Goal: Information Seeking & Learning: Find specific fact

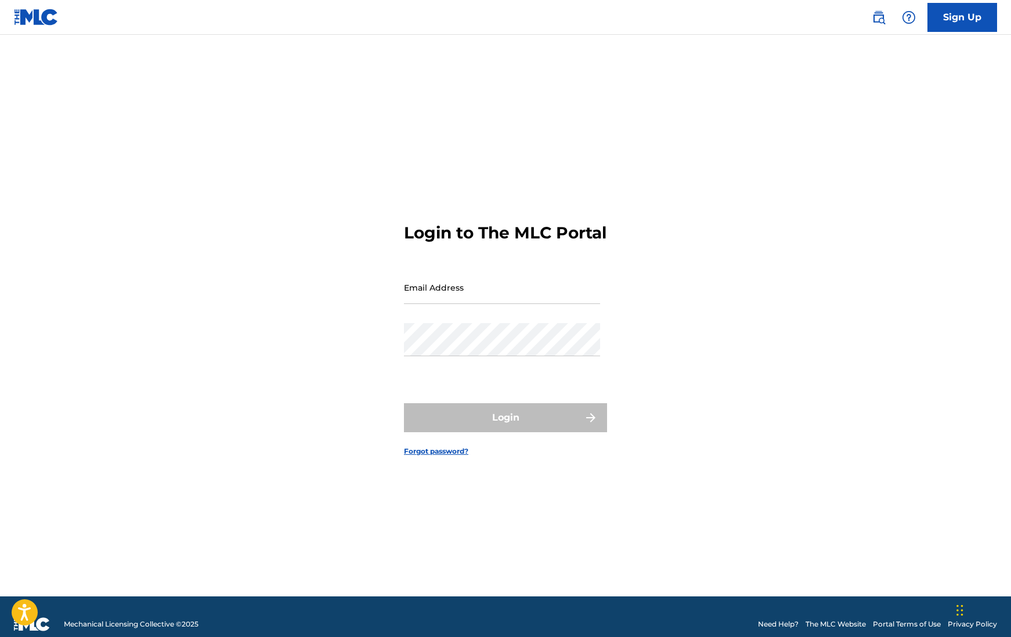
click at [835, 622] on link "The MLC Website" at bounding box center [836, 624] width 60 height 10
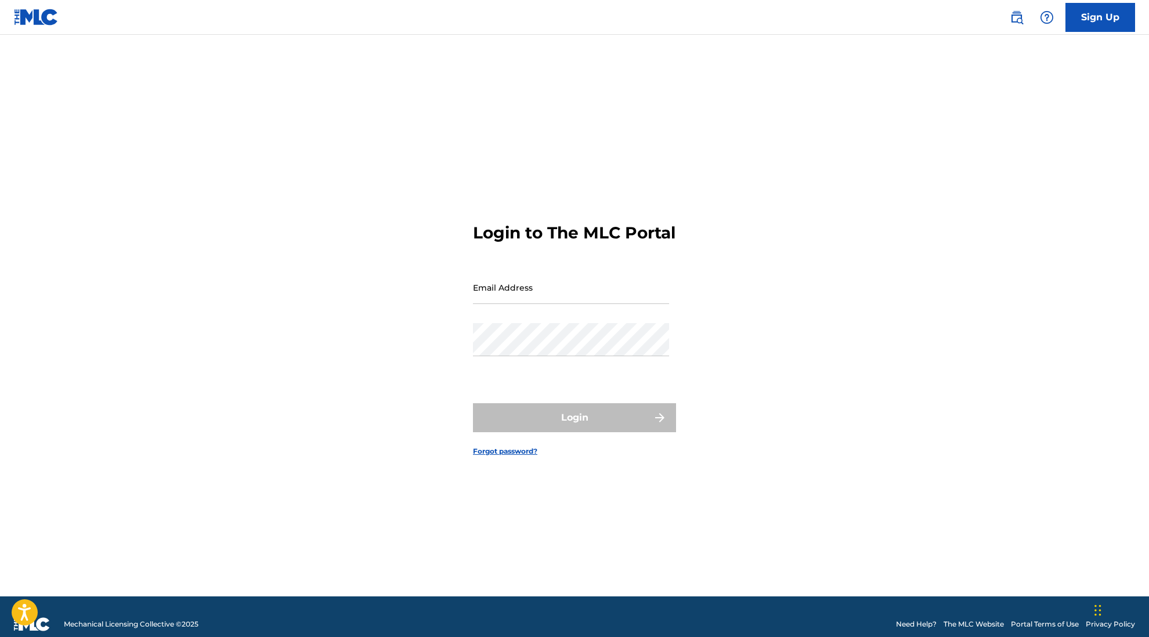
click at [1011, 215] on main "Login to The MLC Portal Email Address Password Login Forgot password?" at bounding box center [574, 316] width 1149 height 562
click at [975, 622] on link "The MLC Website" at bounding box center [974, 624] width 60 height 10
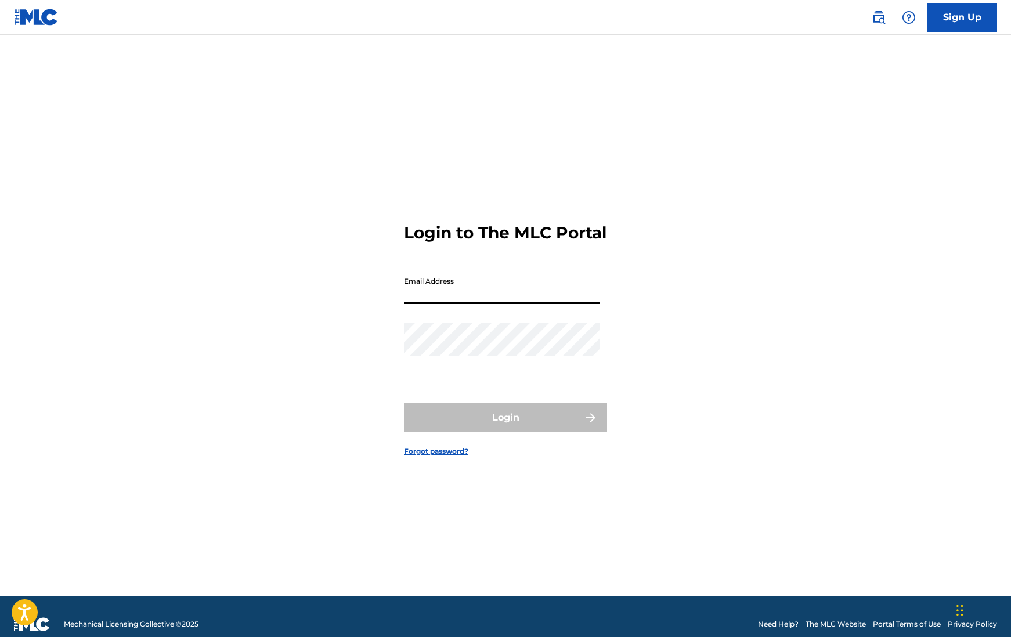
click at [426, 297] on input "Email Address" at bounding box center [502, 287] width 196 height 33
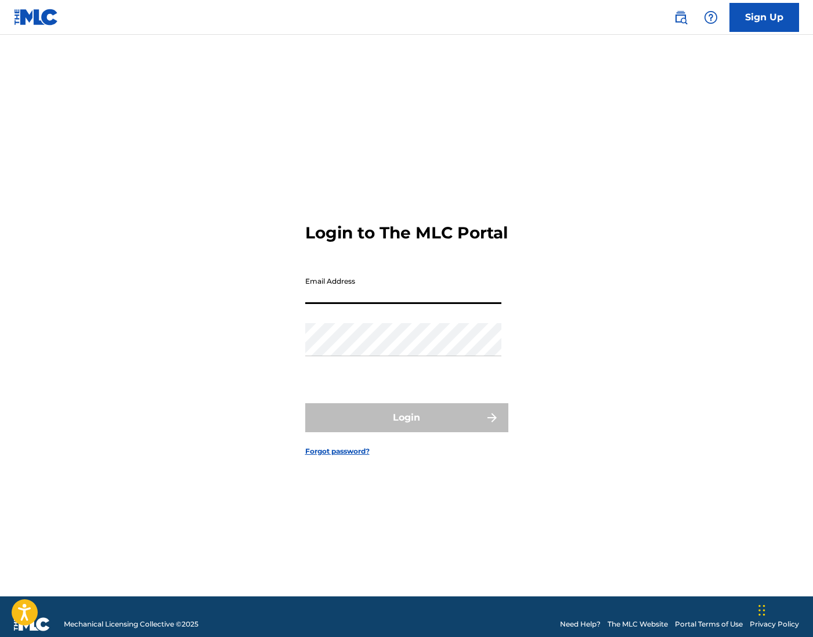
click at [412, 298] on input "Email Address" at bounding box center [403, 287] width 196 height 33
type input "[PERSON_NAME][EMAIL_ADDRESS][PERSON_NAME][DOMAIN_NAME]"
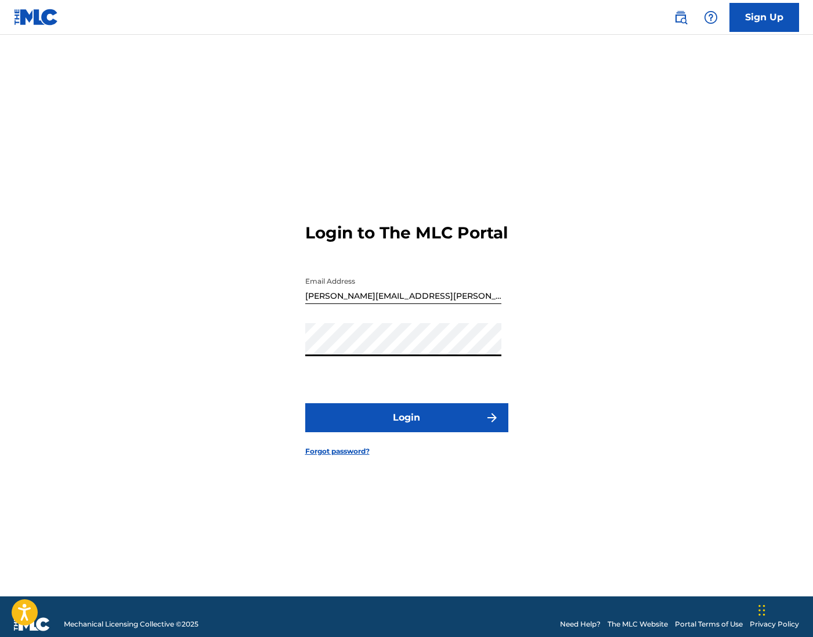
click at [305, 403] on button "Login" at bounding box center [406, 417] width 203 height 29
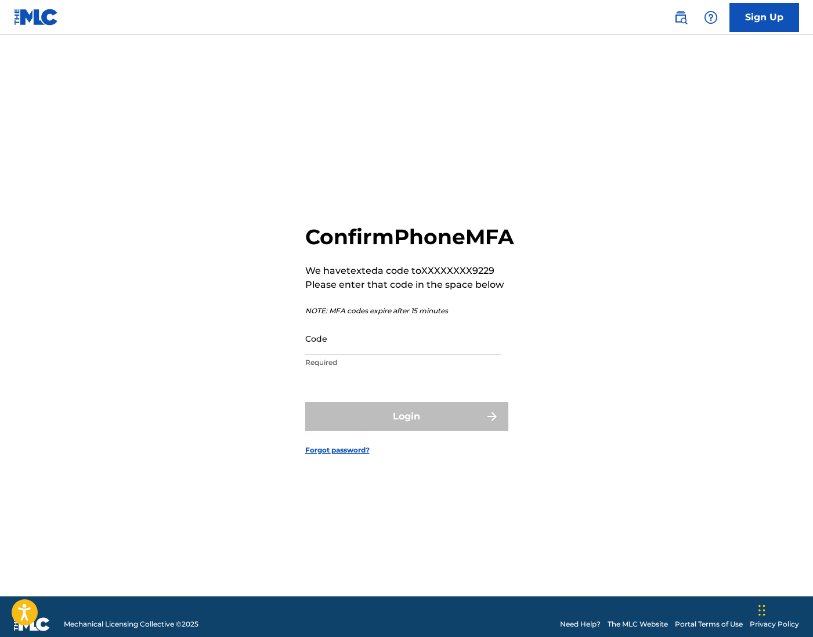
click at [309, 348] on input "Code" at bounding box center [403, 338] width 196 height 33
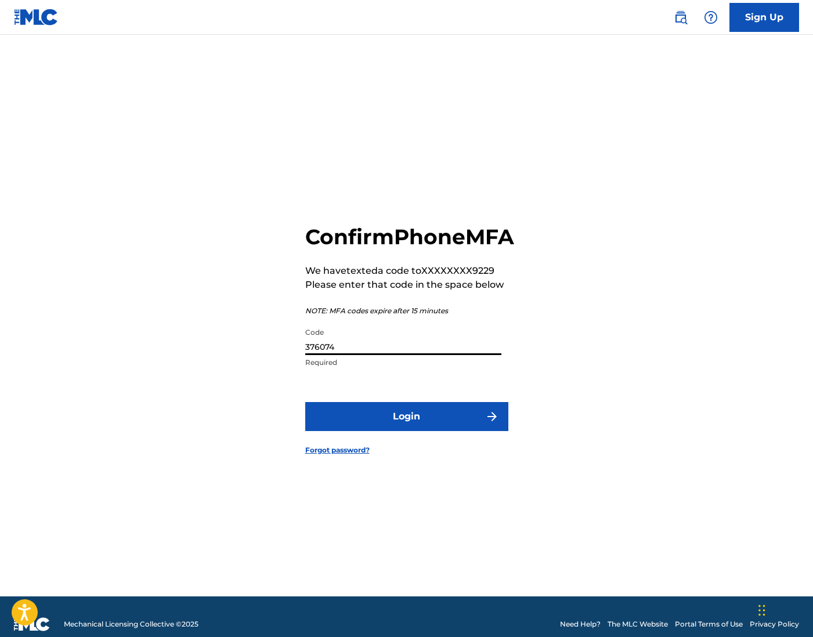
type input "376074"
click at [403, 431] on button "Login" at bounding box center [406, 416] width 203 height 29
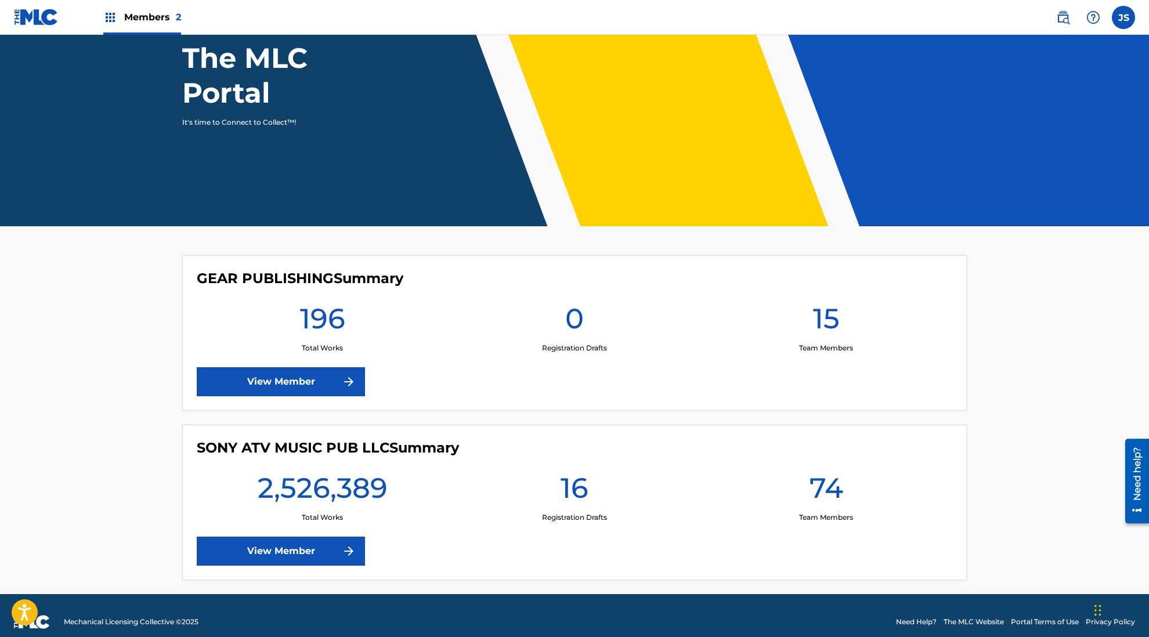
scroll to position [127, 0]
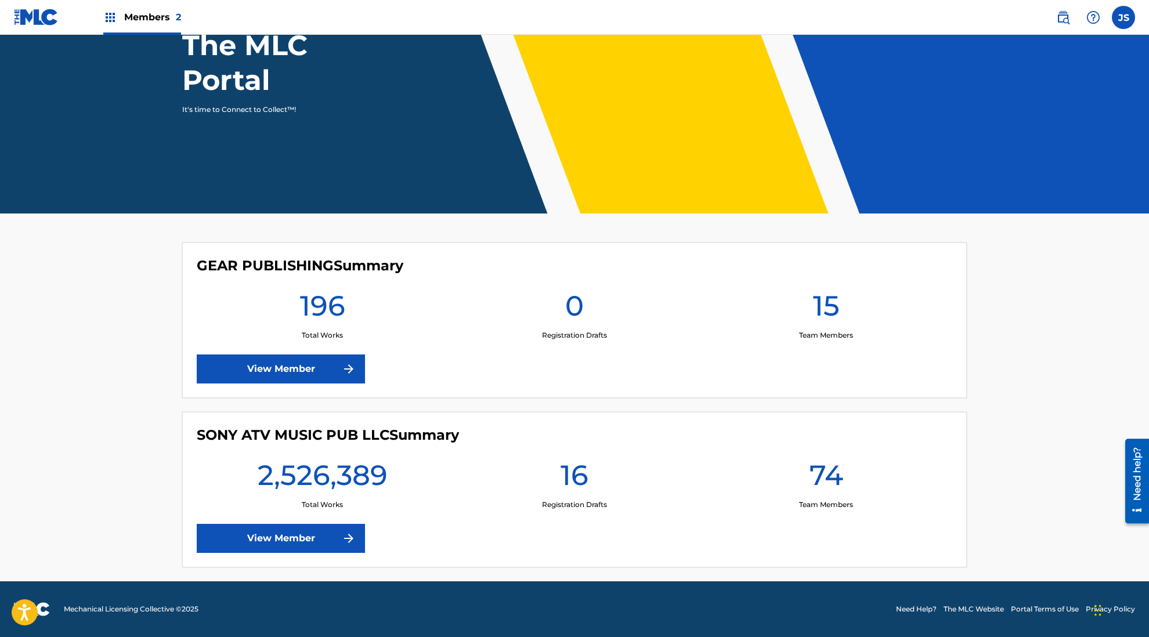
click at [280, 537] on link "View Member" at bounding box center [281, 538] width 168 height 29
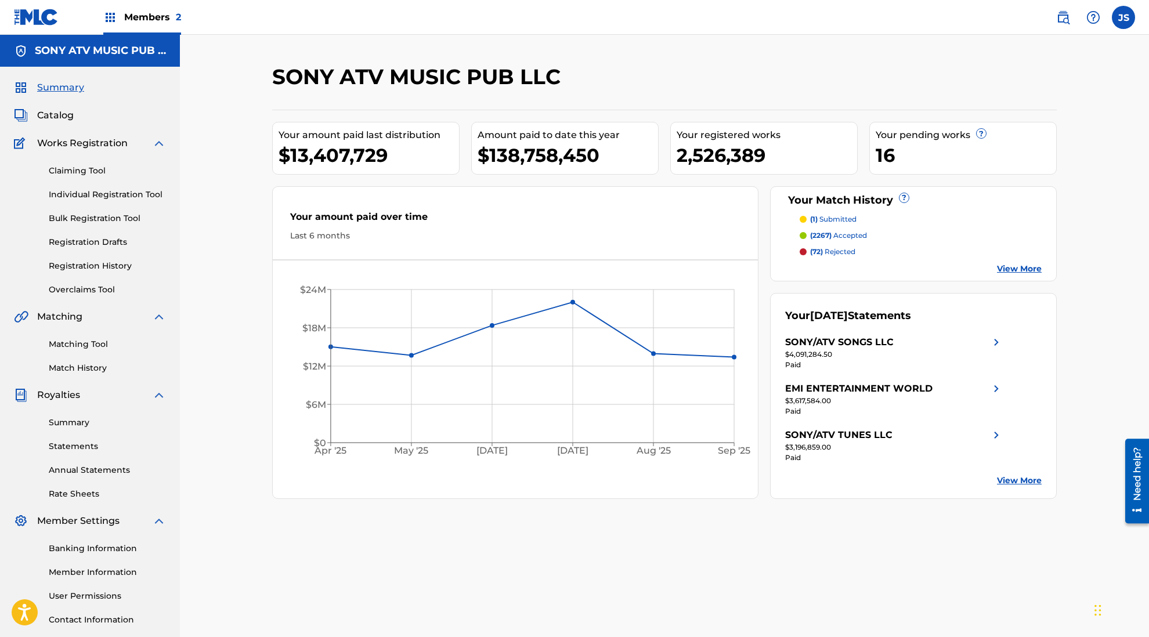
click at [49, 82] on span "Summary" at bounding box center [60, 88] width 47 height 14
click at [118, 19] on div "Members 2" at bounding box center [142, 17] width 78 height 34
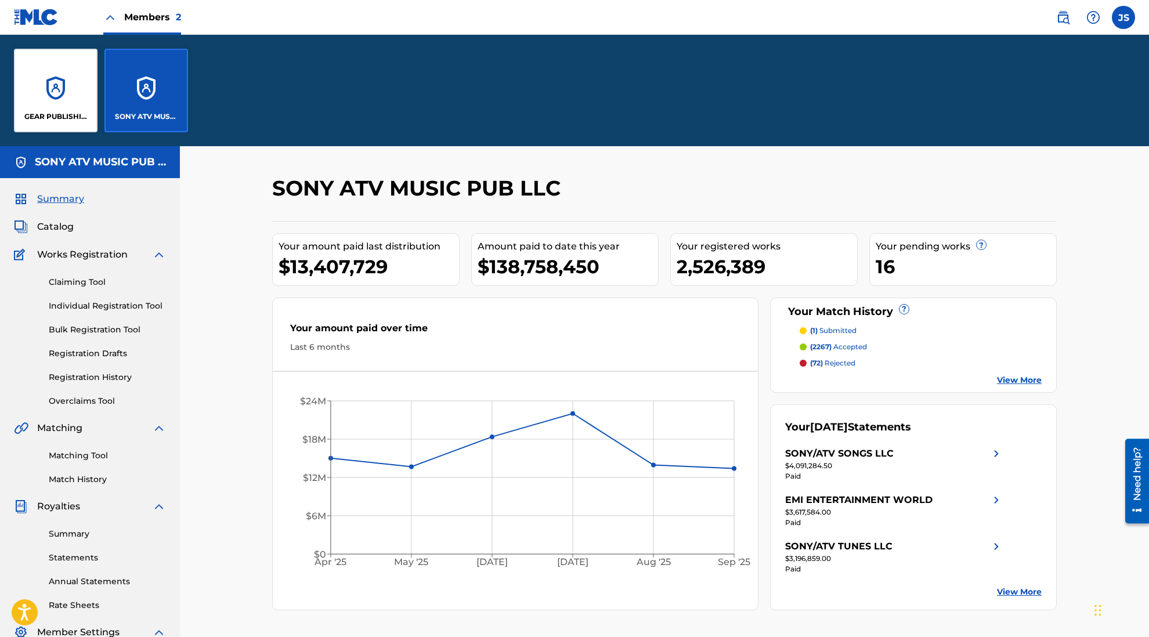
click at [128, 63] on div "SONY ATV MUSIC PUB LLC" at bounding box center [146, 91] width 84 height 84
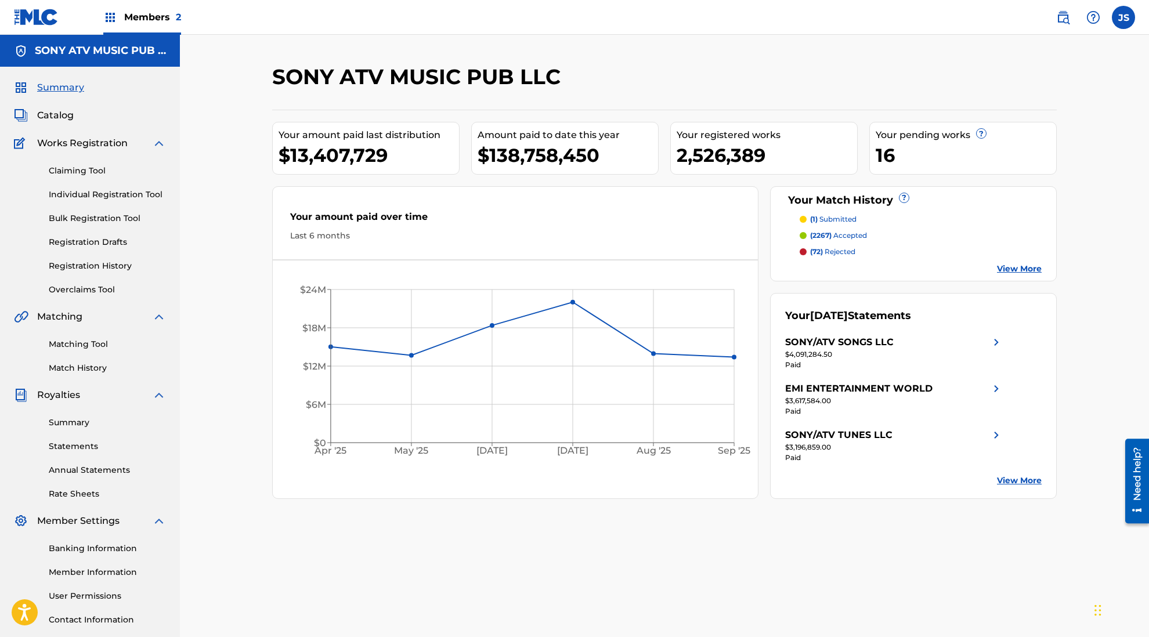
click at [45, 13] on img at bounding box center [36, 17] width 45 height 17
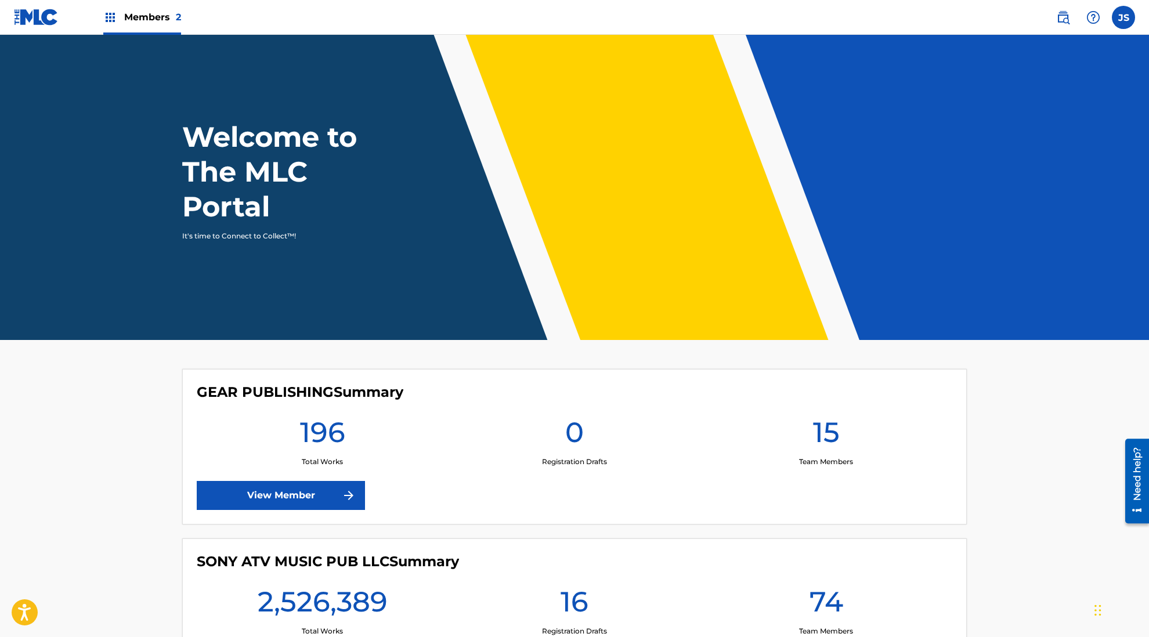
click at [333, 135] on h1 "Welcome to The MLC Portal" at bounding box center [290, 172] width 217 height 104
click at [1011, 21] on img at bounding box center [1094, 17] width 14 height 14
click at [1011, 45] on link "Contact us" at bounding box center [1093, 49] width 99 height 28
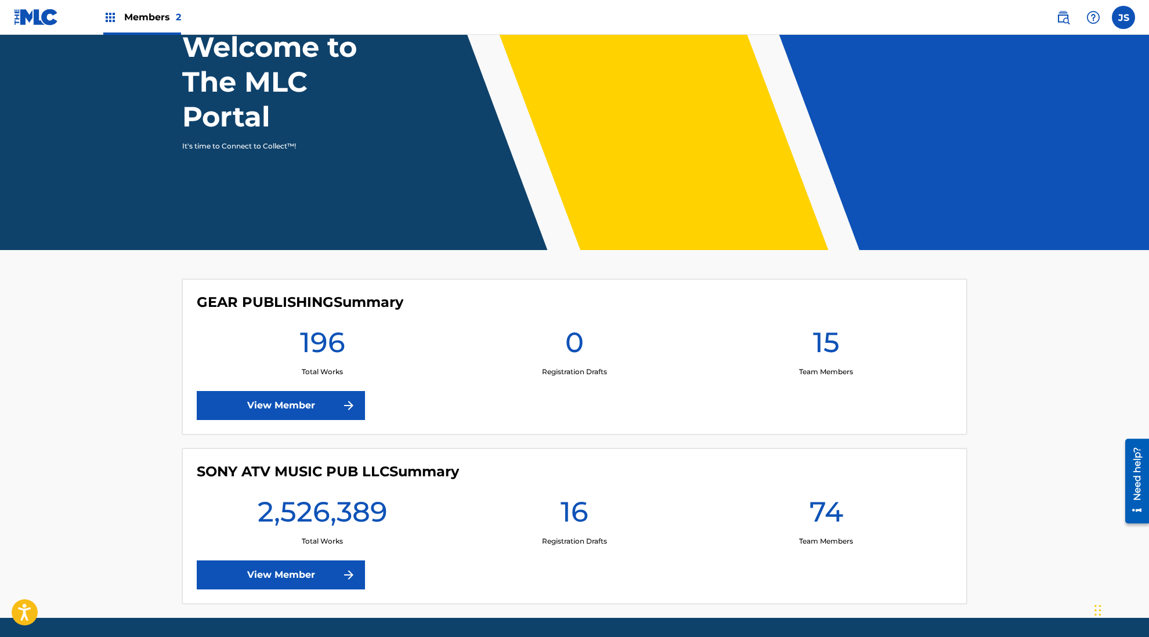
scroll to position [127, 0]
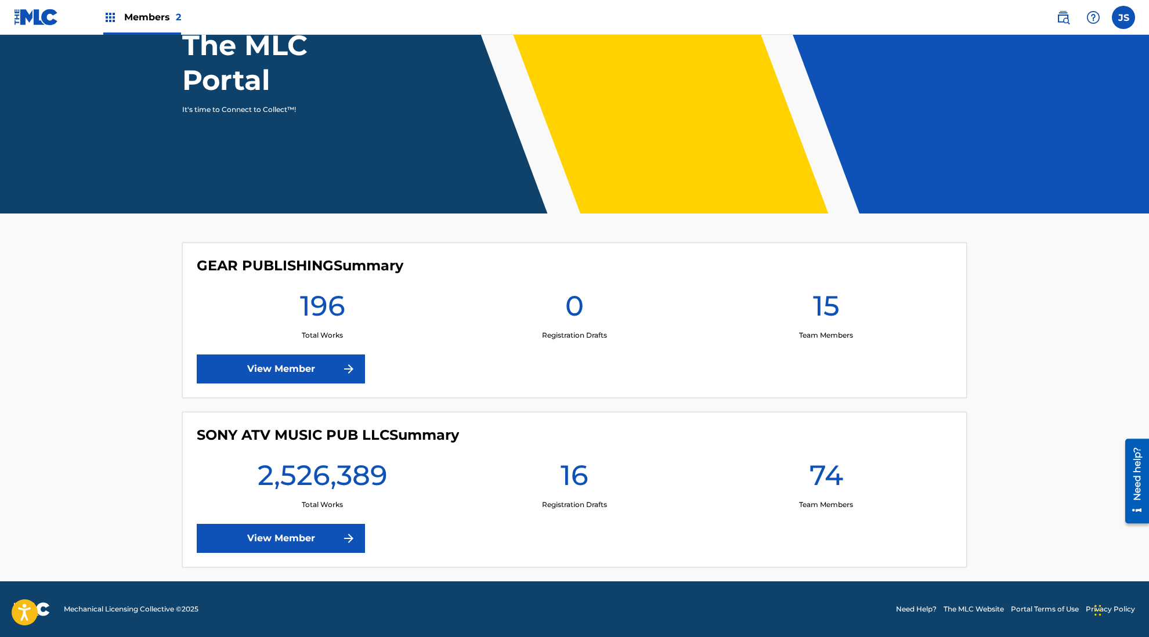
click at [290, 541] on link "View Member" at bounding box center [281, 538] width 168 height 29
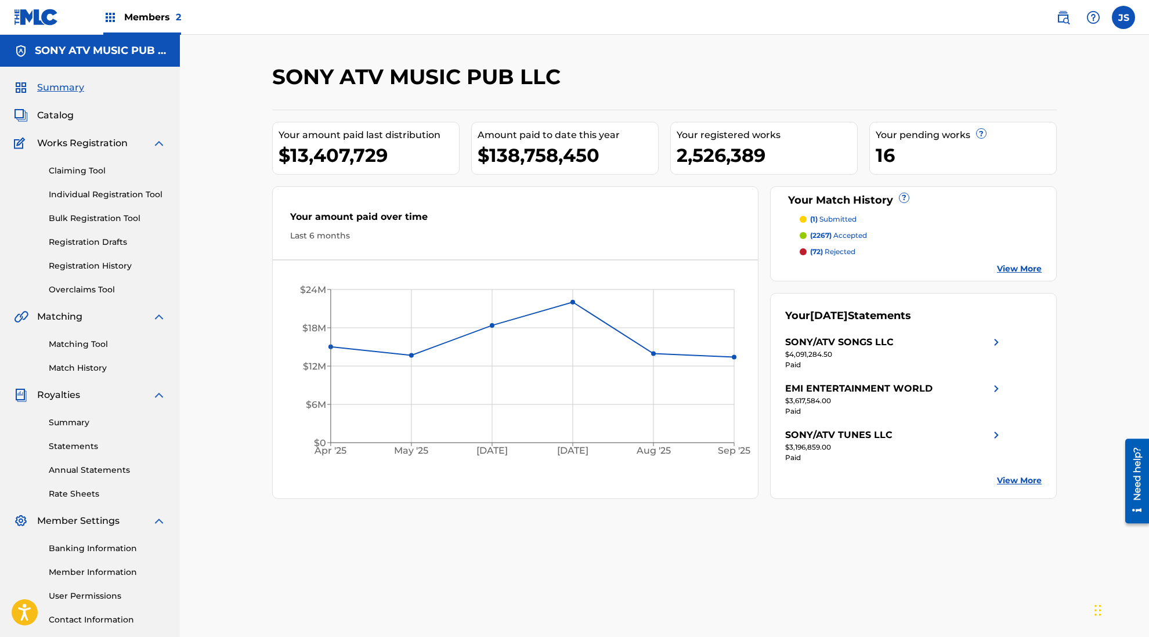
click at [59, 117] on span "Catalog" at bounding box center [55, 116] width 37 height 14
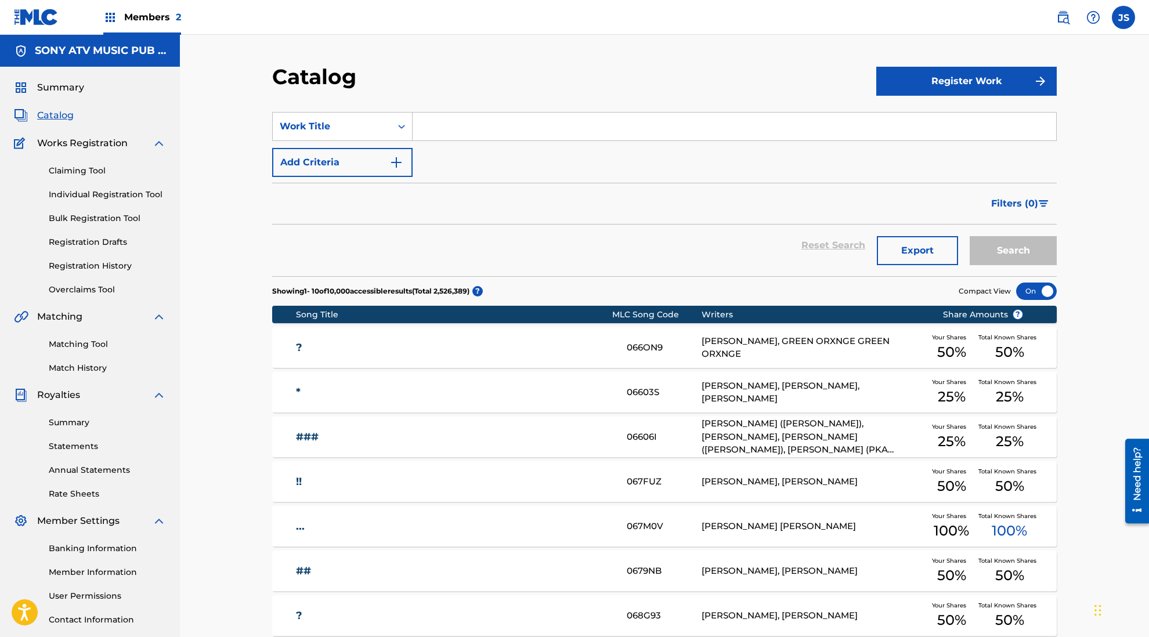
click at [55, 82] on span "Summary" at bounding box center [60, 88] width 47 height 14
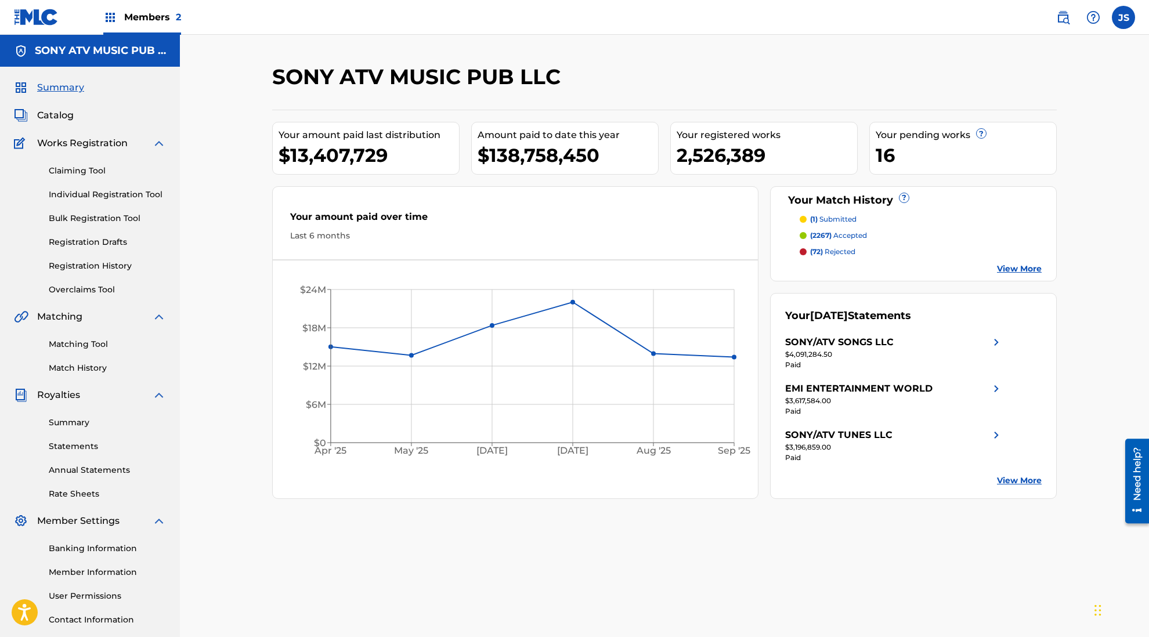
click at [842, 78] on div "SONY ATV MUSIC PUB LLC" at bounding box center [574, 81] width 604 height 34
click at [54, 120] on span "Catalog" at bounding box center [55, 116] width 37 height 14
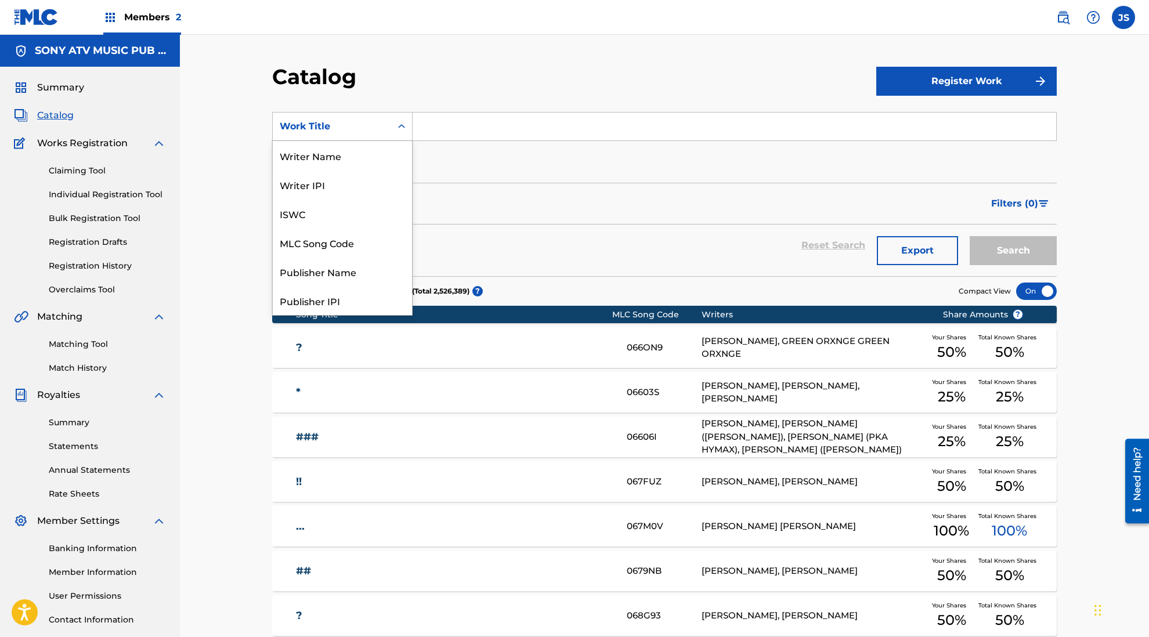
click at [398, 128] on icon "Search Form" at bounding box center [402, 127] width 12 height 12
click at [421, 127] on input "Search Form" at bounding box center [735, 127] width 644 height 28
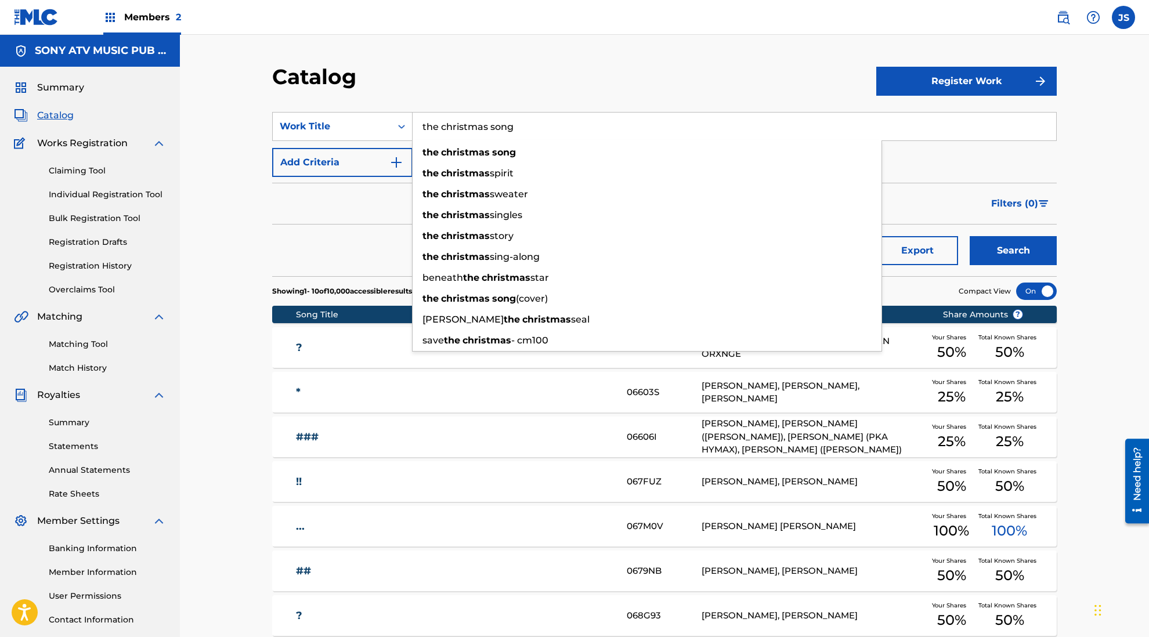
type input "the christmas song"
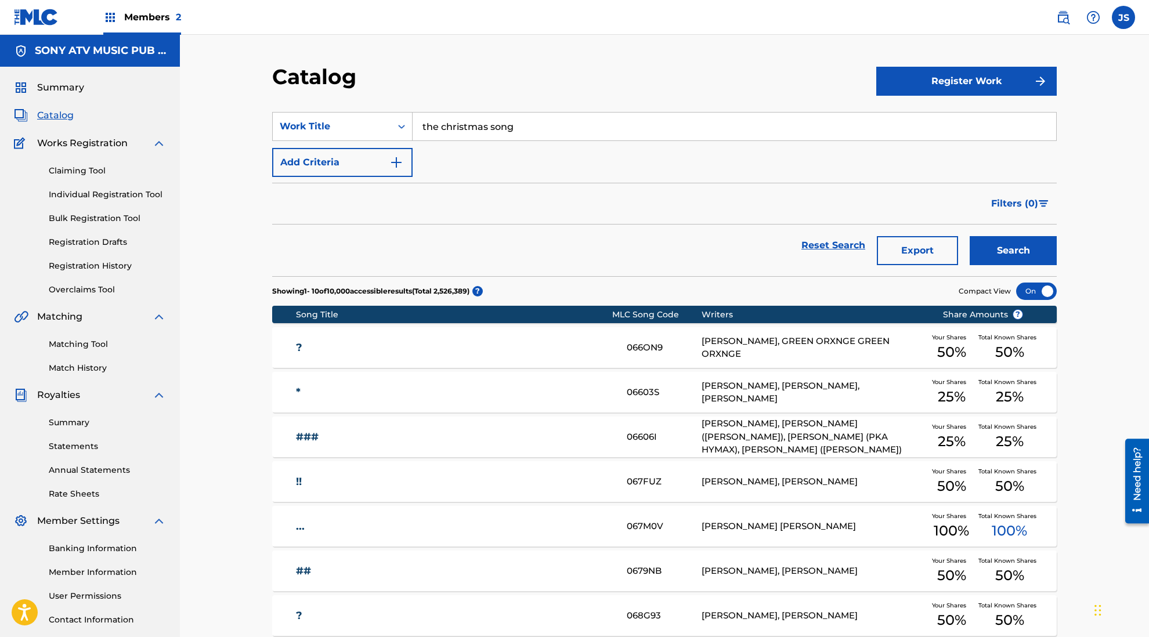
click at [397, 160] on img "Search Form" at bounding box center [397, 163] width 14 height 14
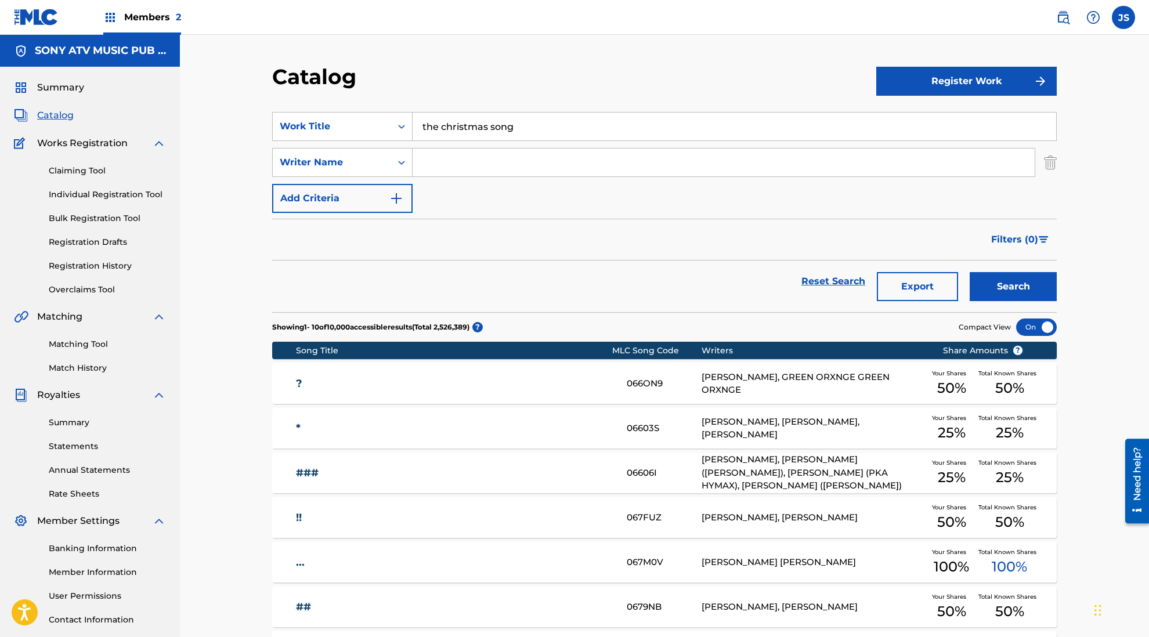
click at [436, 160] on input "Search Form" at bounding box center [724, 163] width 622 height 28
type input "torme"
click at [970, 272] on button "Search" at bounding box center [1013, 286] width 87 height 29
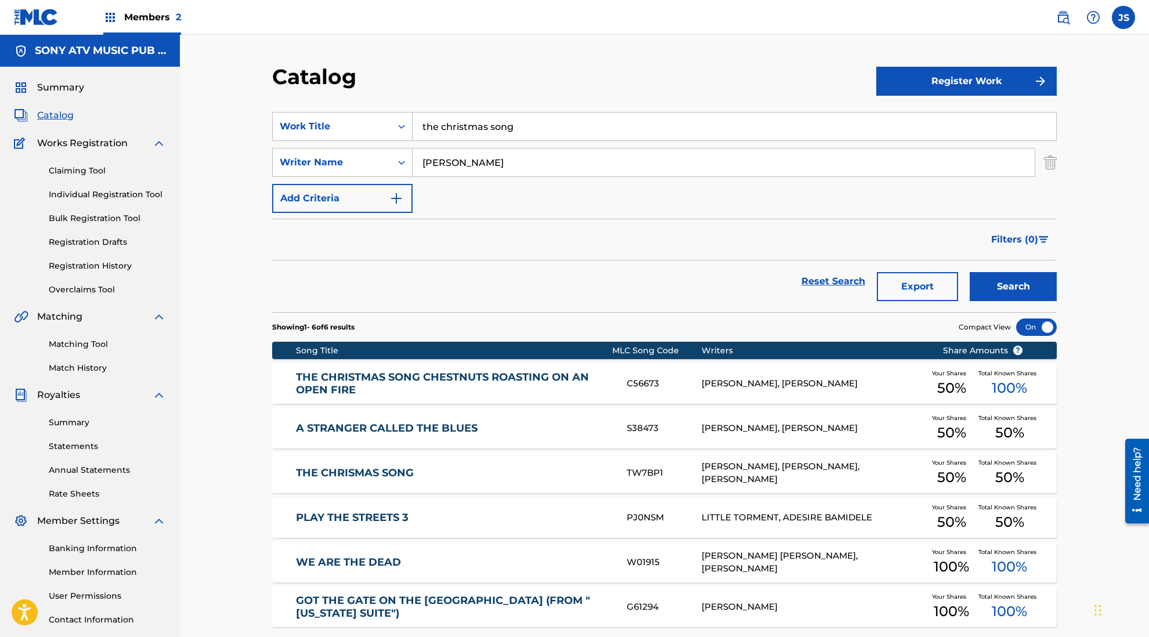
click at [998, 385] on span "100 %" at bounding box center [1009, 388] width 35 height 21
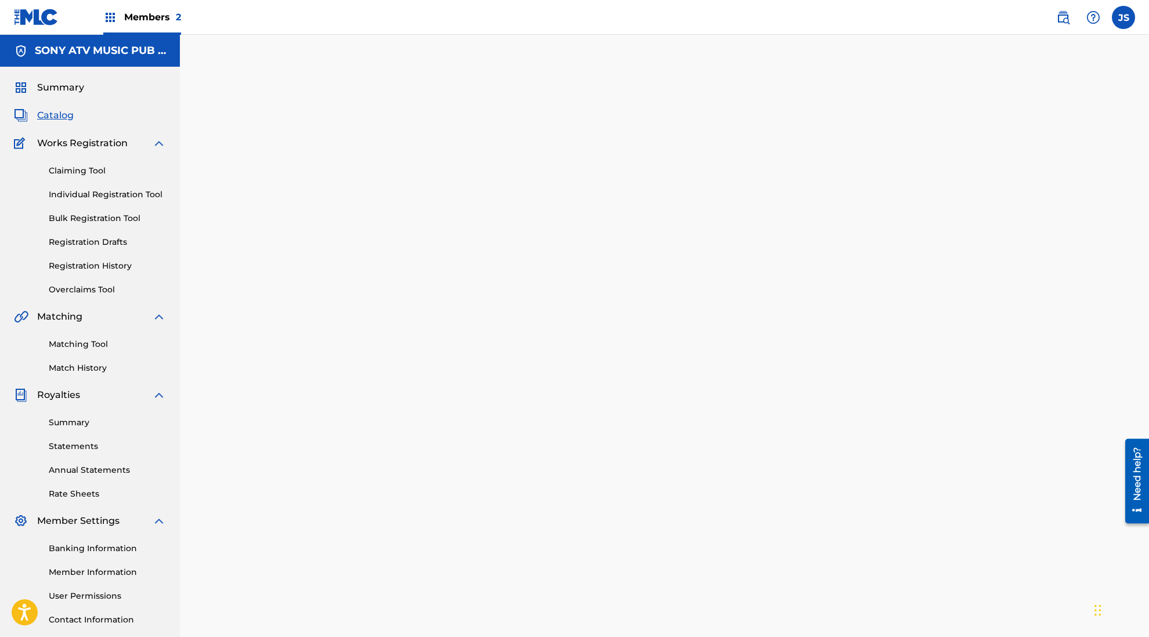
click at [628, 442] on div at bounding box center [664, 364] width 813 height 600
click at [46, 116] on span "Catalog" at bounding box center [55, 116] width 37 height 14
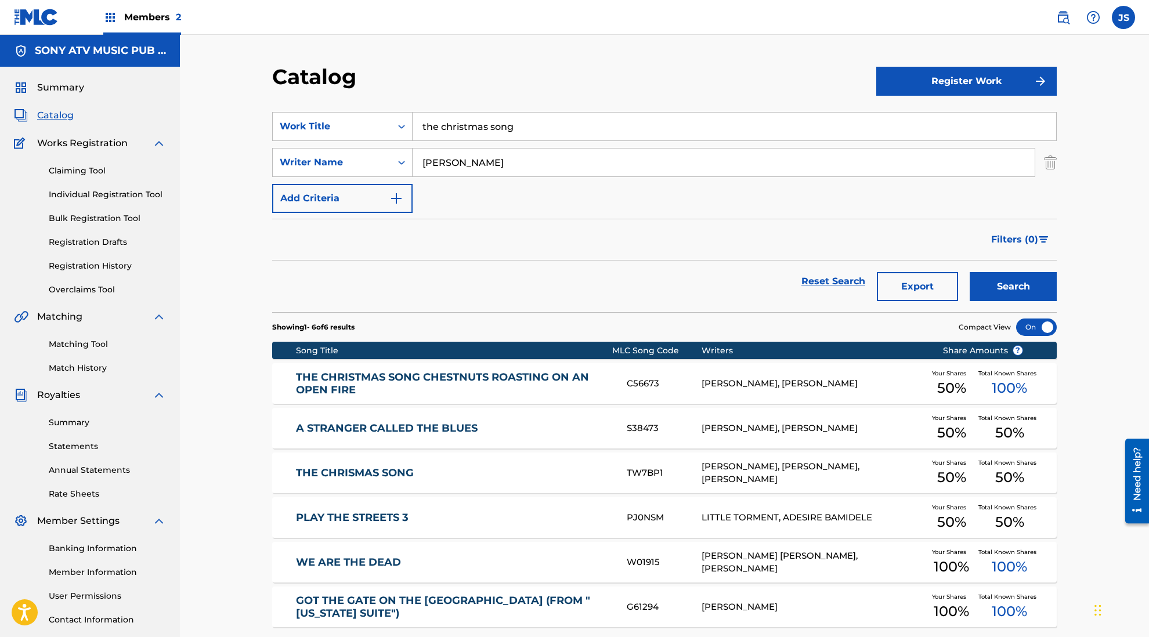
click at [351, 379] on link "THE CHRISTMAS SONG CHESTNUTS ROASTING ON AN OPEN FIRE" at bounding box center [454, 384] width 316 height 26
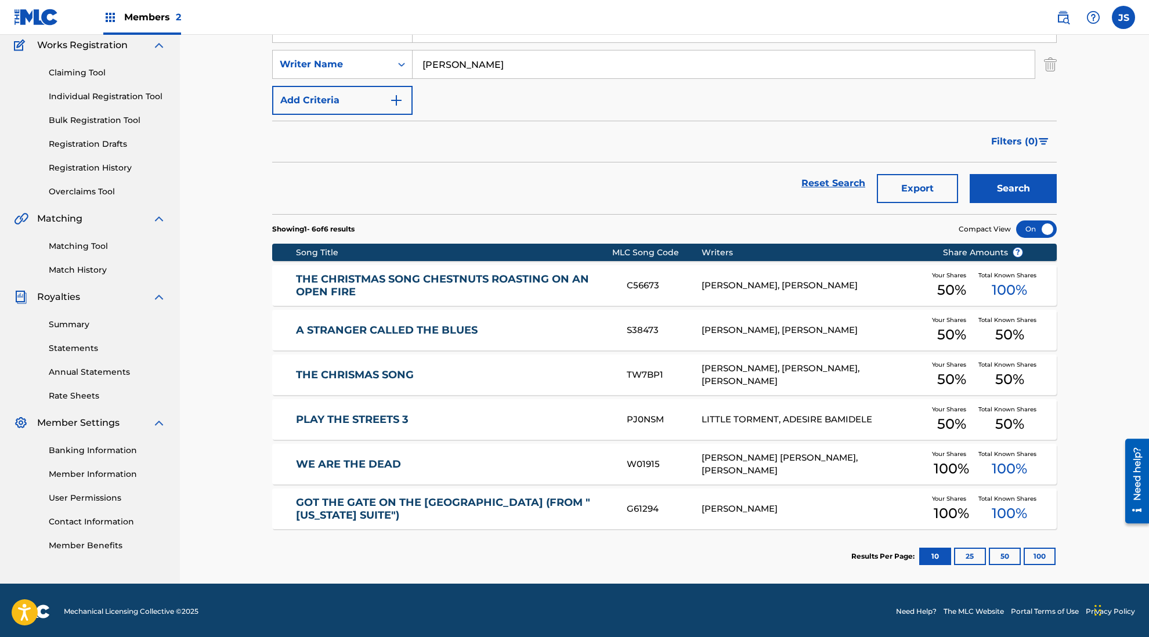
scroll to position [100, 0]
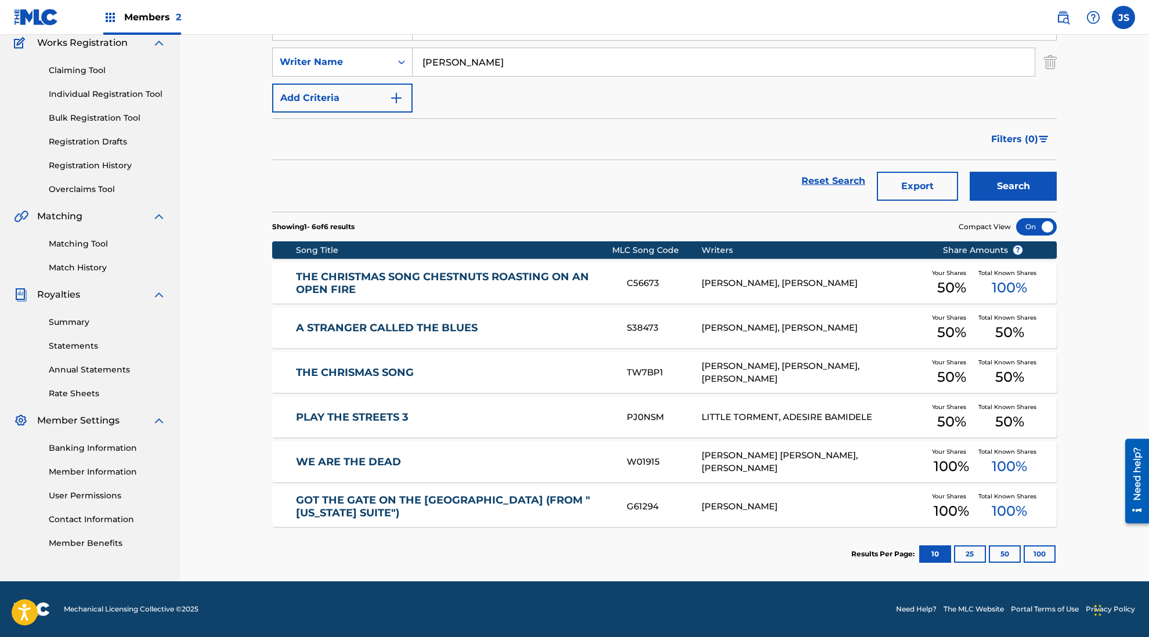
click at [334, 271] on link "THE CHRISTMAS SONG CHESTNUTS ROASTING ON AN OPEN FIRE" at bounding box center [454, 284] width 316 height 26
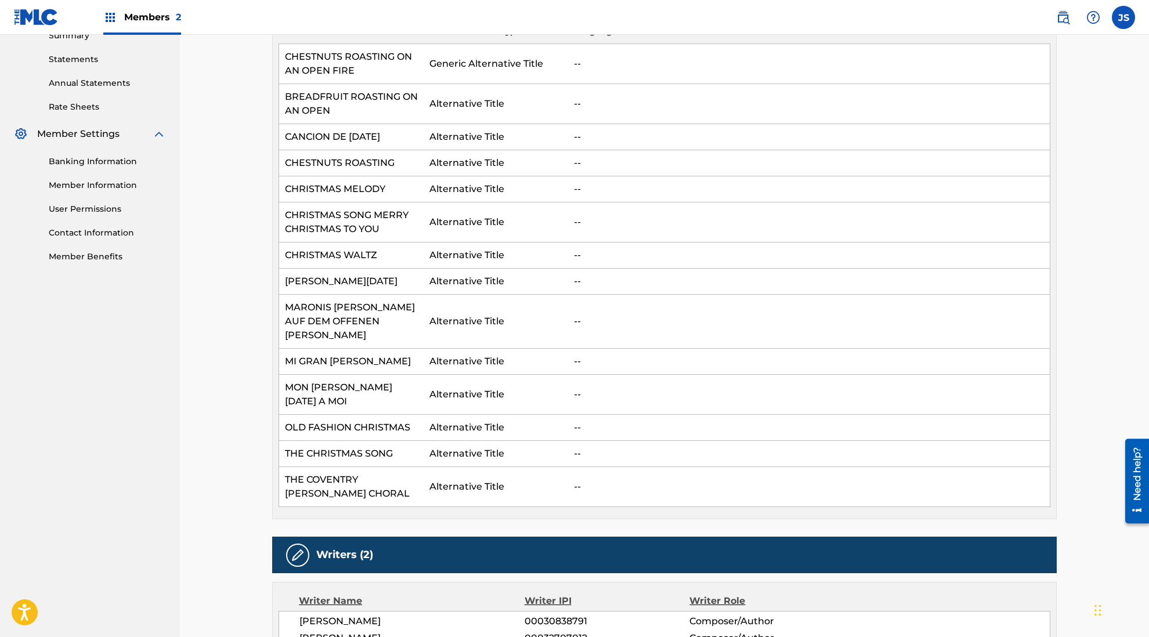
scroll to position [697, 0]
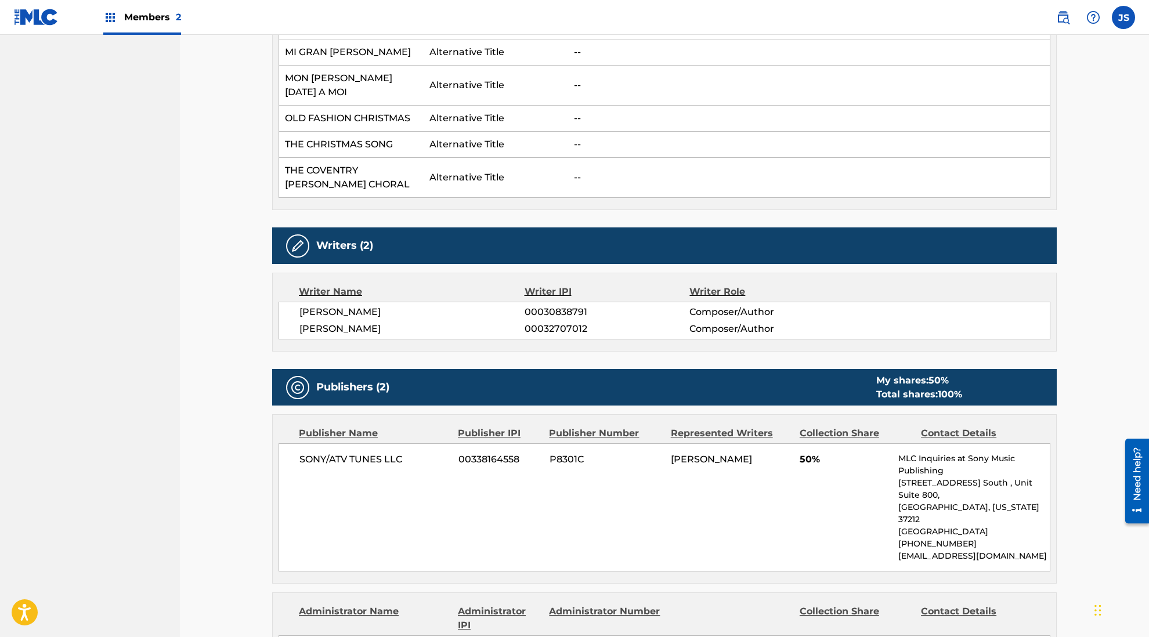
click at [597, 472] on div "SONY/ATV TUNES LLC 00338164558 P8301C ROBERT WELLS 50% MLC Inquiries at Sony Mu…" at bounding box center [665, 508] width 772 height 128
click at [866, 322] on div "ROBERT WELLS 00032707012 Composer/Author" at bounding box center [675, 329] width 751 height 14
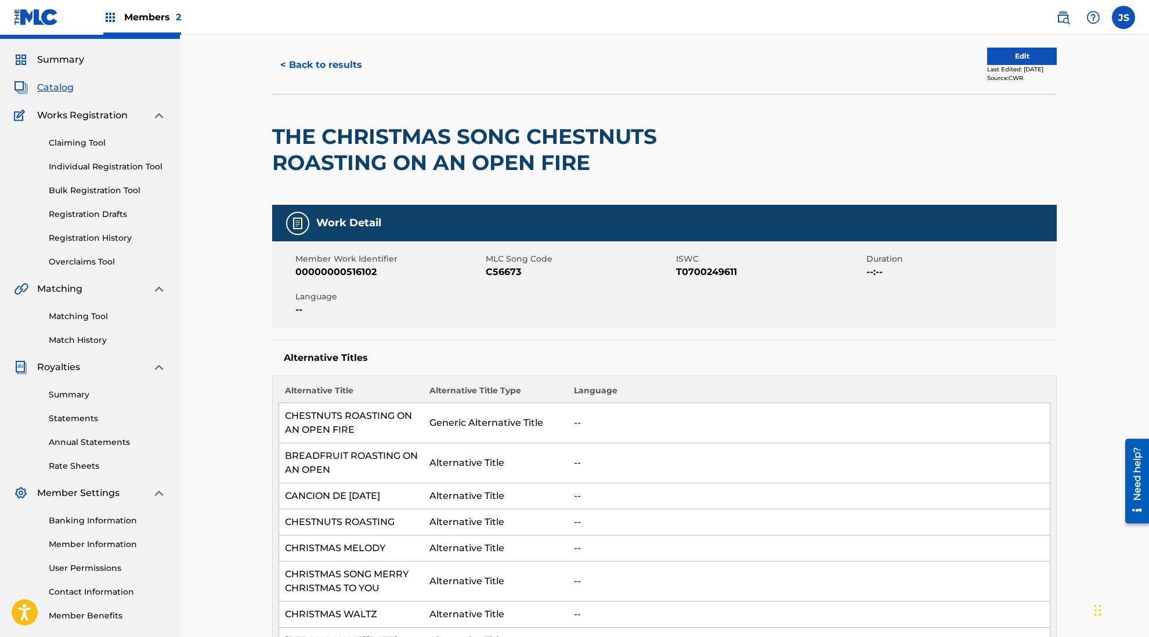
scroll to position [0, 0]
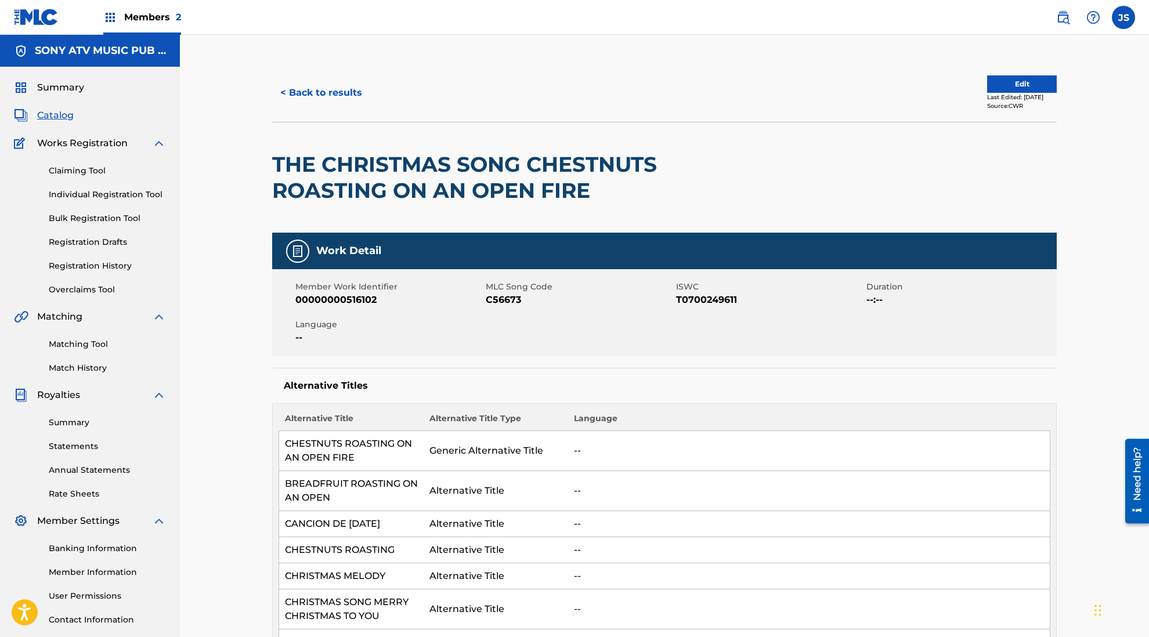
click at [94, 596] on link "User Permissions" at bounding box center [107, 596] width 117 height 12
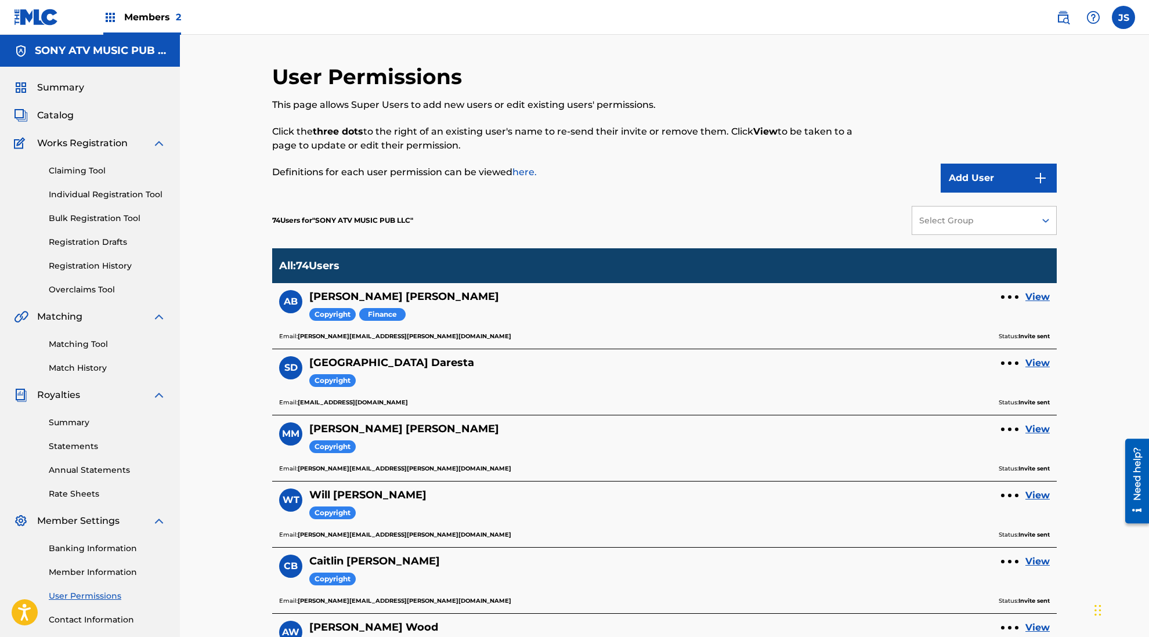
click at [1011, 20] on label at bounding box center [1123, 17] width 23 height 23
click at [1011, 17] on input "JS Jeff Smarr jeff.smarr@sonyatv.com Notification Preferences Profile Log out" at bounding box center [1124, 17] width 0 height 0
click at [1011, 138] on div "Notification Preferences Profile Log out" at bounding box center [1063, 145] width 144 height 78
click at [1011, 17] on input "JS Jeff Smarr jeff.smarr@sonyatv.com Notification Preferences Profile Log out" at bounding box center [1124, 17] width 0 height 0
click at [1010, 143] on link "Profile" at bounding box center [1009, 144] width 23 height 10
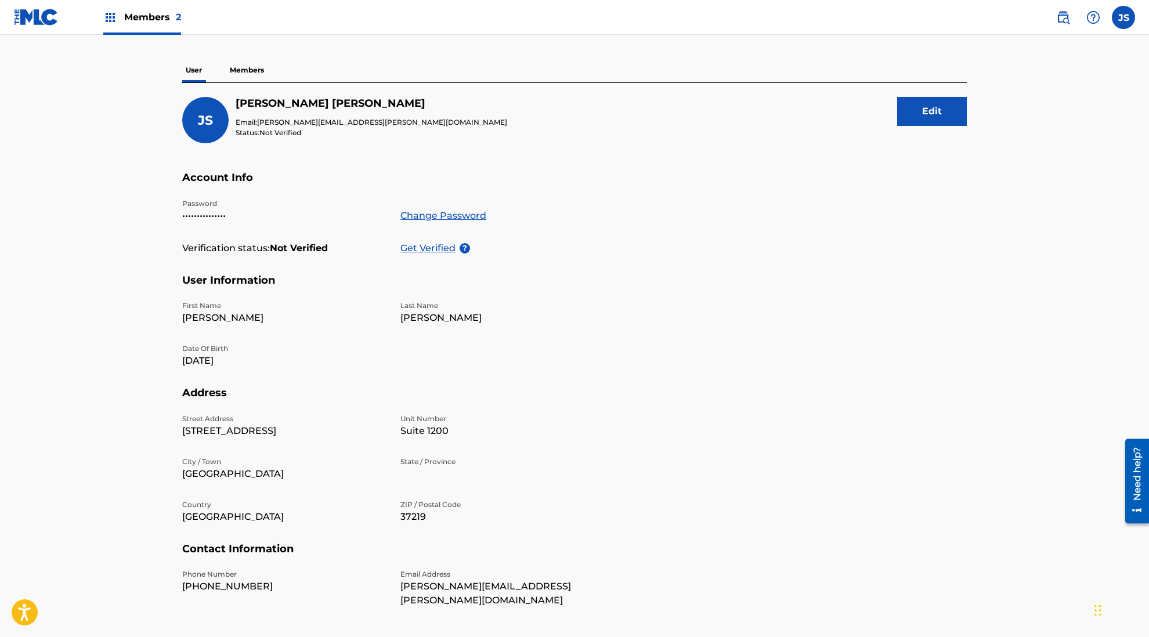
scroll to position [67, 0]
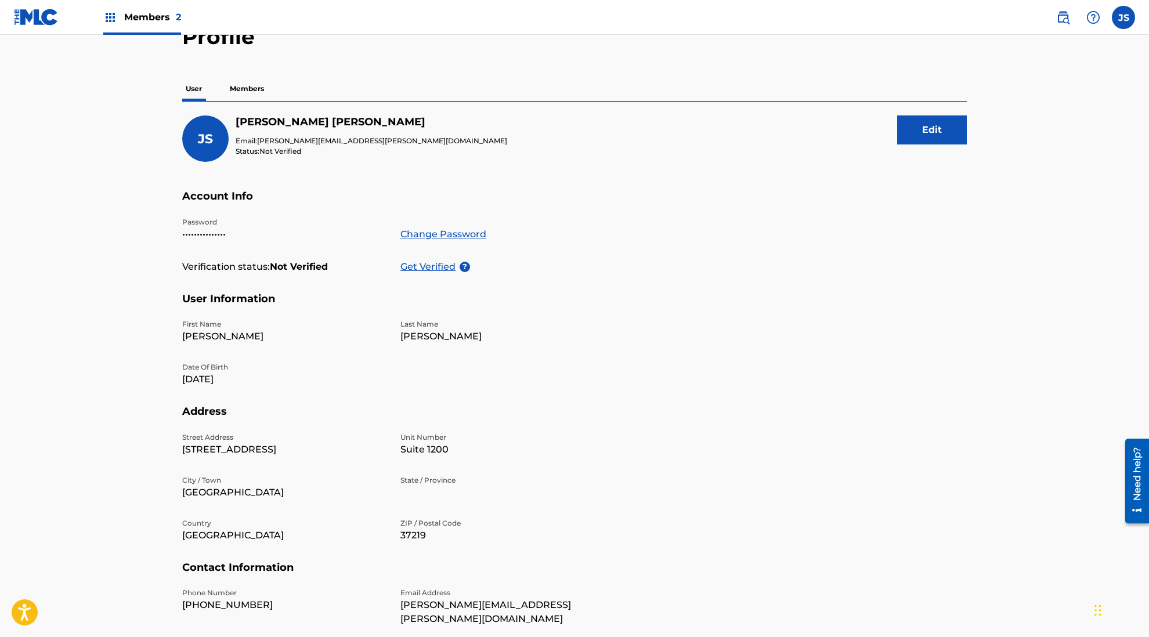
click at [929, 134] on button "Edit" at bounding box center [932, 130] width 70 height 29
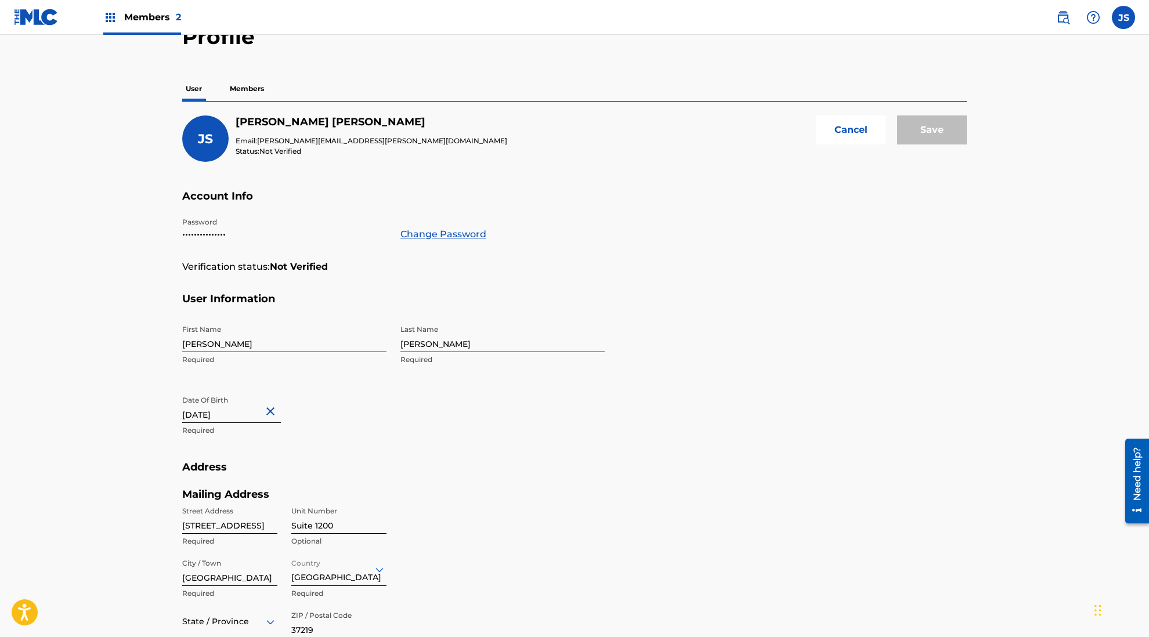
scroll to position [293, 0]
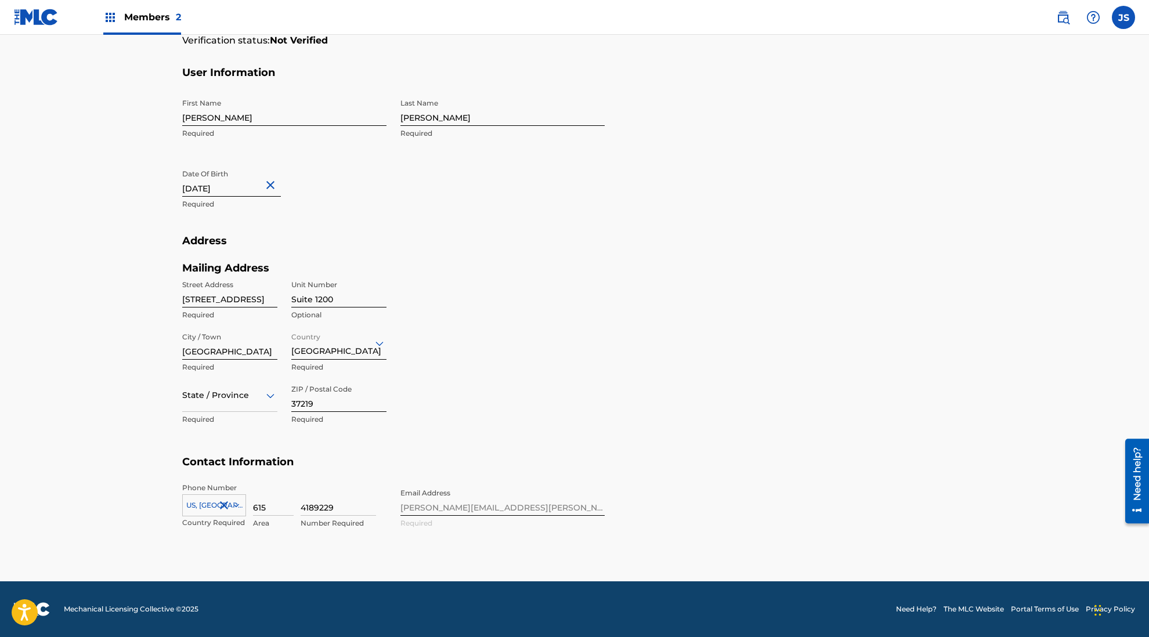
click at [497, 508] on div "Phone Number US, CA +1 Country Required 615 Area 4189229 Number Required Email …" at bounding box center [393, 518] width 423 height 71
click at [419, 504] on div "Phone Number US, CA +1 Country Required 615 Area 4189229 Number Required Email …" at bounding box center [393, 518] width 423 height 71
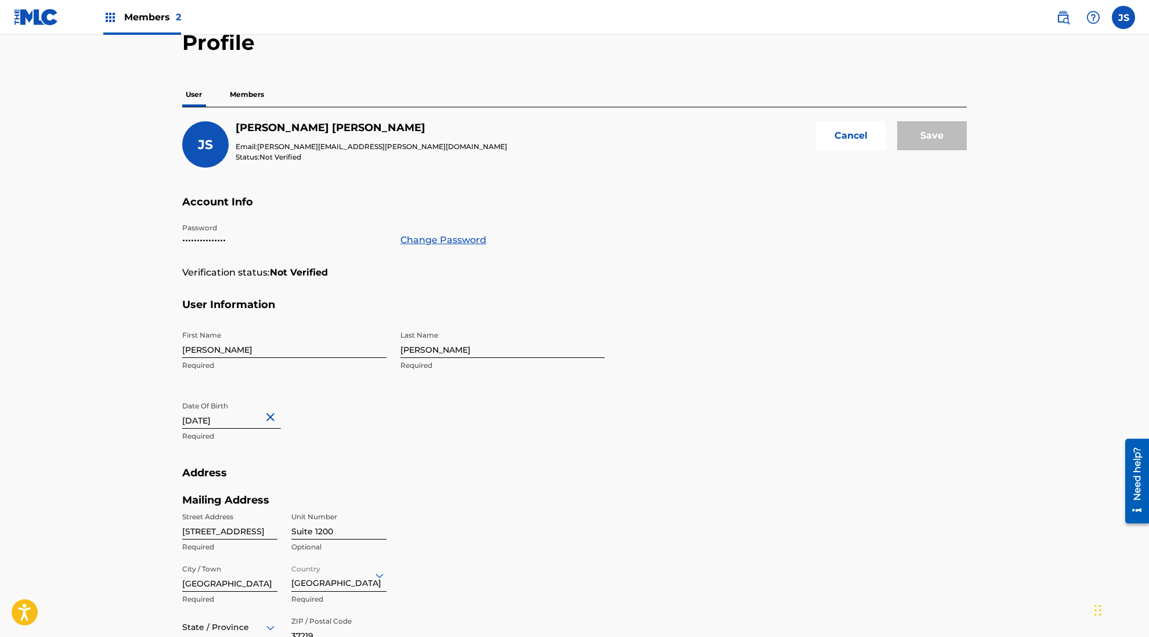
click at [857, 137] on button "Cancel" at bounding box center [851, 135] width 70 height 29
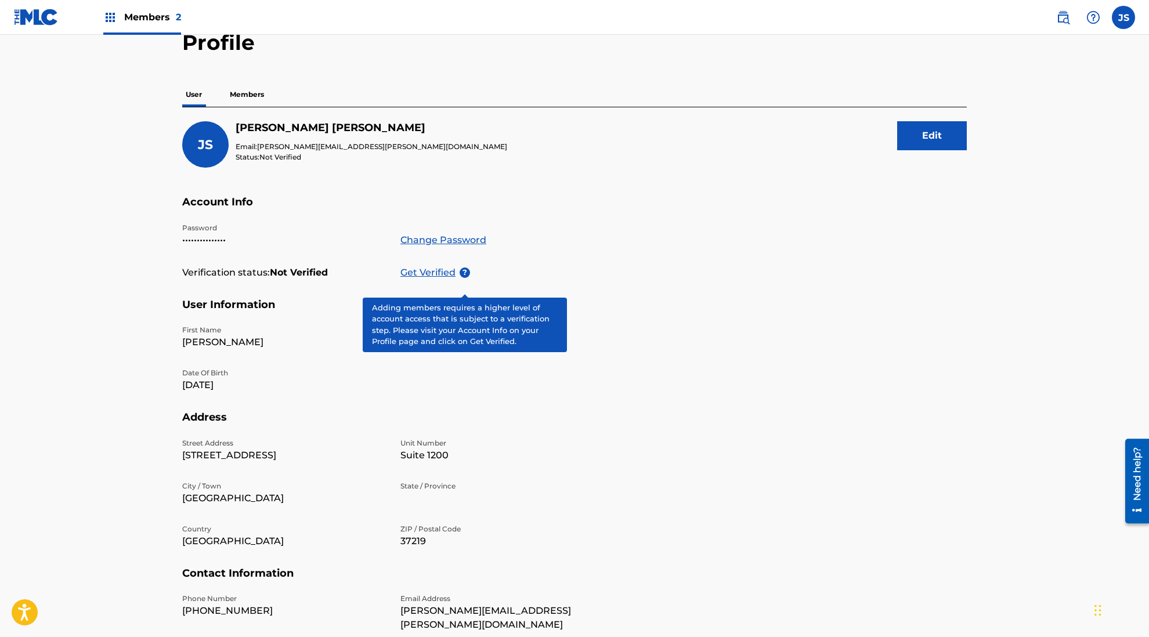
click at [463, 272] on span "?" at bounding box center [465, 273] width 10 height 10
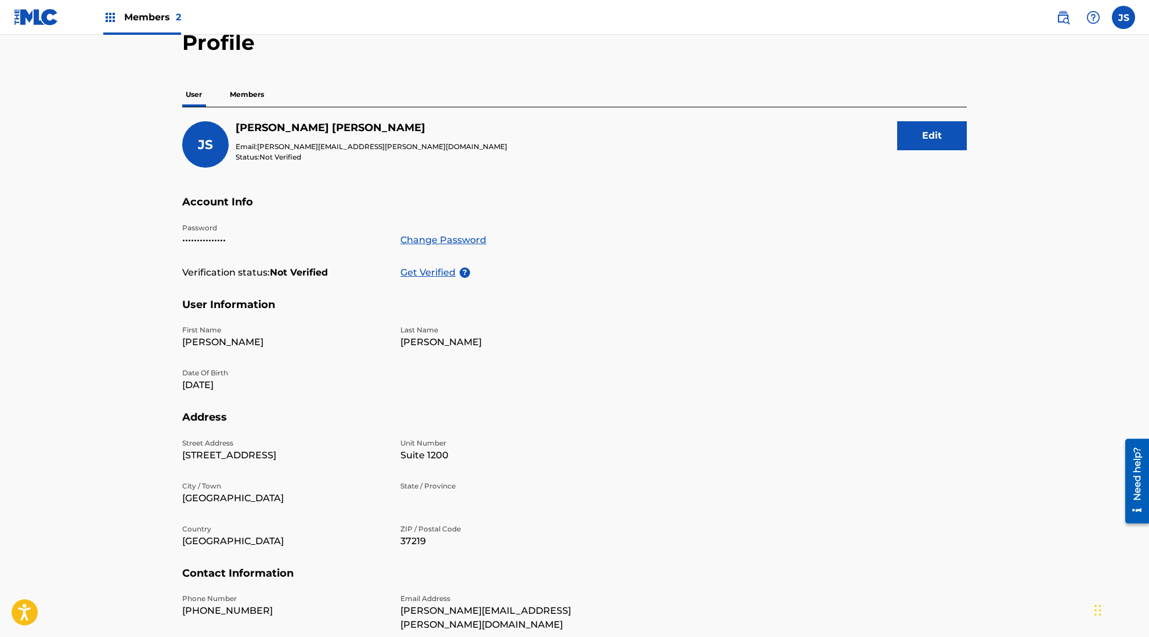
click at [1011, 15] on label at bounding box center [1123, 17] width 23 height 23
click at [1011, 17] on input "JS Jeff Smarr jeff.smarr@sonyatv.com Notification Preferences Profile Log out" at bounding box center [1124, 17] width 0 height 0
click at [1008, 141] on link "Profile" at bounding box center [1009, 144] width 23 height 10
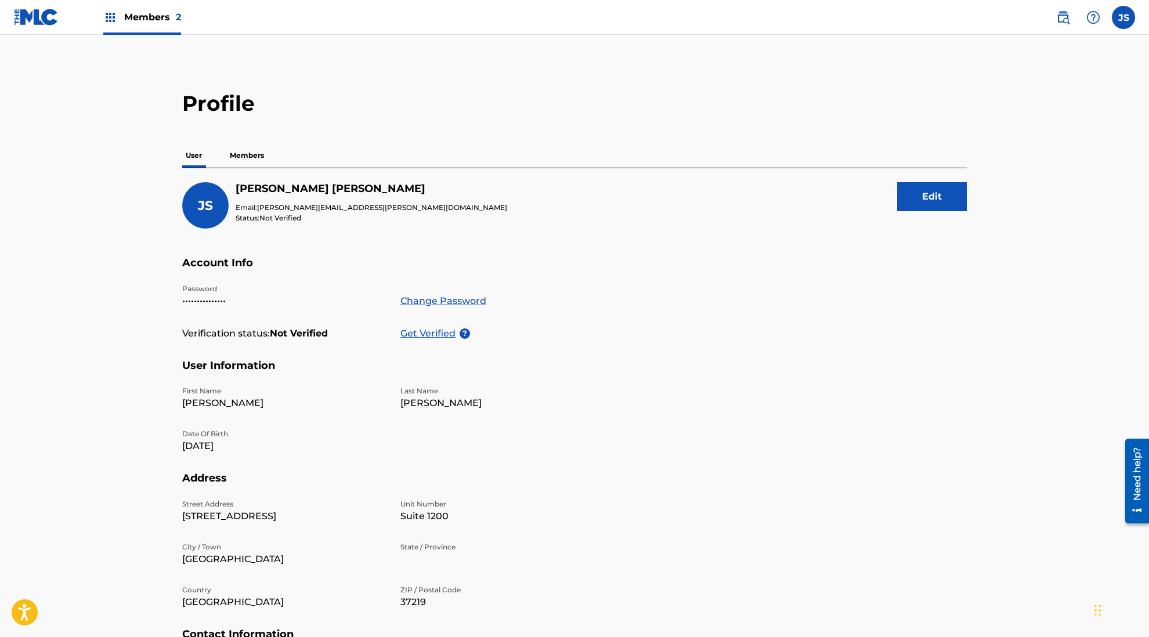
click at [442, 336] on p "Get Verified" at bounding box center [430, 334] width 59 height 14
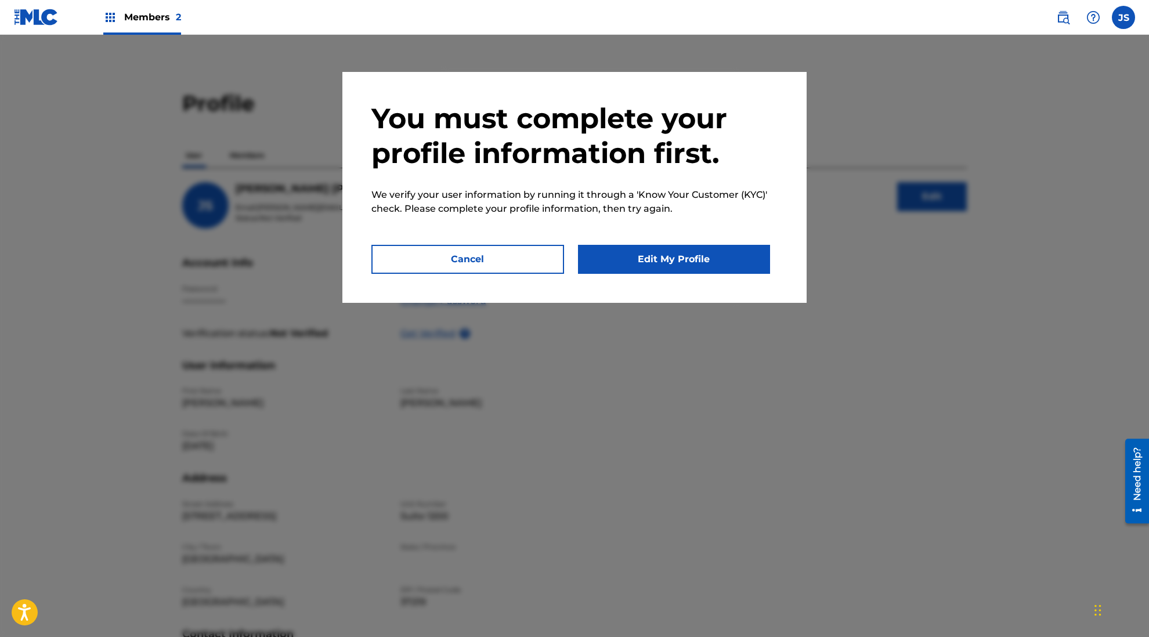
click at [641, 264] on button "Edit My Profile" at bounding box center [674, 259] width 193 height 29
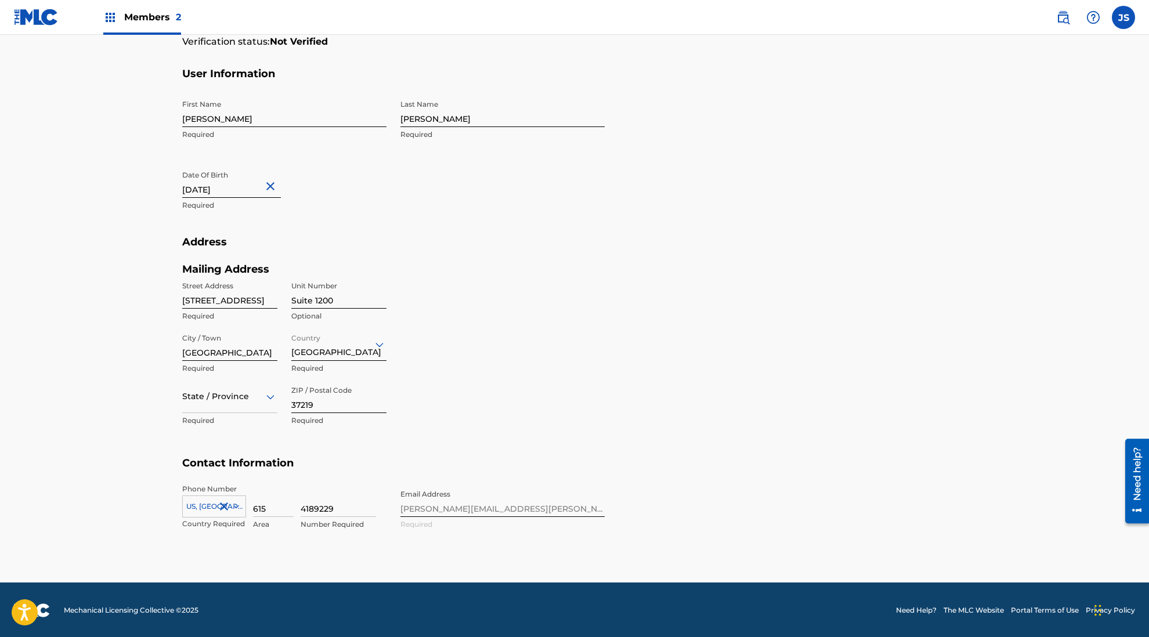
scroll to position [293, 0]
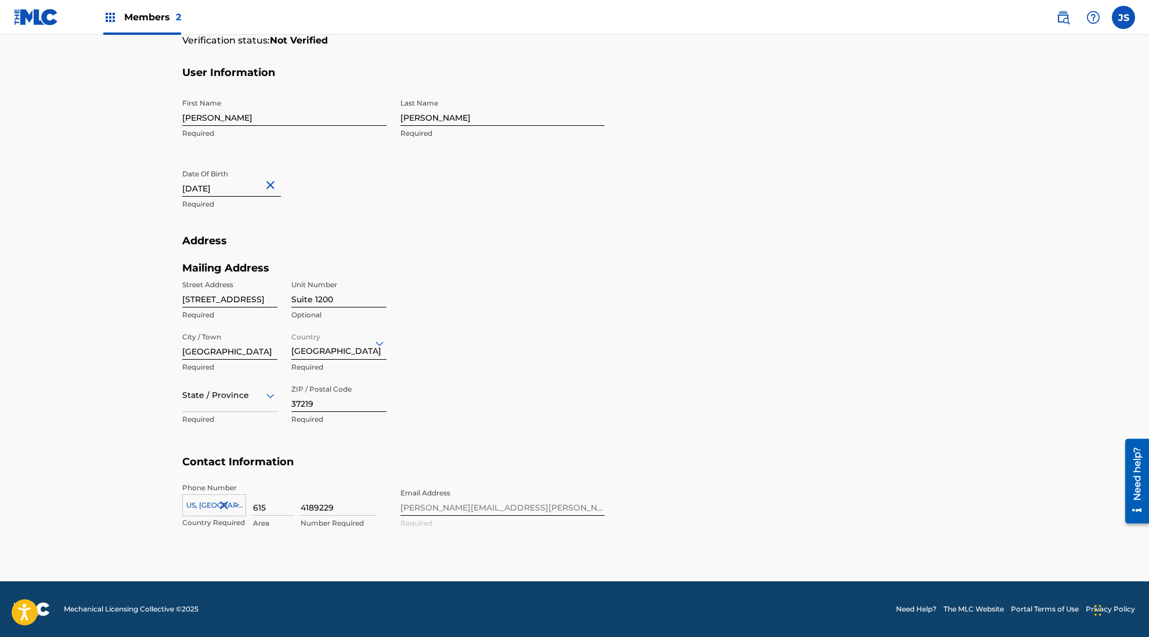
click at [241, 401] on div at bounding box center [229, 395] width 95 height 15
type input "t"
click at [216, 441] on div "Tennessee" at bounding box center [230, 443] width 94 height 26
click at [261, 301] on input "424 Church Street" at bounding box center [229, 291] width 95 height 33
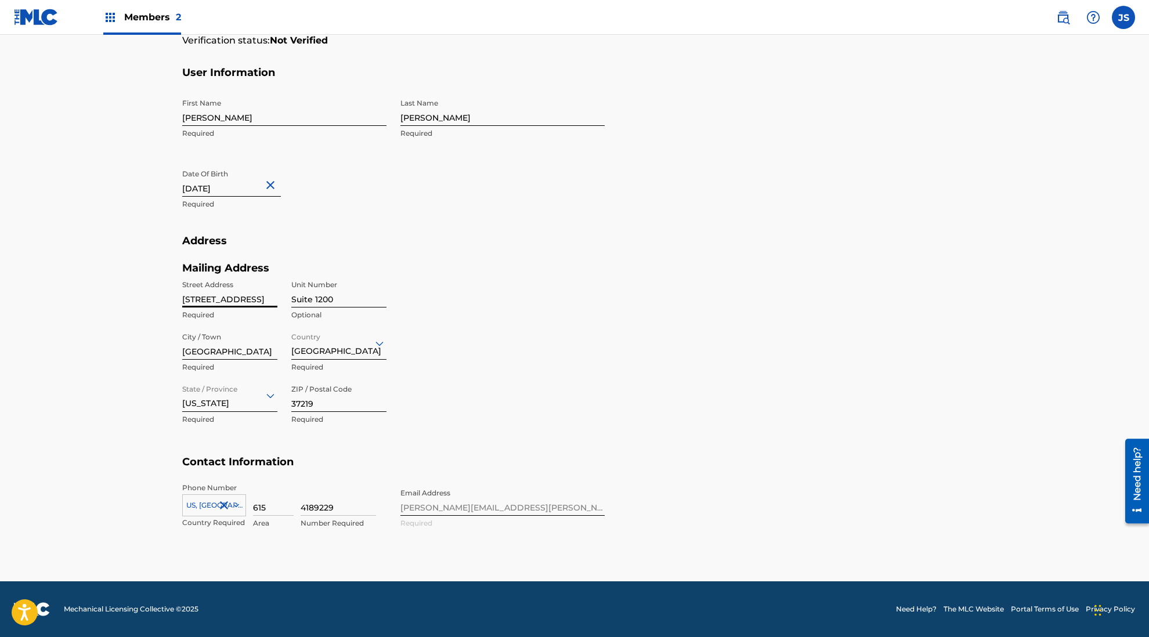
drag, startPoint x: 261, startPoint y: 301, endPoint x: 154, endPoint y: 304, distance: 107.4
click at [154, 304] on main "Profile User Members JS Jeff Smarr Email: jeff.smarr@sonyatv.com Status: Not Ve…" at bounding box center [574, 162] width 1149 height 840
click at [153, 356] on main "Profile User Members JS Jeff Smarr Email: jeff.smarr@sonyatv.com Status: Not Ve…" at bounding box center [574, 162] width 1149 height 840
click at [572, 390] on div "Mailing Address Street Address 424 Church Street Required Unit Number Suite 120…" at bounding box center [393, 359] width 423 height 194
click at [258, 297] on input "424 Church Street" at bounding box center [229, 291] width 95 height 33
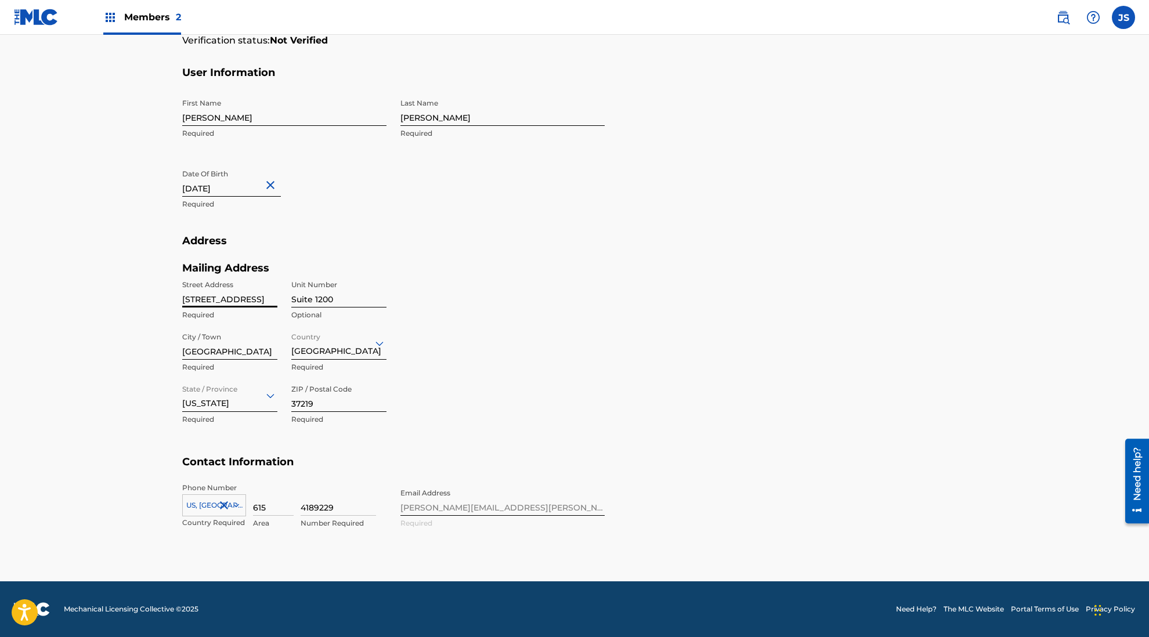
click at [258, 297] on input "424 Church Street" at bounding box center [229, 291] width 95 height 33
type input "1005 17th Avenue South"
type input "Suite 800"
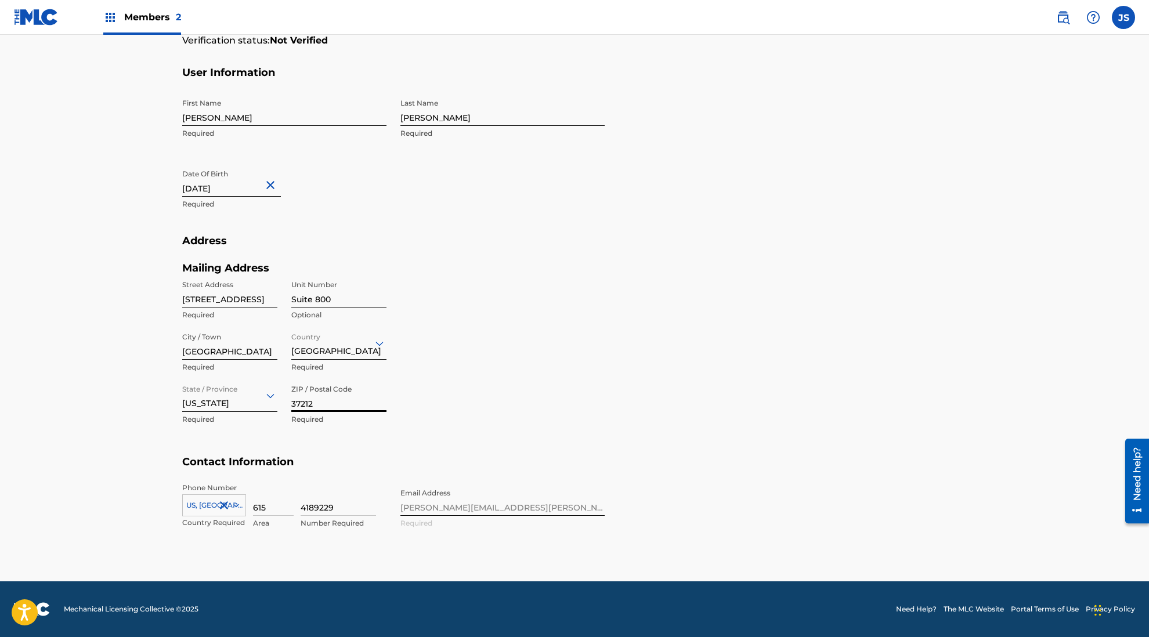
type input "37212"
click at [231, 504] on div "option US, CA +1, selected. Select is focused ,type to refine list, press Down …" at bounding box center [214, 503] width 64 height 17
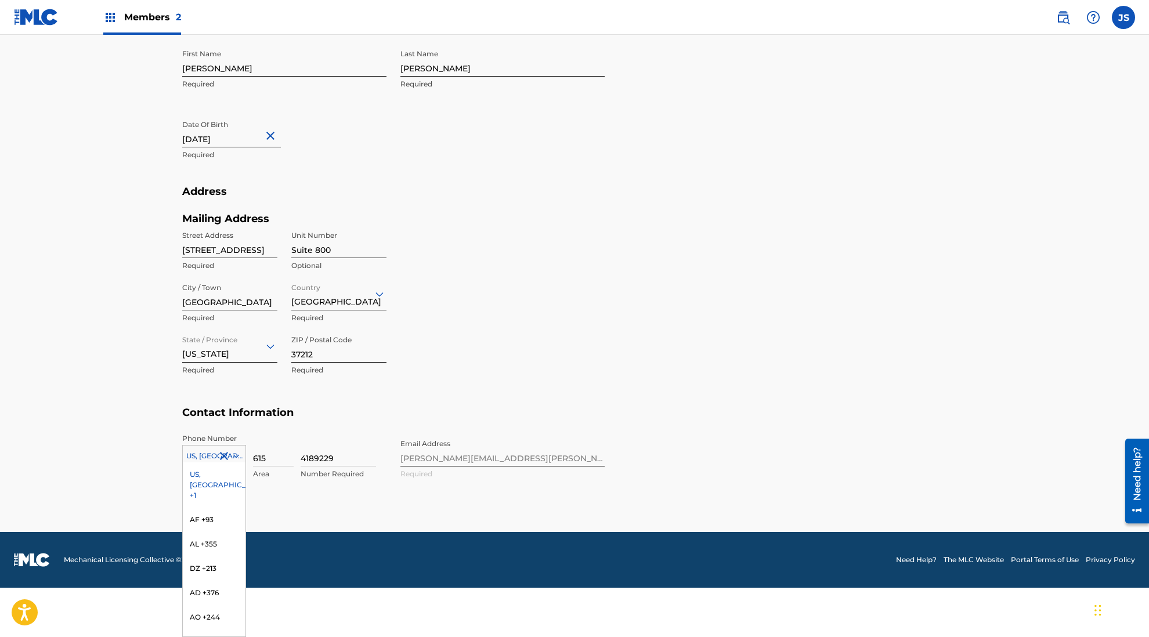
click at [201, 474] on div "US, CA +1" at bounding box center [214, 485] width 63 height 45
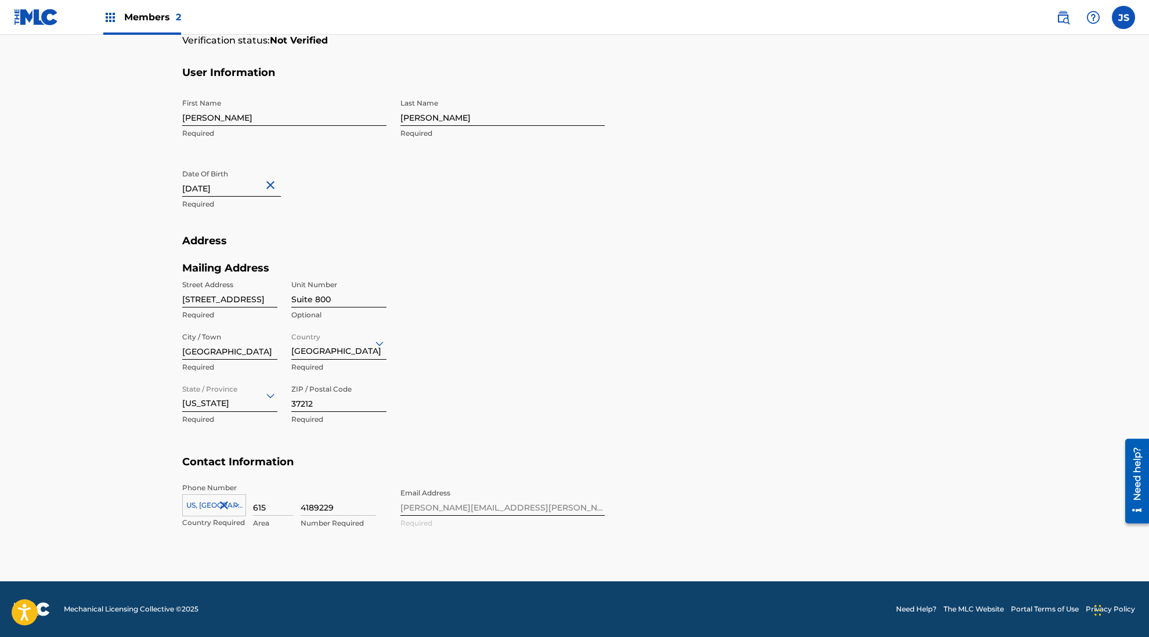
click at [342, 505] on input "4189229" at bounding box center [338, 499] width 75 height 33
drag, startPoint x: 342, startPoint y: 505, endPoint x: 292, endPoint y: 506, distance: 49.9
click at [292, 506] on div "US, CA +1 Country Required 615 Area 4189229 Number Required" at bounding box center [284, 509] width 204 height 52
click at [470, 498] on div "Phone Number US, CA +1 Country Required 615 Area 4189229 Number Required Email …" at bounding box center [393, 518] width 423 height 71
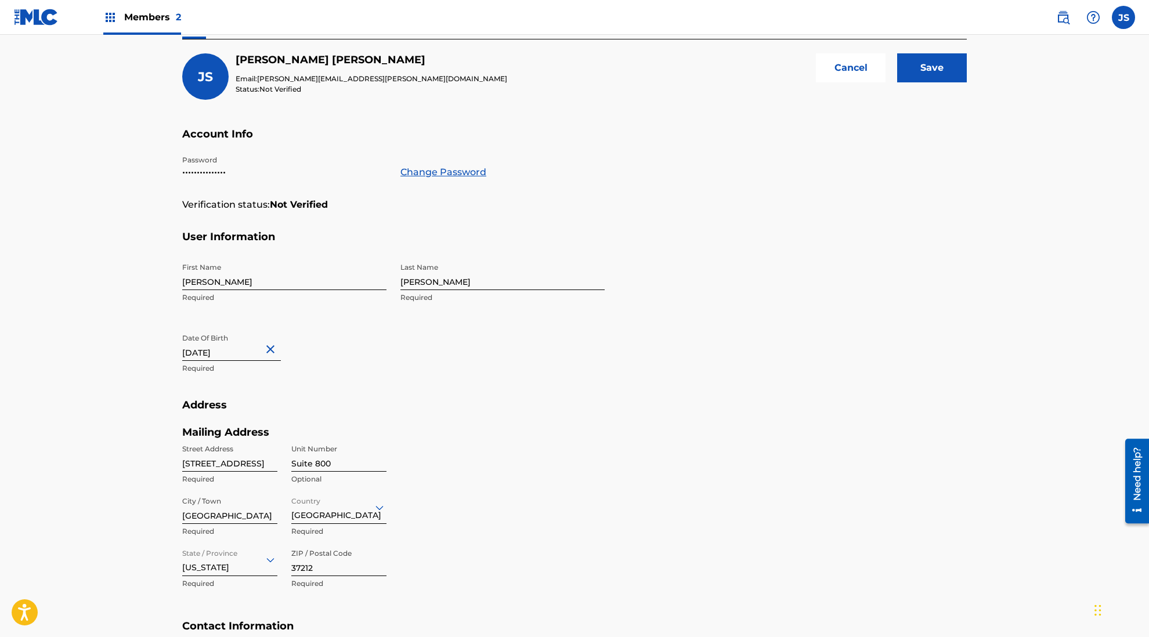
scroll to position [0, 0]
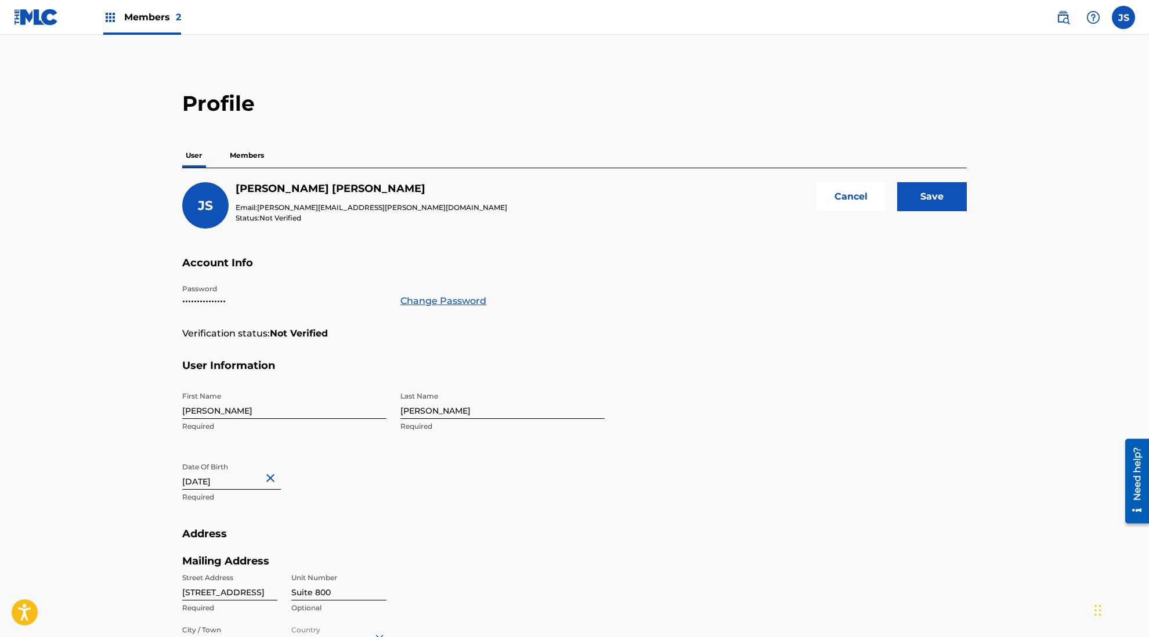
click at [938, 194] on input "Save" at bounding box center [932, 196] width 70 height 29
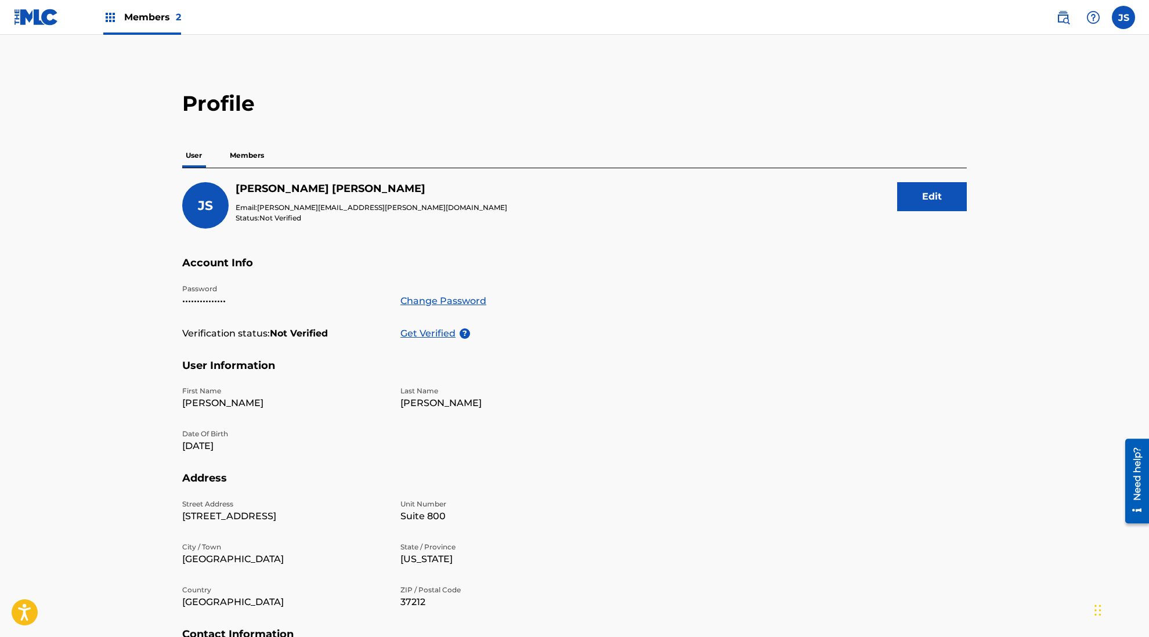
click at [245, 153] on p "Members" at bounding box center [246, 155] width 41 height 24
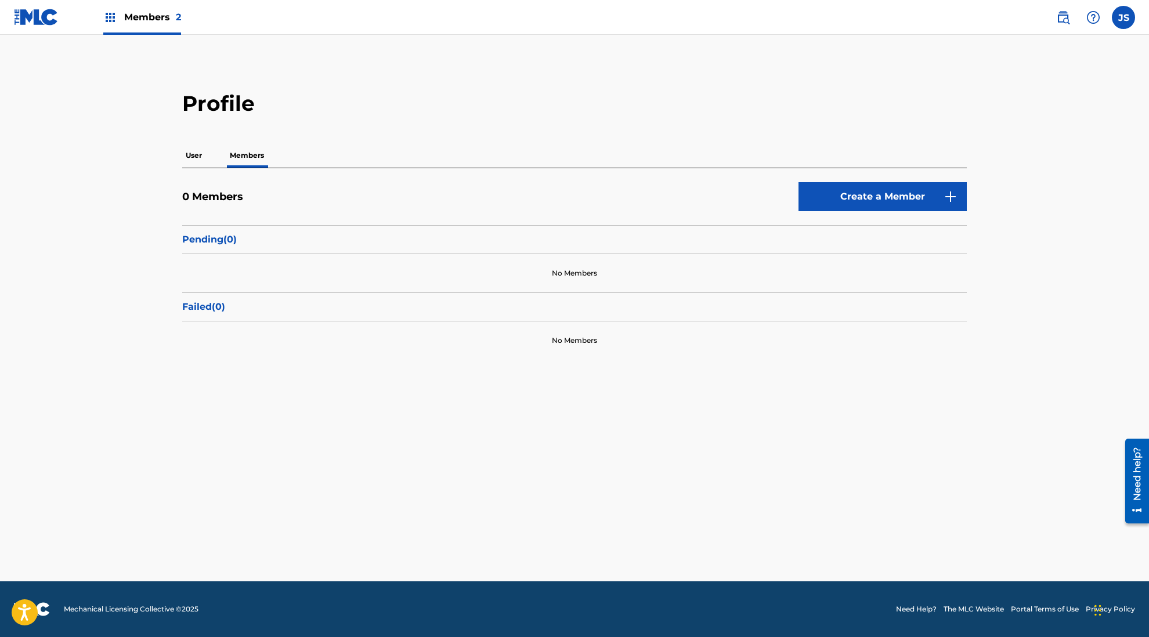
click at [893, 193] on button "Create a Member" at bounding box center [883, 196] width 168 height 29
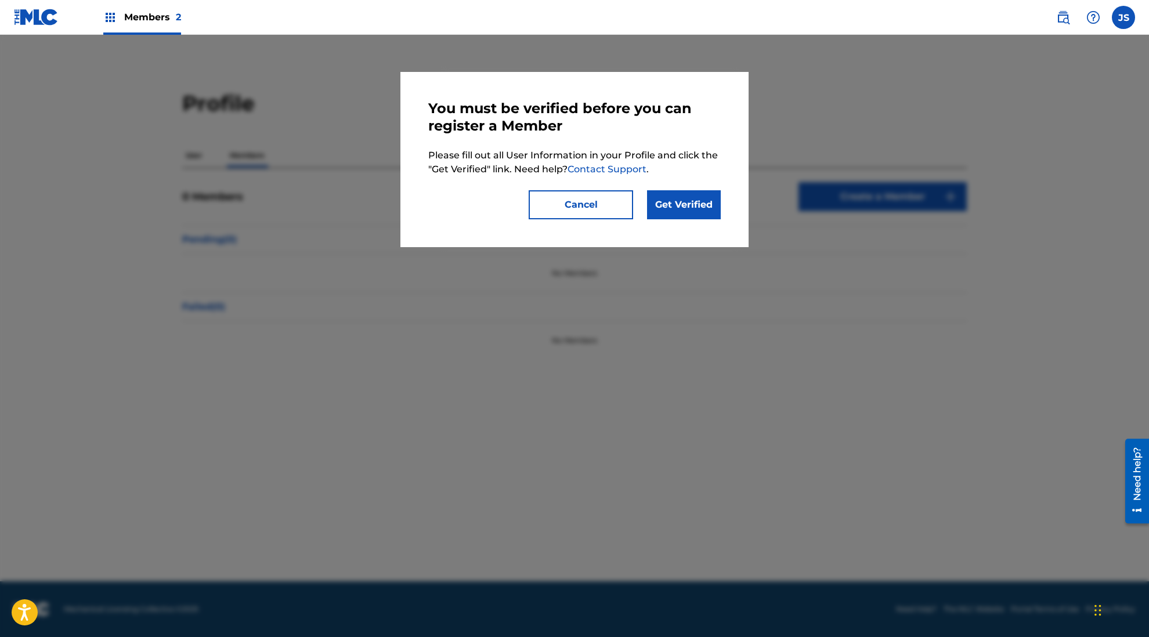
click at [682, 199] on link "Get Verified" at bounding box center [684, 204] width 74 height 29
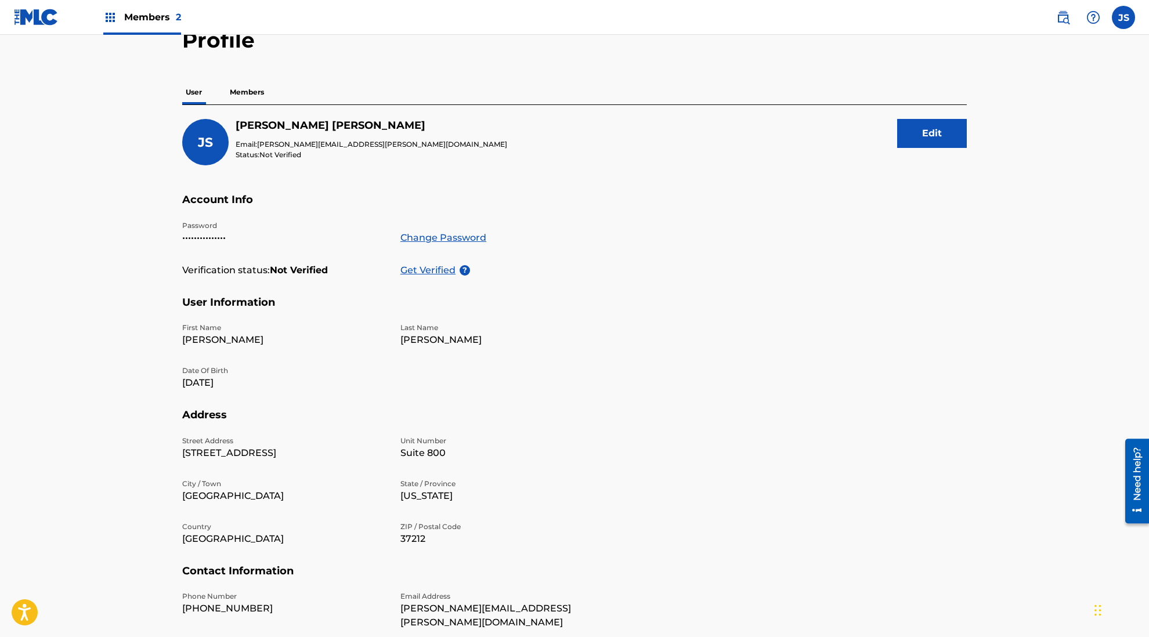
scroll to position [144, 0]
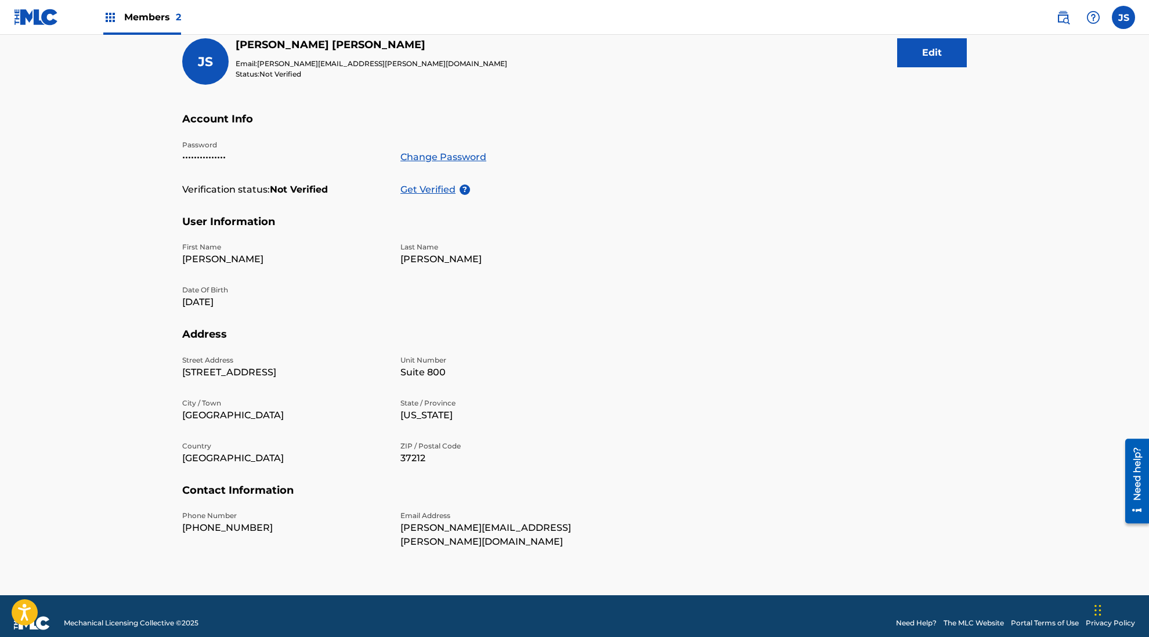
click at [919, 53] on button "Edit" at bounding box center [932, 52] width 70 height 29
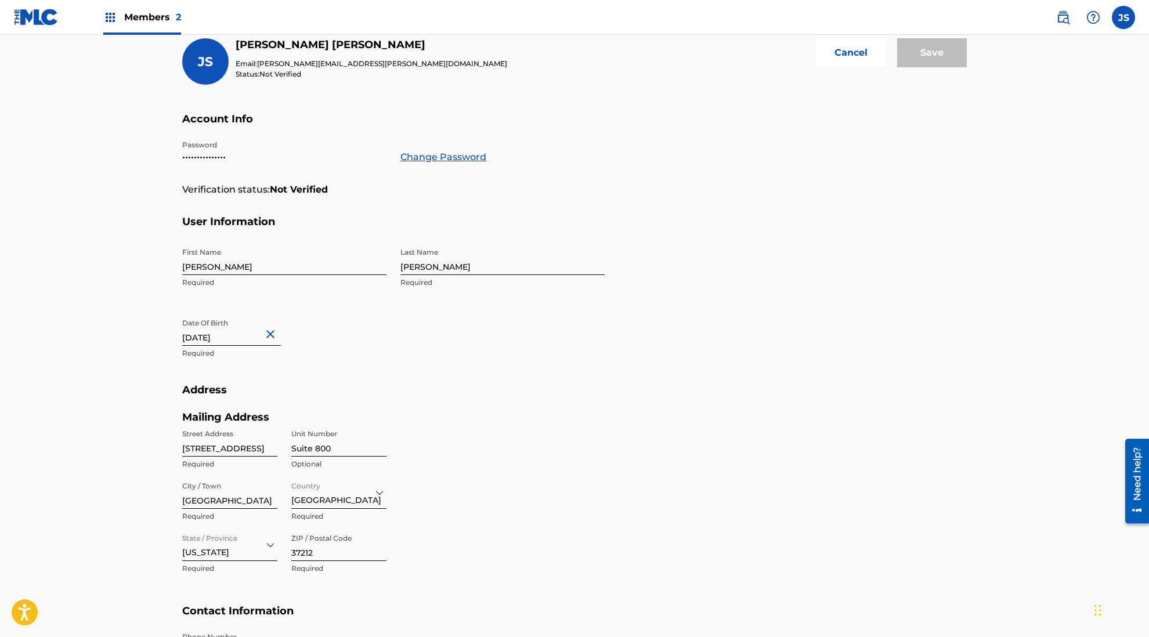
select select "3"
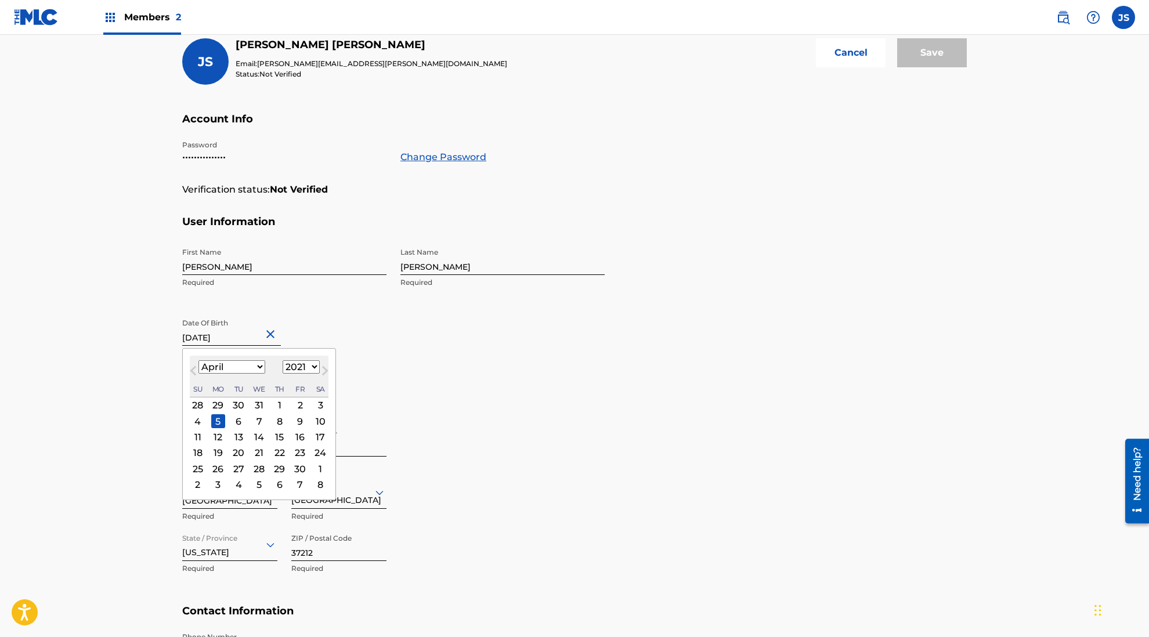
click at [241, 340] on input "April 5 2021" at bounding box center [231, 329] width 99 height 33
click at [307, 368] on select "1899 1900 1901 1902 1903 1904 1905 1906 1907 1908 1909 1910 1911 1912 1913 1914…" at bounding box center [301, 367] width 37 height 13
select select "1967"
click at [283, 361] on select "1899 1900 1901 1902 1903 1904 1905 1906 1907 1908 1909 1910 1911 1912 1913 1914…" at bounding box center [301, 367] width 37 height 13
click at [426, 442] on div "Mailing Address Street Address 1005 17th Avenue South Required Unit Number Suit…" at bounding box center [393, 508] width 423 height 194
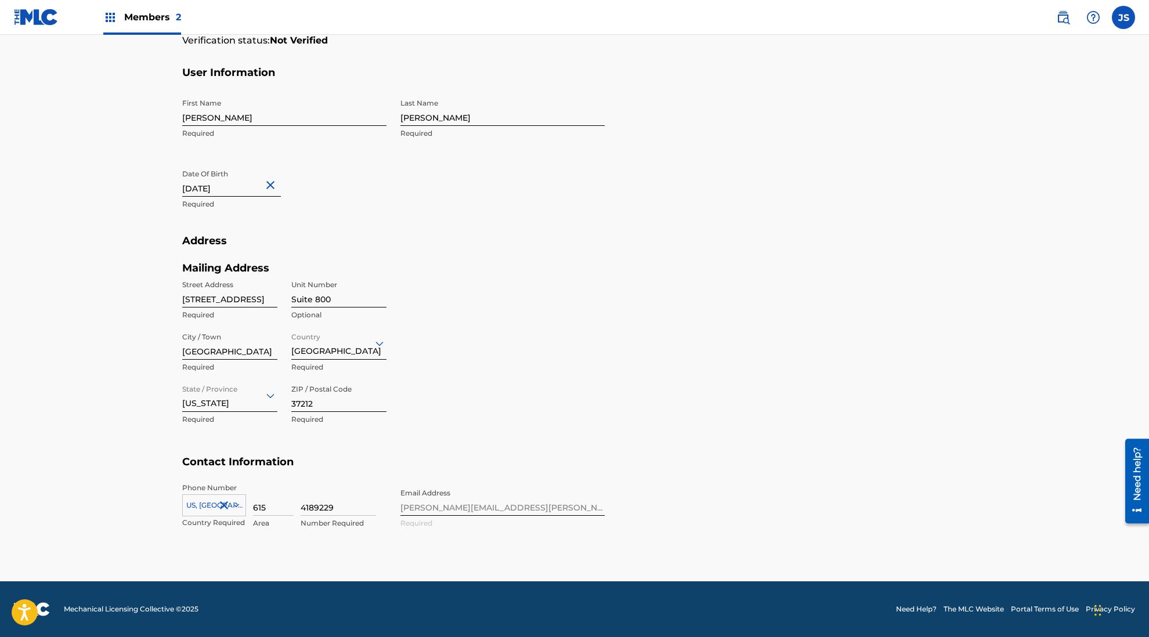
scroll to position [0, 0]
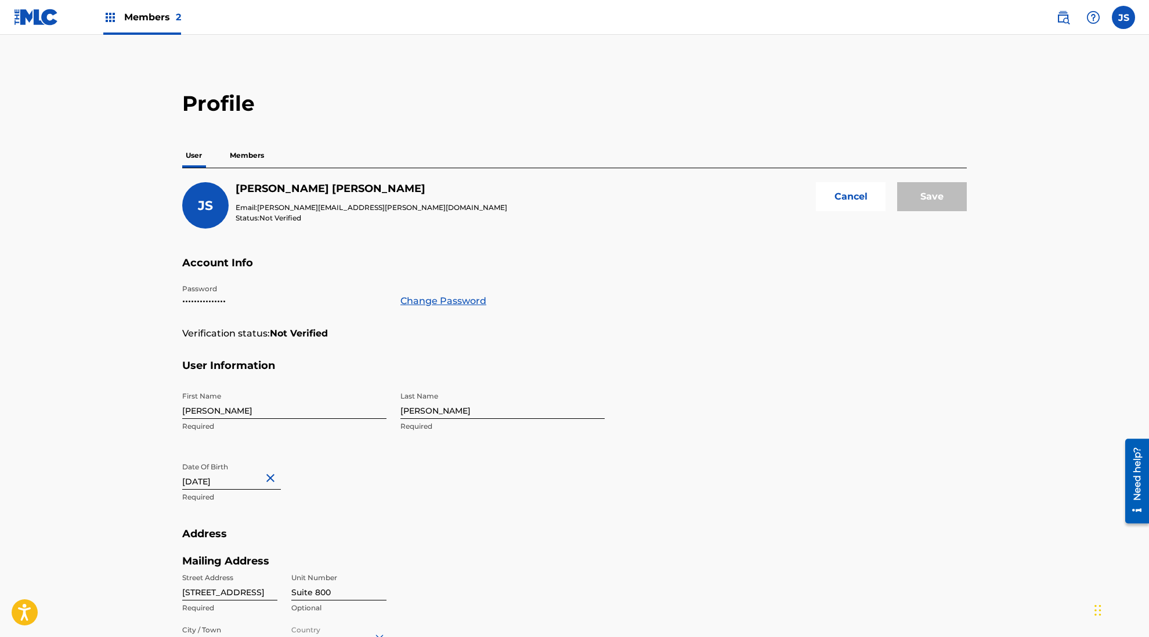
click at [398, 467] on div "First Name Jeff Required Last Name Smarr Required Date Of Birth April 5 2021 Re…" at bounding box center [393, 457] width 423 height 142
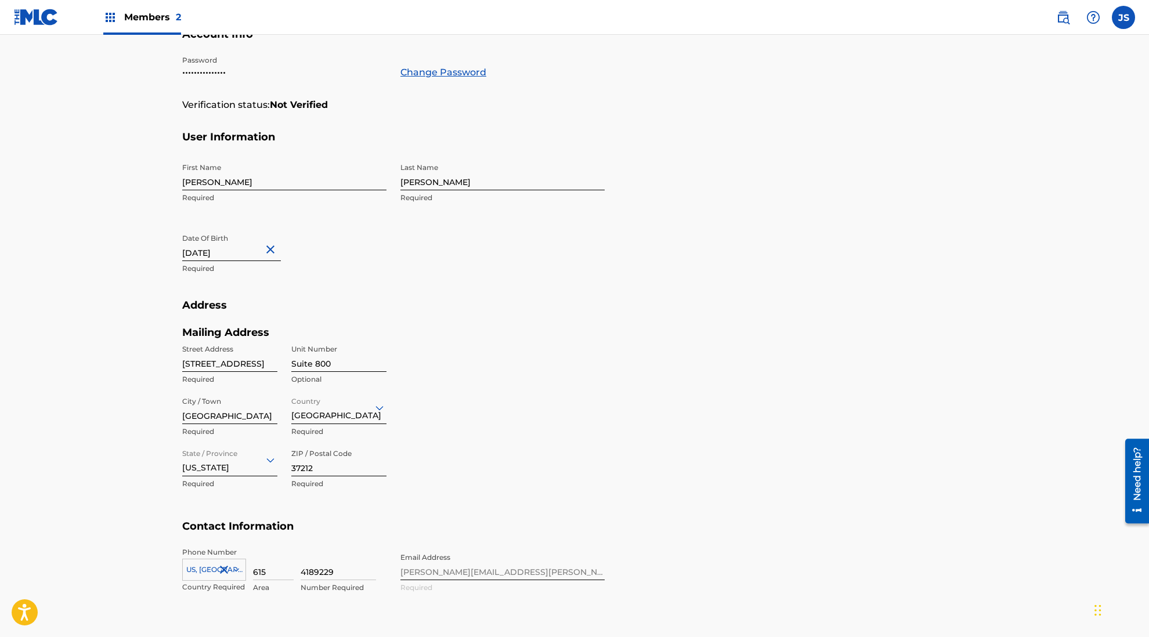
scroll to position [232, 0]
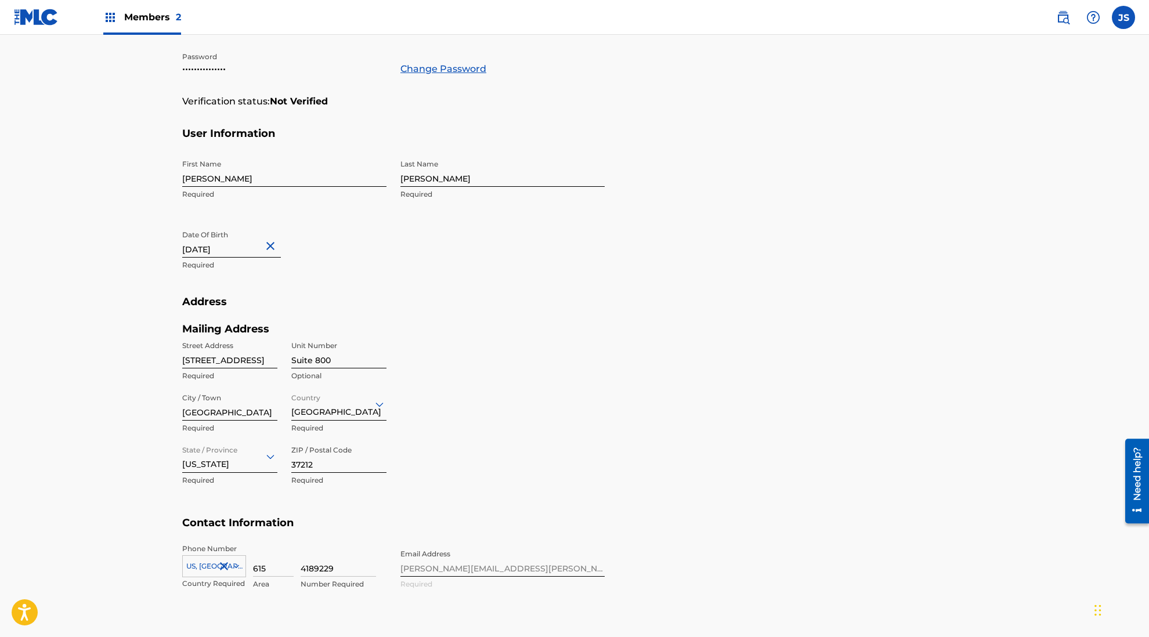
select select "3"
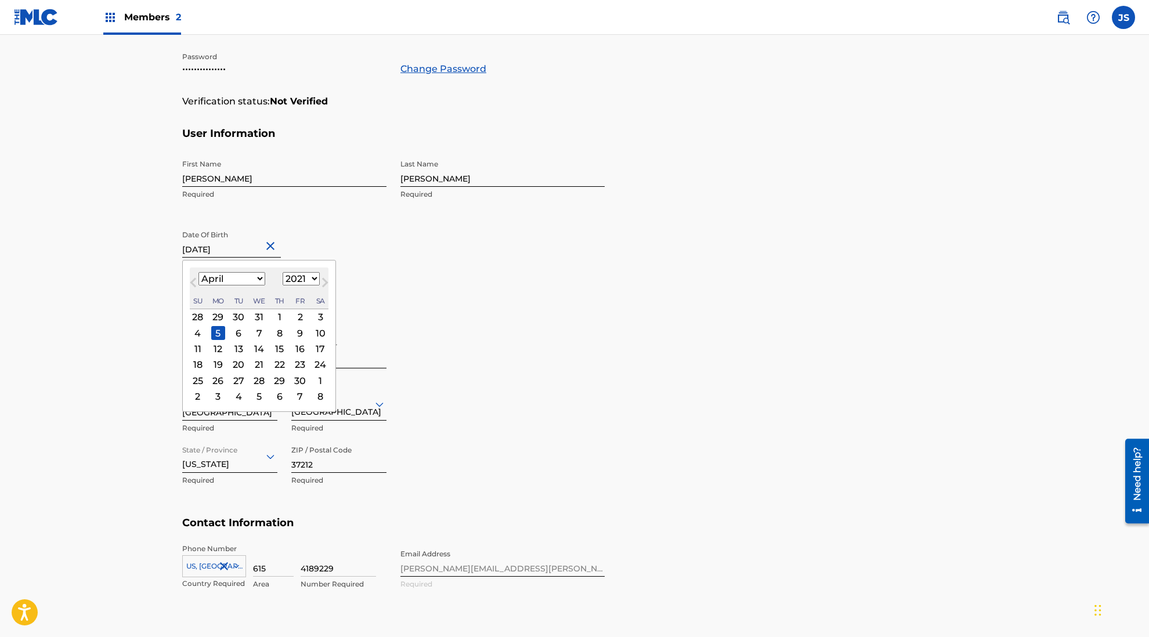
click at [249, 253] on input "April 5 2021" at bounding box center [231, 241] width 99 height 33
click at [284, 273] on select "1899 1900 1901 1902 1903 1904 1905 1906 1907 1908 1909 1910 1911 1912 1913 1914…" at bounding box center [301, 278] width 37 height 13
select select "1967"
click at [283, 272] on select "1899 1900 1901 1902 1903 1904 1905 1906 1907 1908 1909 1910 1911 1912 1913 1914…" at bounding box center [301, 278] width 37 height 13
click at [259, 332] on div "5" at bounding box center [260, 333] width 14 height 14
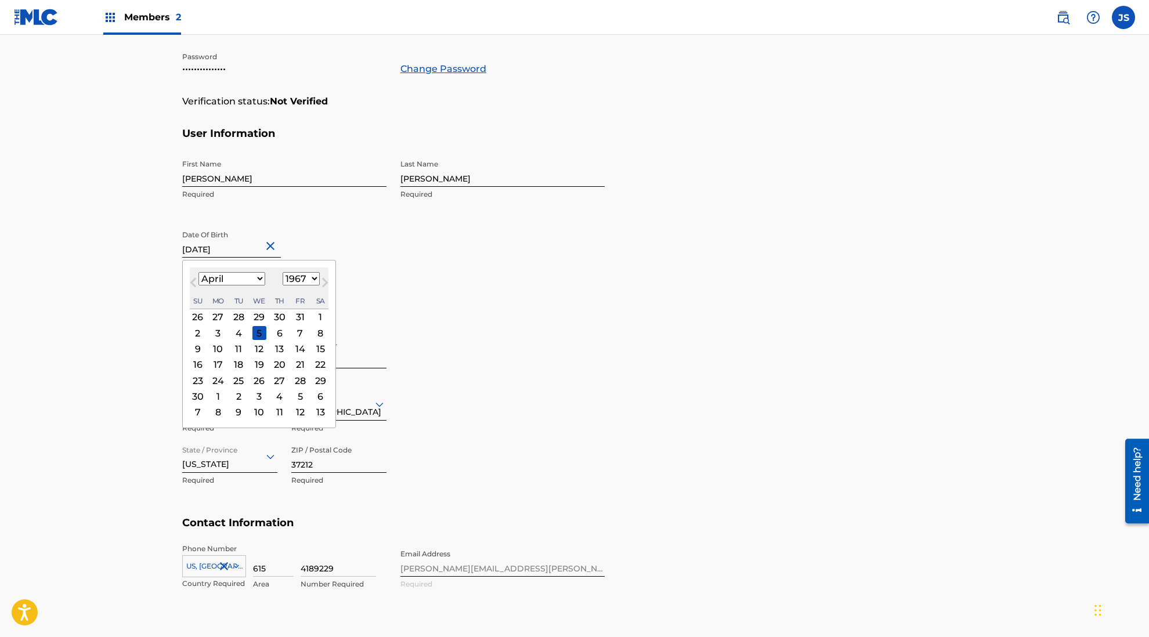
type input "April 5 1967"
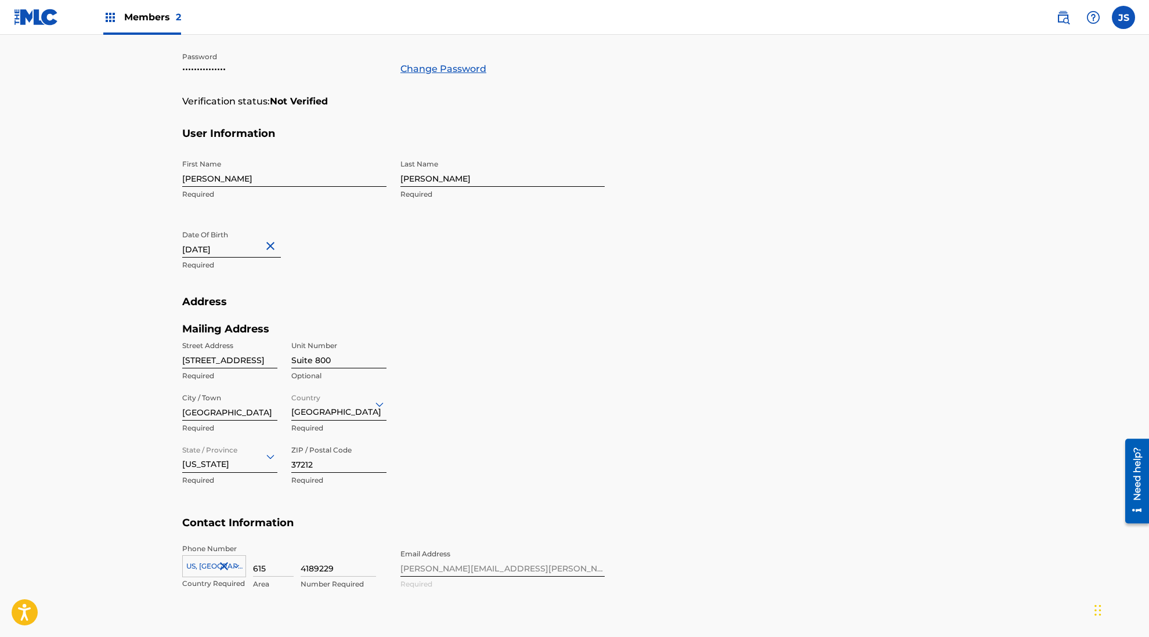
click at [392, 300] on h5 "Address" at bounding box center [574, 308] width 785 height 27
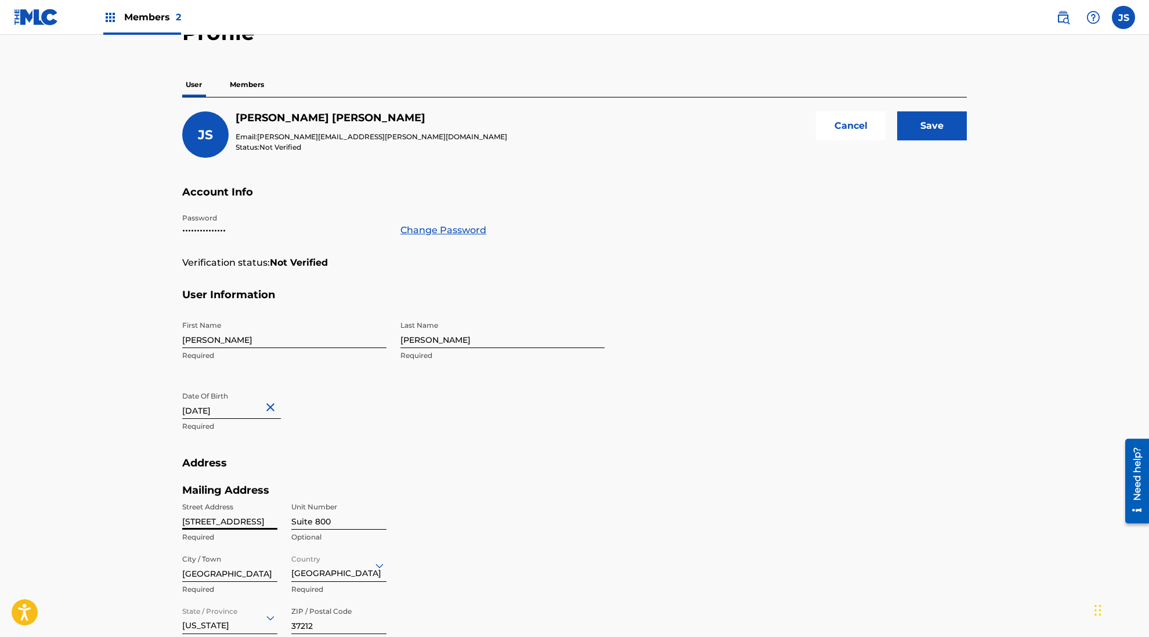
scroll to position [0, 0]
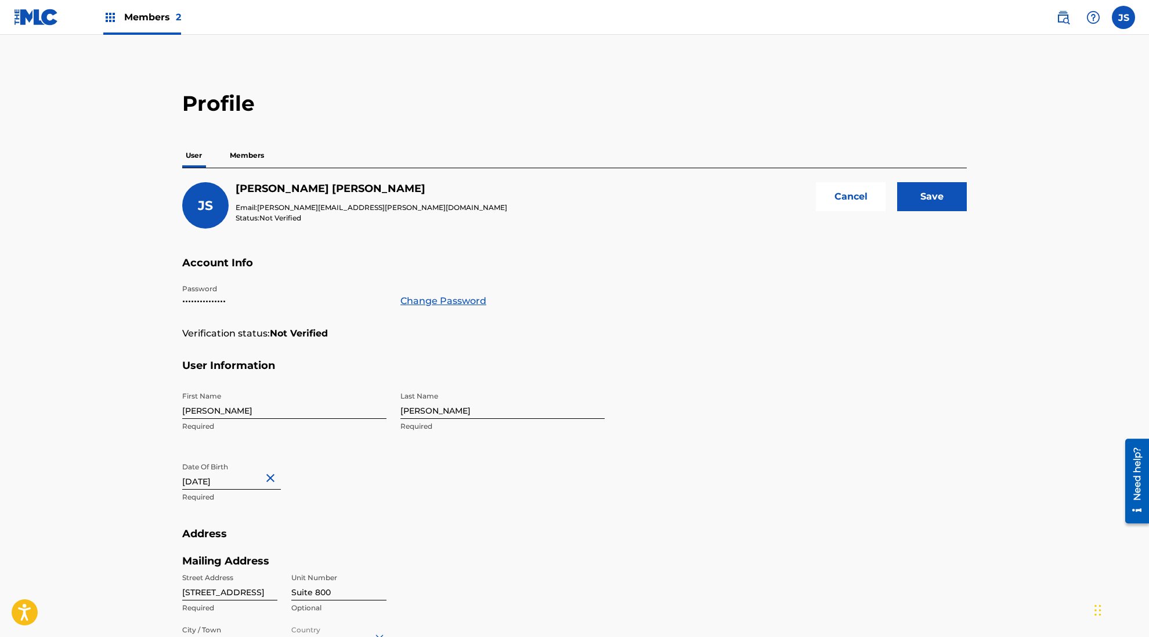
click at [924, 188] on input "Save" at bounding box center [932, 196] width 70 height 29
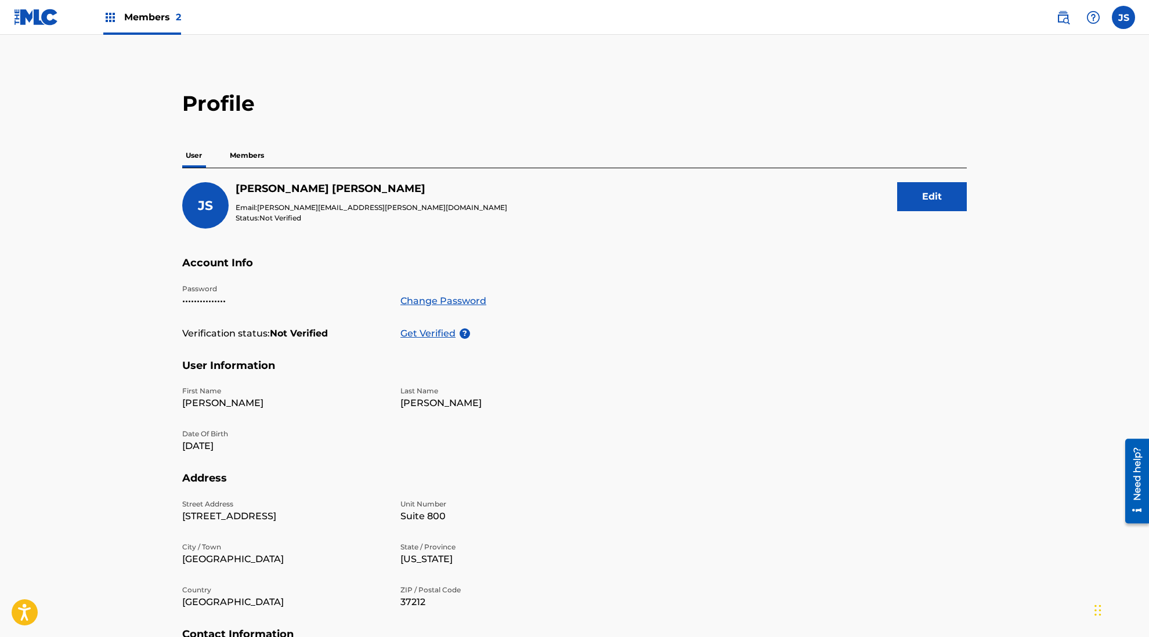
click at [440, 333] on p "Get Verified" at bounding box center [430, 334] width 59 height 14
click at [1011, 10] on label at bounding box center [1123, 17] width 23 height 23
click at [1011, 17] on input "JS Jeff Smarr jeff.smarr@sonyatv.com Notification Preferences Profile Log out" at bounding box center [1124, 17] width 0 height 0
click at [1011, 163] on p "Log out" at bounding box center [1011, 164] width 27 height 10
click at [1011, 17] on input "JS Jeff Smarr jeff.smarr@sonyatv.com Notification Preferences Profile Log out" at bounding box center [1124, 17] width 0 height 0
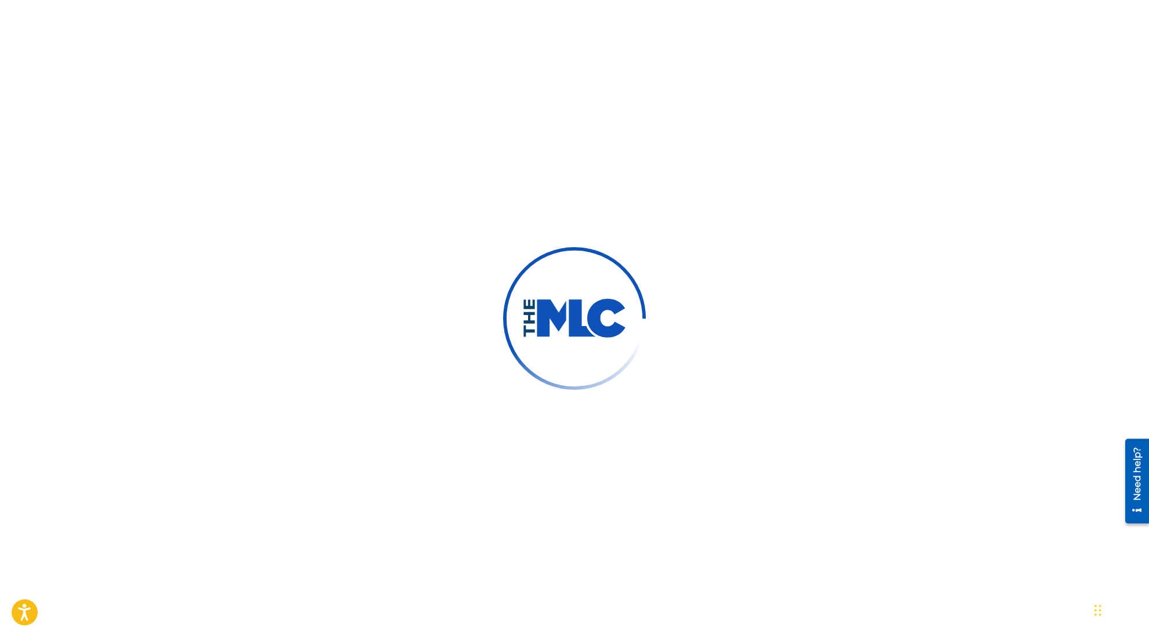
click at [804, 400] on div at bounding box center [574, 318] width 1149 height 637
click at [567, 261] on img at bounding box center [575, 319] width 189 height 189
click at [589, 300] on img at bounding box center [574, 318] width 104 height 39
click at [859, 58] on div at bounding box center [574, 318] width 1149 height 637
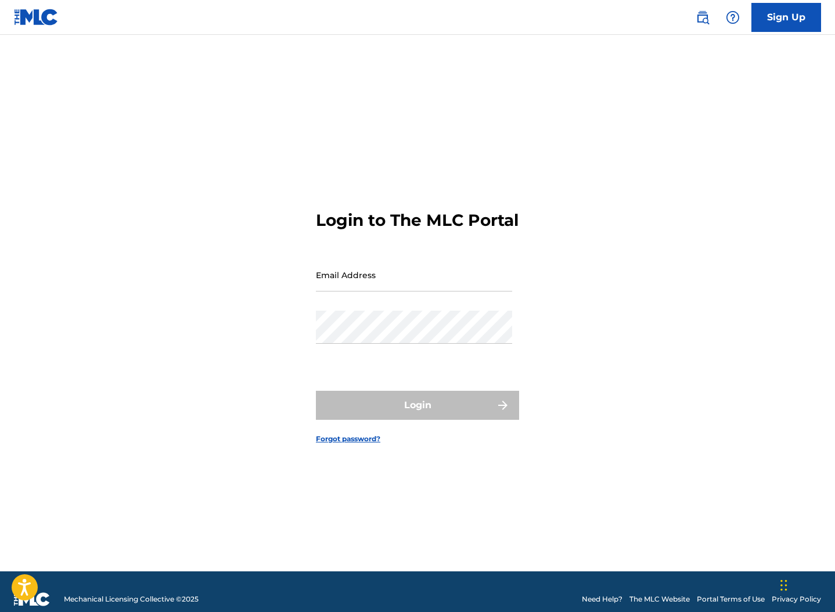
click at [675, 596] on link "The MLC Website" at bounding box center [659, 599] width 60 height 10
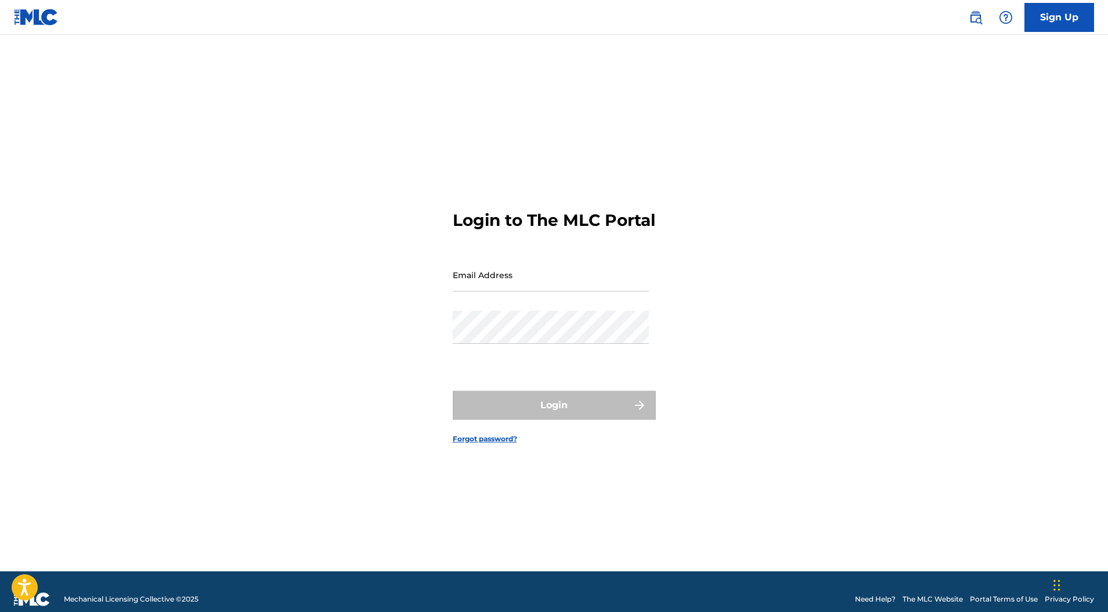
click at [834, 599] on link "The MLC Website" at bounding box center [933, 599] width 60 height 10
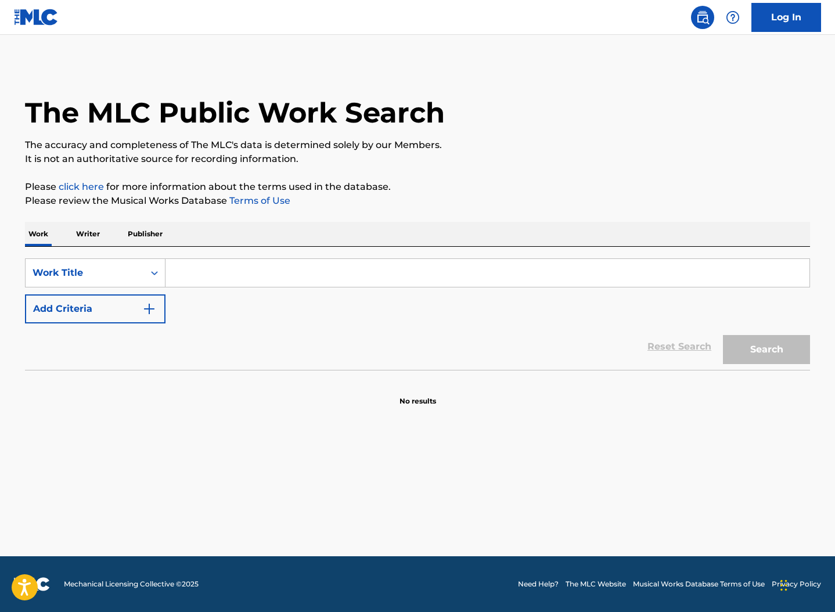
click at [187, 272] on input "Search Form" at bounding box center [487, 273] width 644 height 28
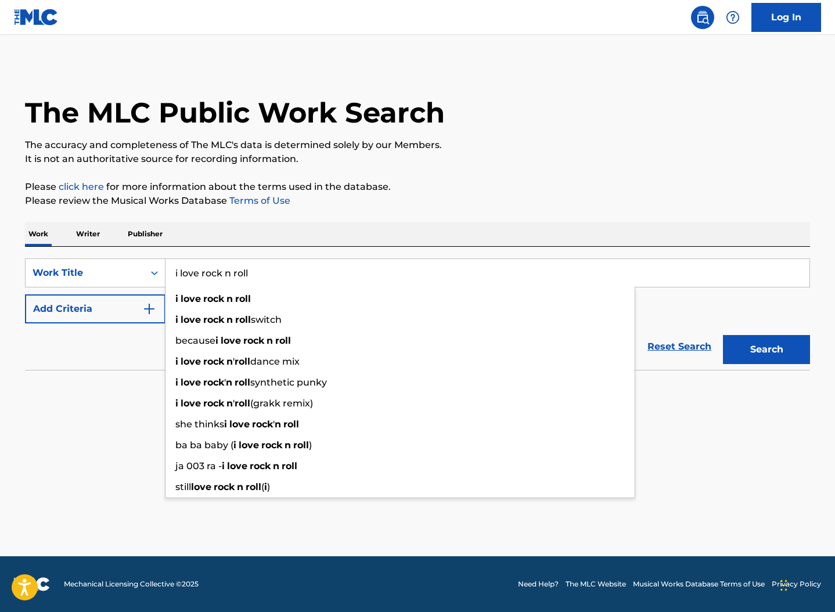
type input "i love rock n roll"
click at [141, 308] on button "Add Criteria" at bounding box center [95, 308] width 140 height 29
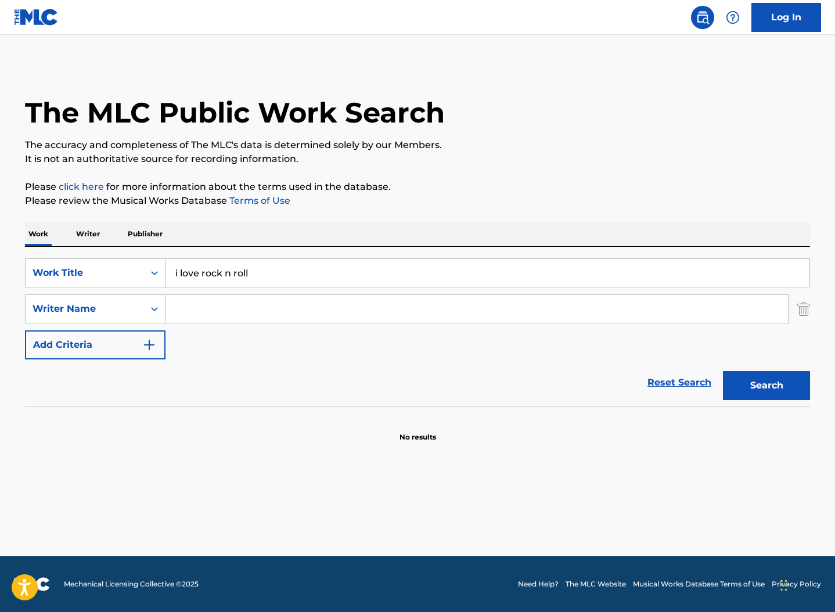
click at [211, 308] on input "Search Form" at bounding box center [476, 309] width 622 height 28
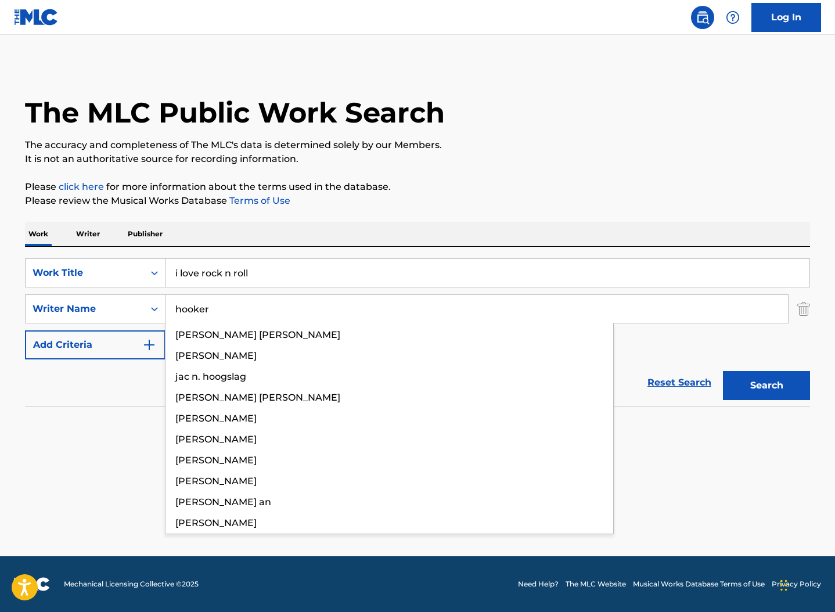
type input "hooker"
click at [723, 371] on button "Search" at bounding box center [766, 385] width 87 height 29
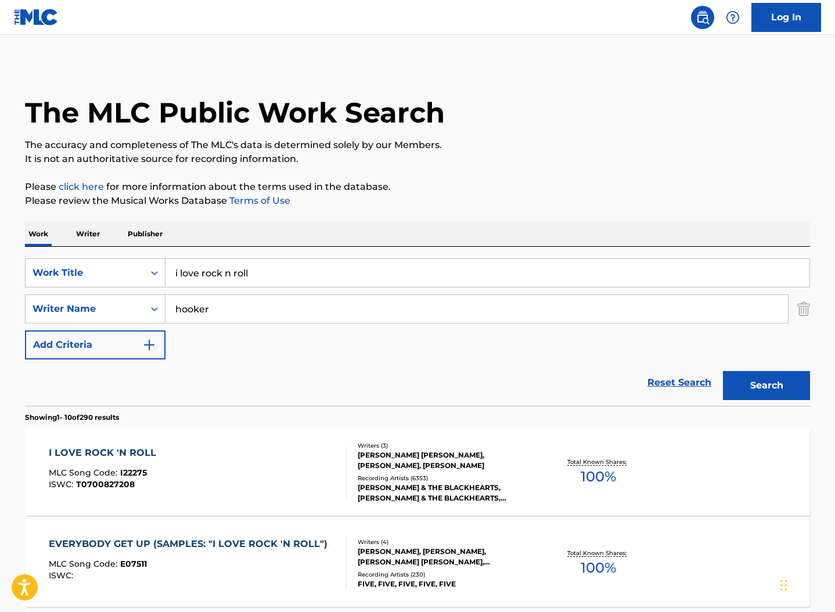
click at [745, 388] on button "Search" at bounding box center [766, 385] width 87 height 29
click at [600, 469] on span "100 %" at bounding box center [598, 476] width 35 height 21
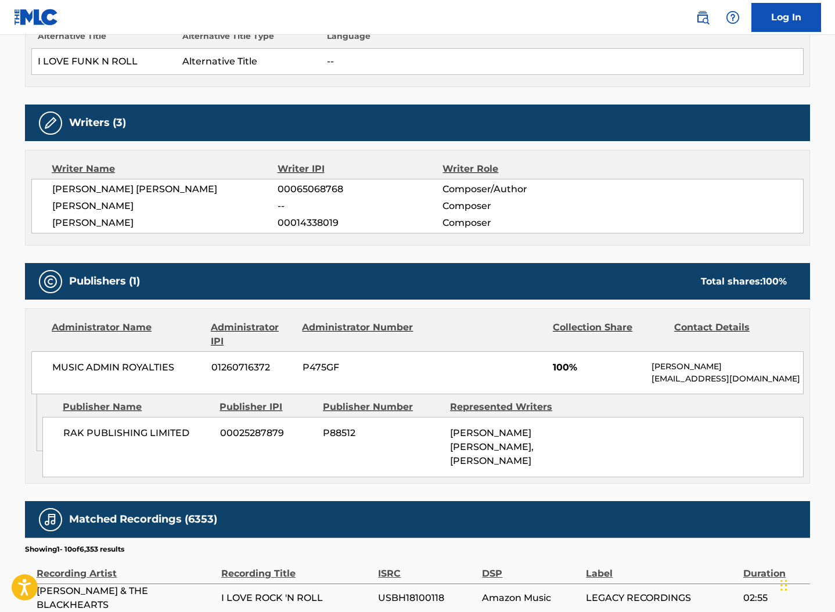
scroll to position [387, 0]
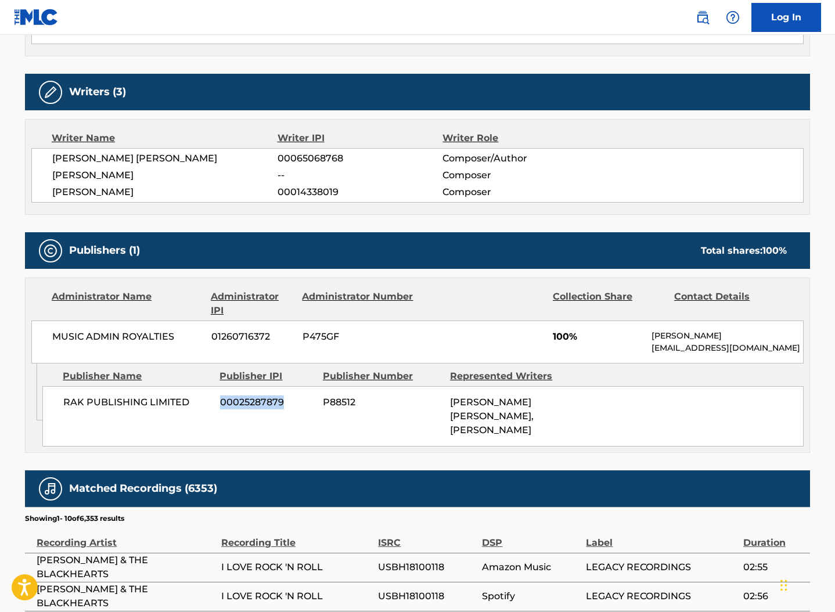
drag, startPoint x: 221, startPoint y: 399, endPoint x: 284, endPoint y: 397, distance: 63.3
click at [284, 397] on span "00025287879" at bounding box center [267, 402] width 94 height 14
copy span "00025287879"
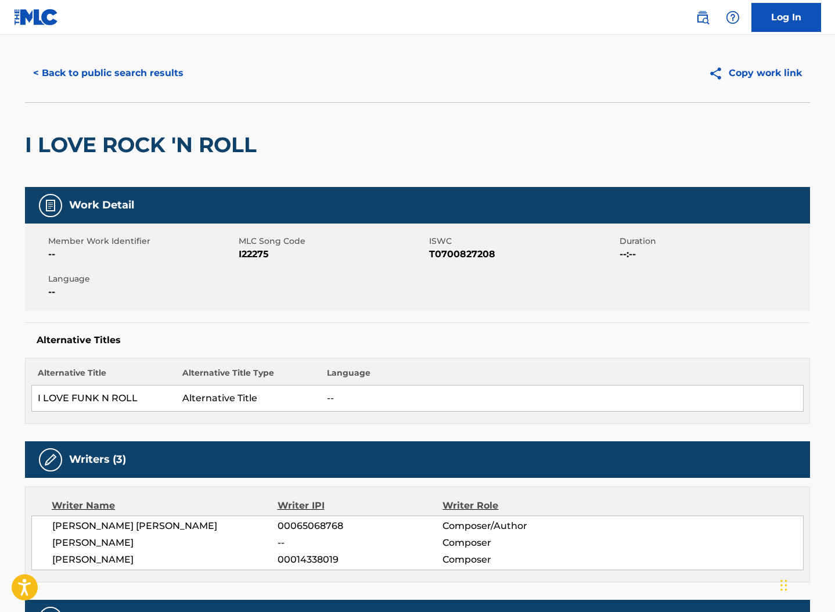
scroll to position [0, 0]
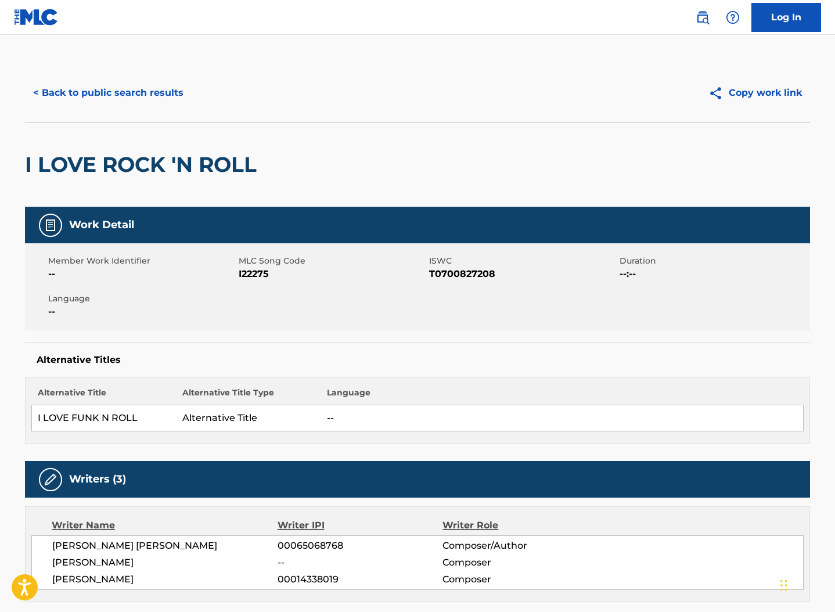
click at [161, 92] on button "< Back to public search results" at bounding box center [108, 92] width 167 height 29
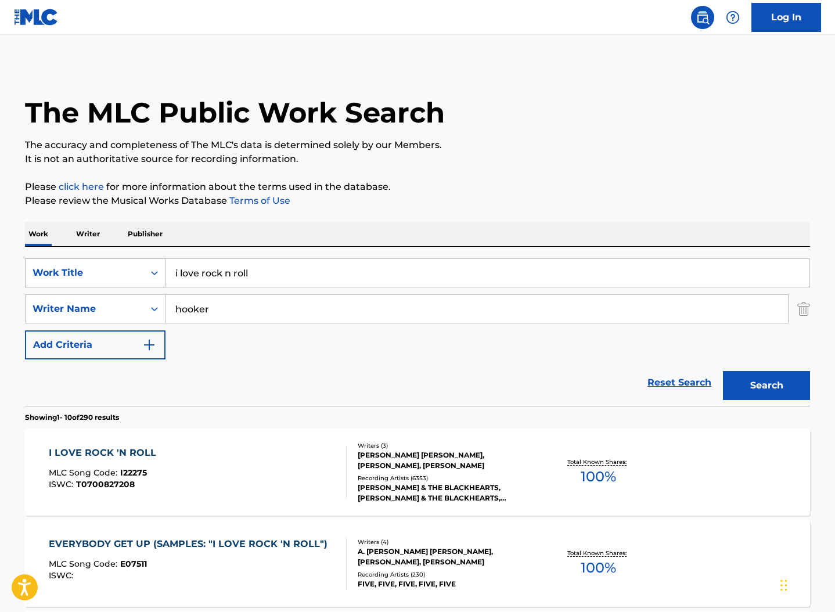
drag, startPoint x: 250, startPoint y: 265, endPoint x: 137, endPoint y: 264, distance: 112.6
click at [137, 268] on div "SearchWithCriteria576b3bb6-91cc-41ff-b70a-f4f7fea0c082 Work Title i love rock n…" at bounding box center [417, 272] width 785 height 29
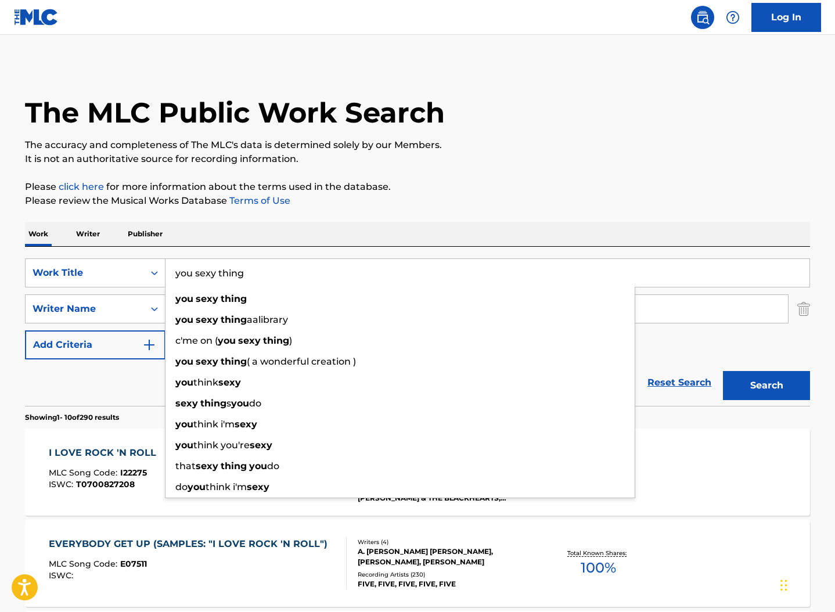
type input "you sexy thing"
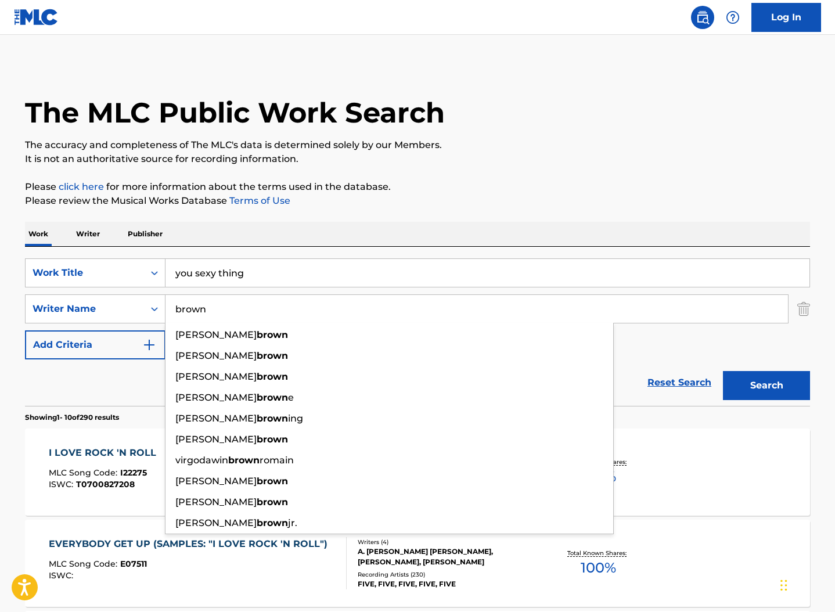
type input "brown"
click at [723, 371] on button "Search" at bounding box center [766, 385] width 87 height 29
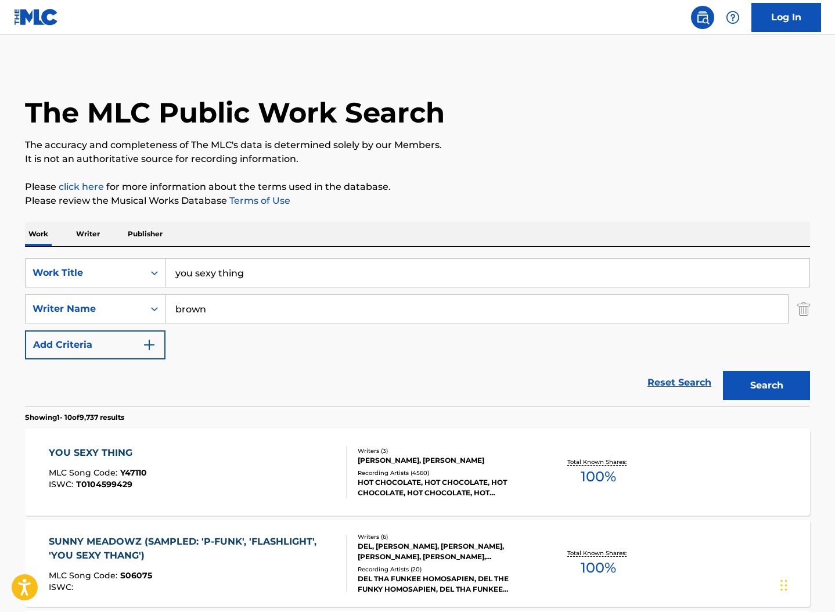
click at [597, 473] on span "100 %" at bounding box center [598, 476] width 35 height 21
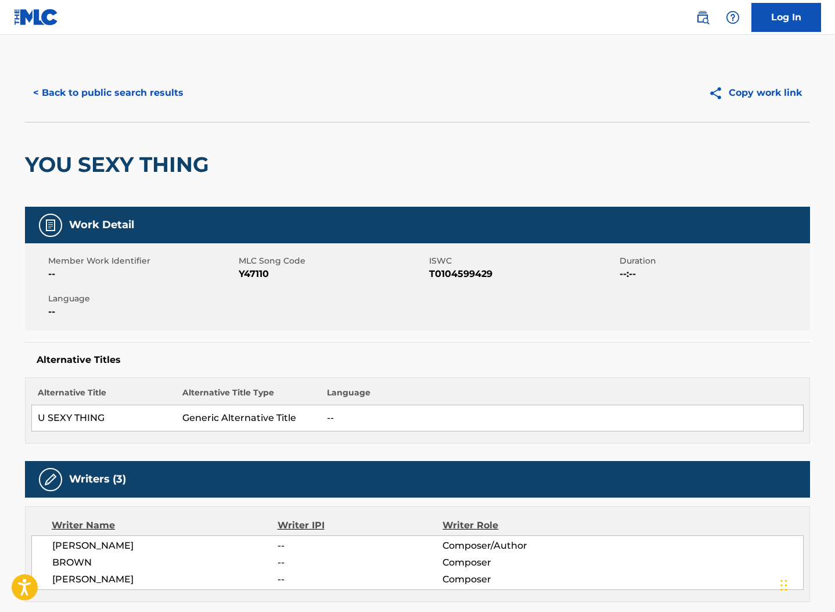
click at [128, 95] on button "< Back to public search results" at bounding box center [108, 92] width 167 height 29
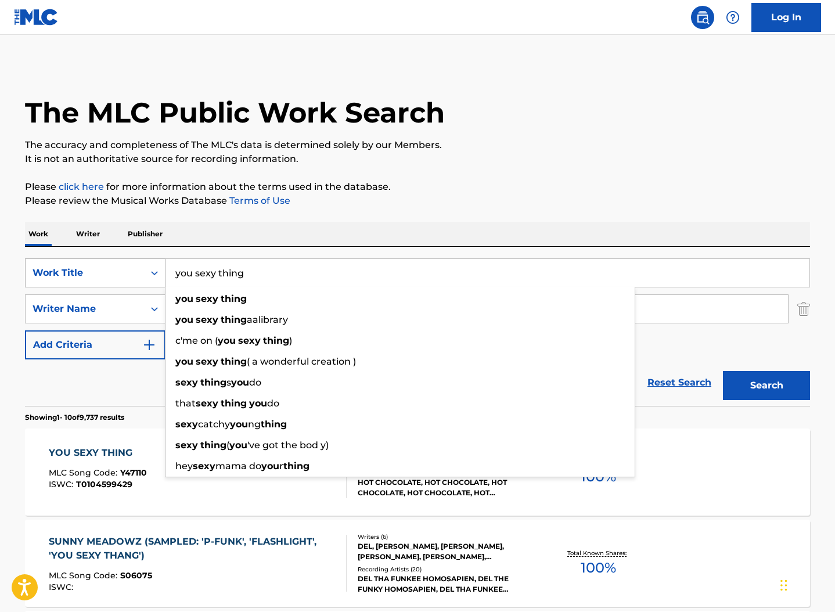
drag, startPoint x: 243, startPoint y: 268, endPoint x: 145, endPoint y: 271, distance: 98.2
click at [145, 271] on div "SearchWithCriteria576b3bb6-91cc-41ff-b70a-f4f7fea0c082 Work Title you sexy thin…" at bounding box center [417, 272] width 785 height 29
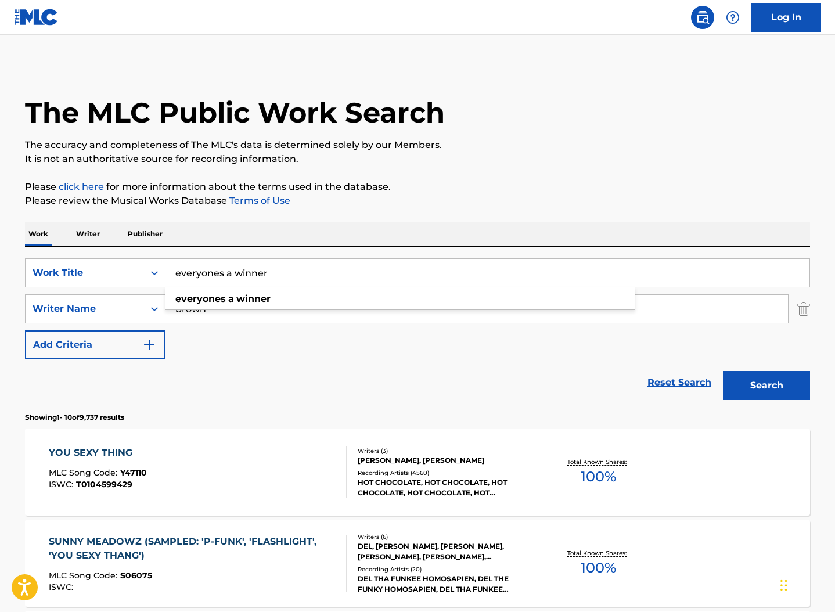
type input "everyones a winner"
click at [723, 371] on button "Search" at bounding box center [766, 385] width 87 height 29
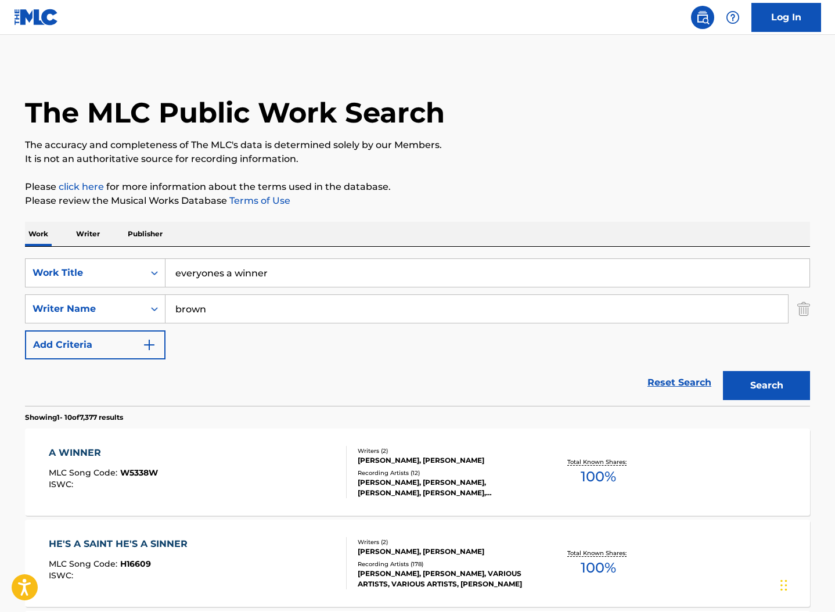
click at [594, 480] on span "100 %" at bounding box center [598, 476] width 35 height 21
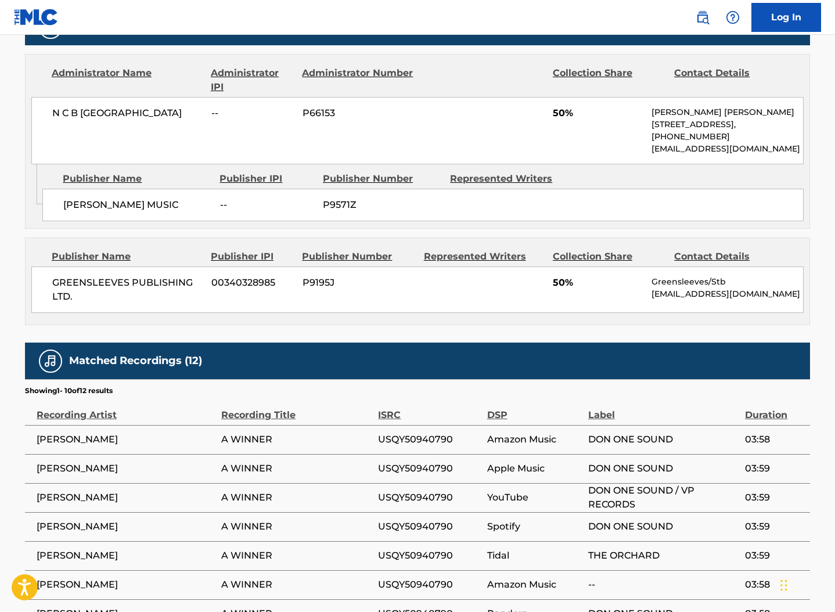
scroll to position [387, 0]
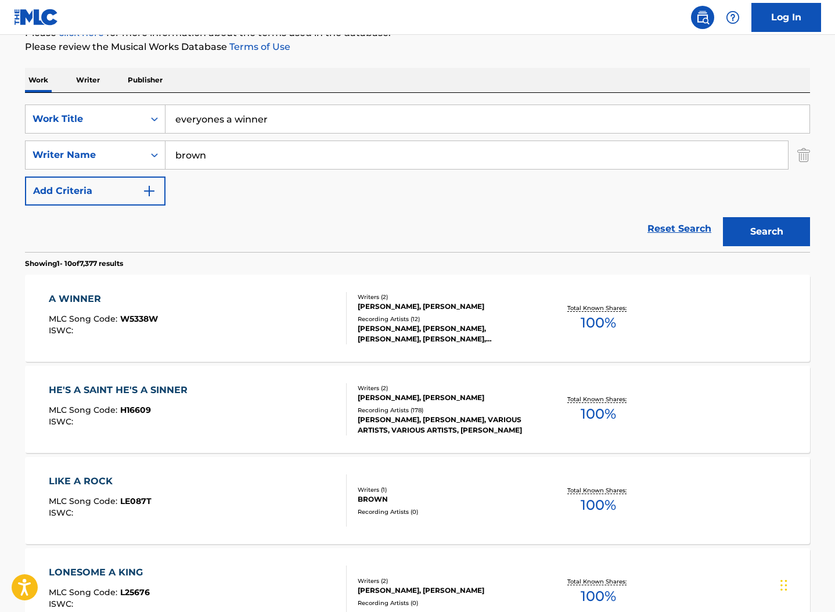
scroll to position [155, 0]
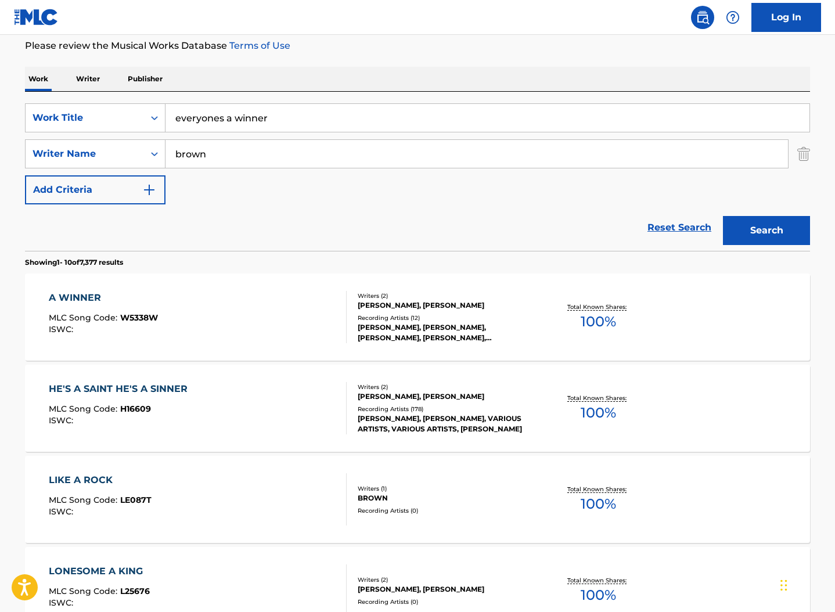
click at [219, 118] on input "everyones a winner" at bounding box center [487, 118] width 644 height 28
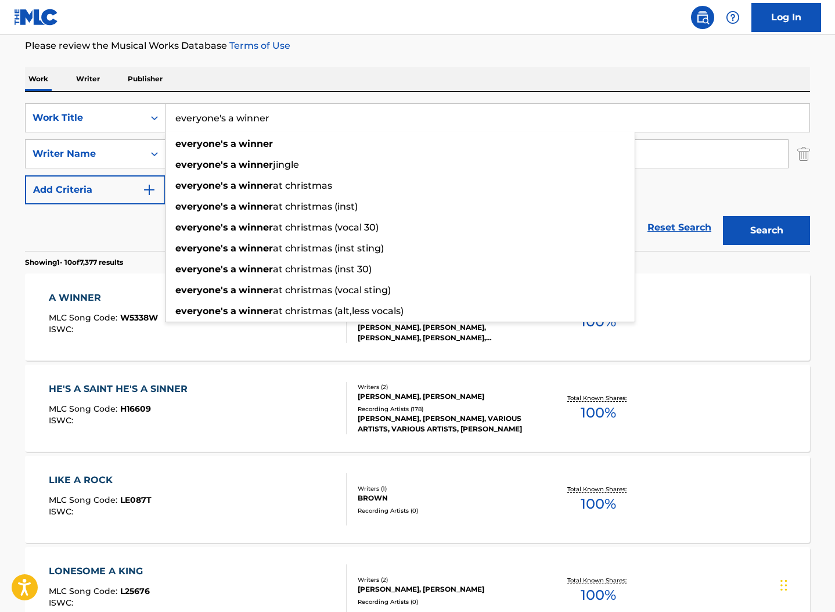
click at [723, 216] on button "Search" at bounding box center [766, 230] width 87 height 29
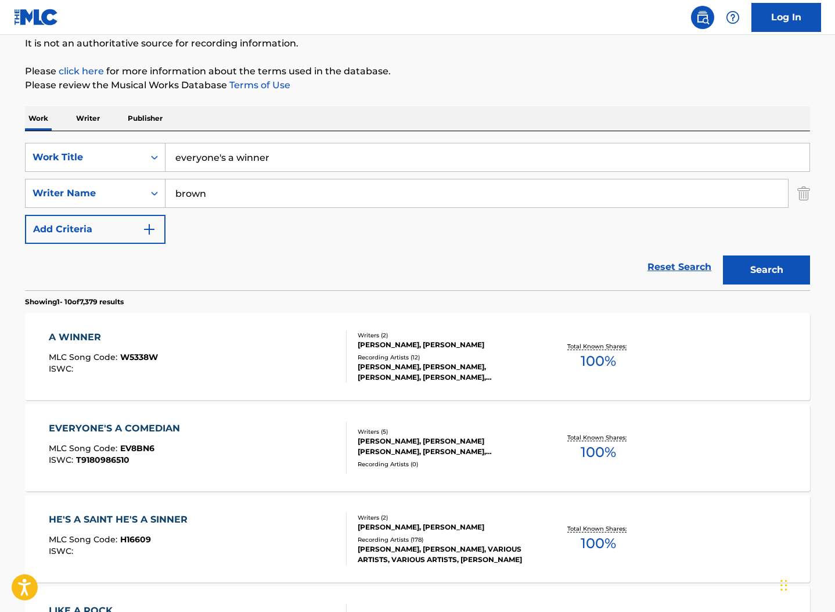
scroll to position [77, 0]
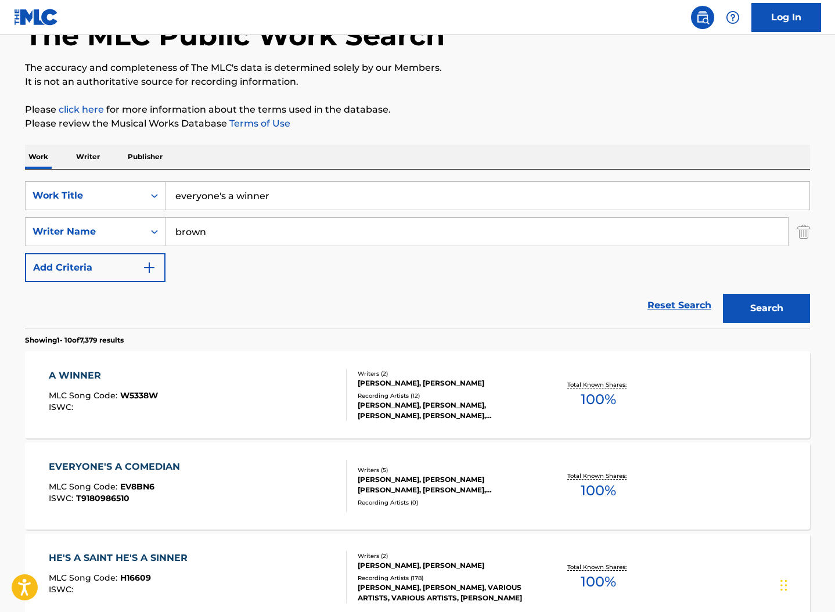
click at [223, 195] on input "everyone's a winner" at bounding box center [487, 196] width 644 height 28
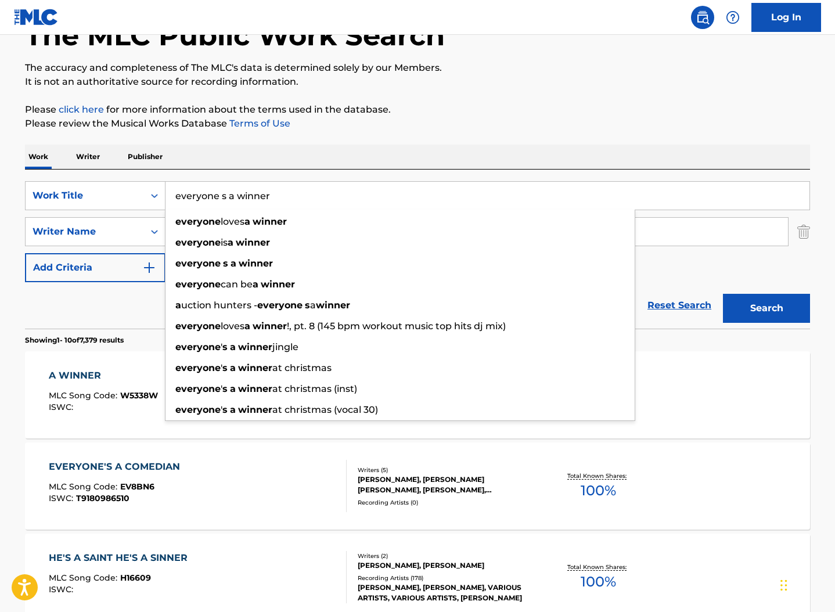
click at [723, 294] on button "Search" at bounding box center [766, 308] width 87 height 29
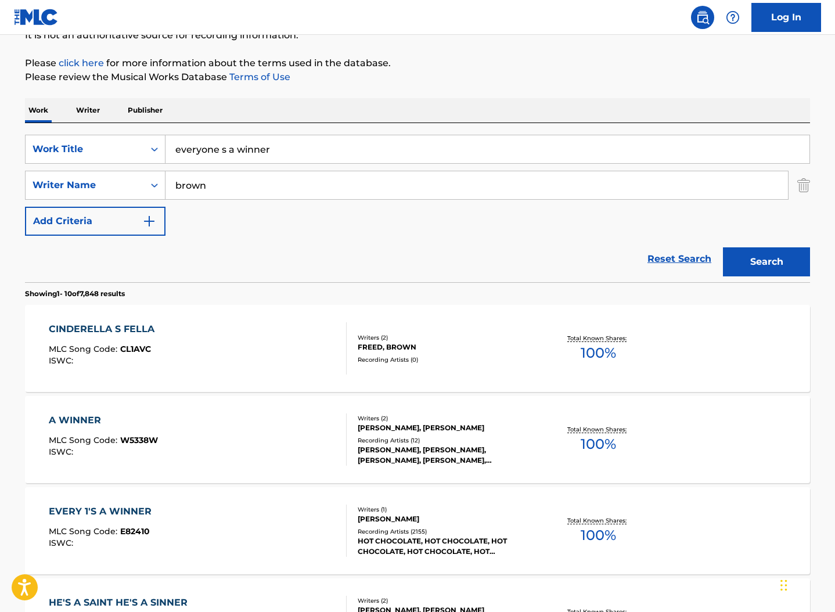
scroll to position [0, 0]
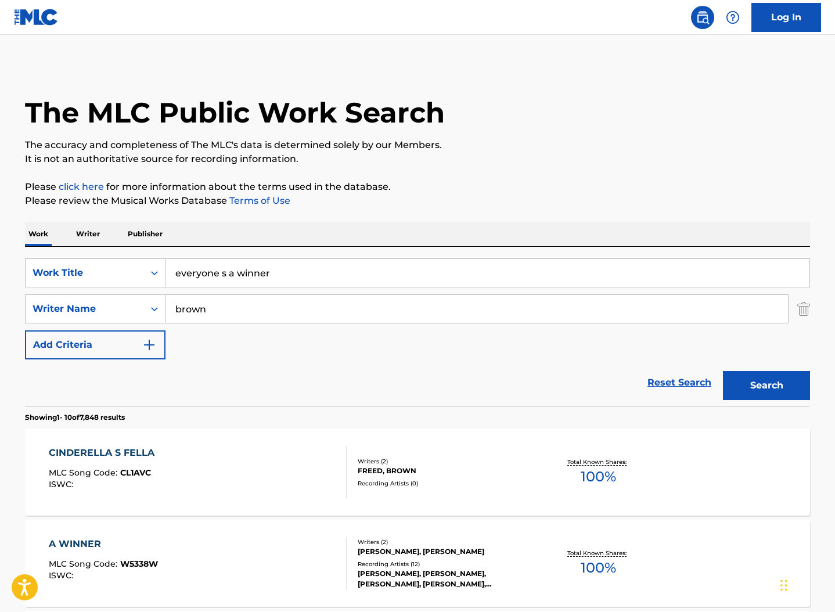
drag, startPoint x: 280, startPoint y: 275, endPoint x: 168, endPoint y: 270, distance: 112.2
click at [168, 270] on input "everyone s a winner" at bounding box center [487, 273] width 644 height 28
type input "everyones a winner"
click at [723, 371] on button "Search" at bounding box center [766, 385] width 87 height 29
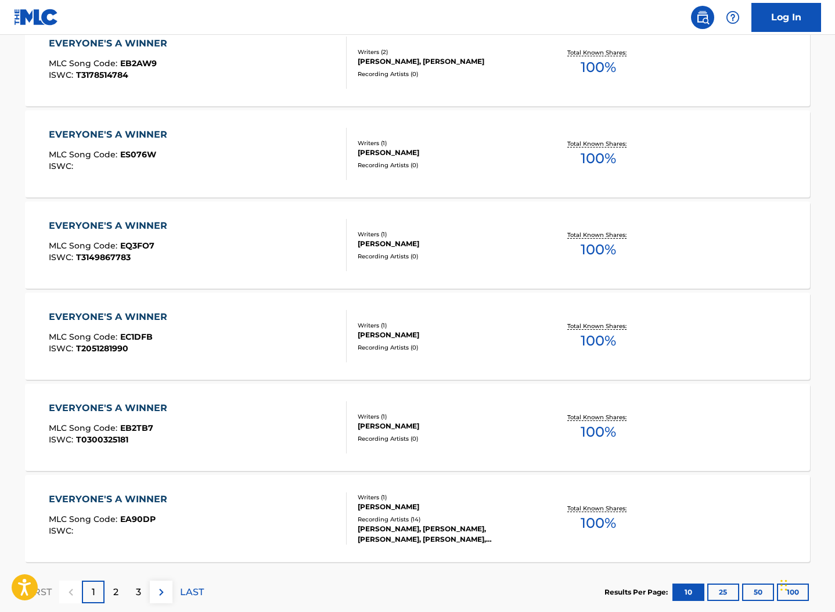
scroll to position [845, 0]
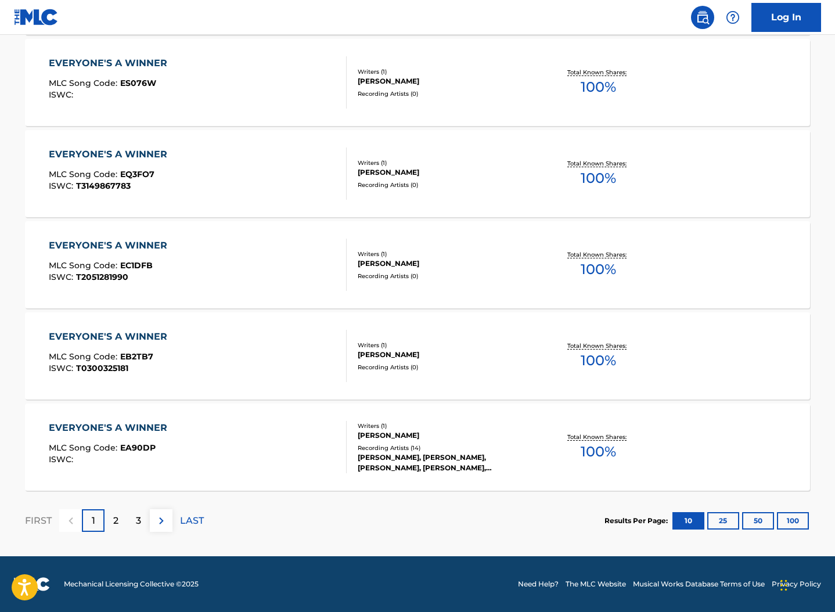
click at [118, 517] on p "2" at bounding box center [115, 521] width 5 height 14
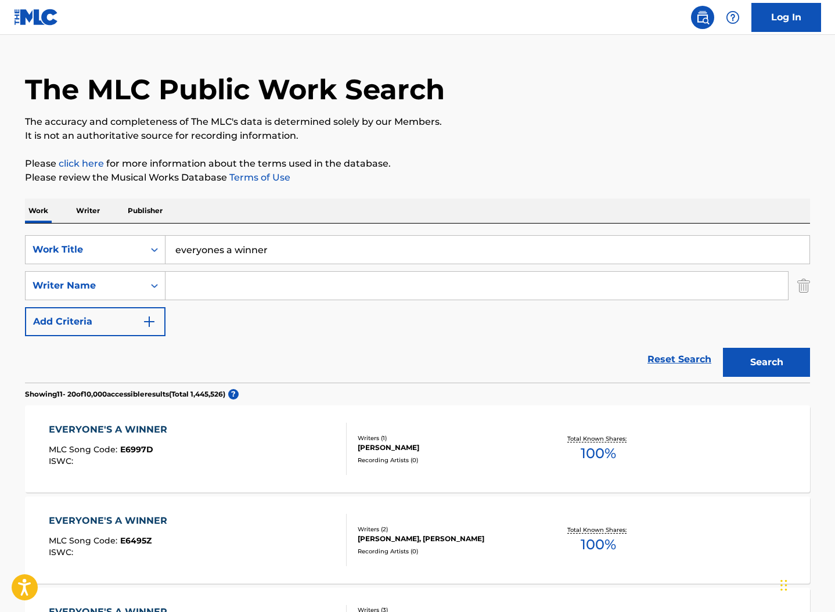
scroll to position [0, 0]
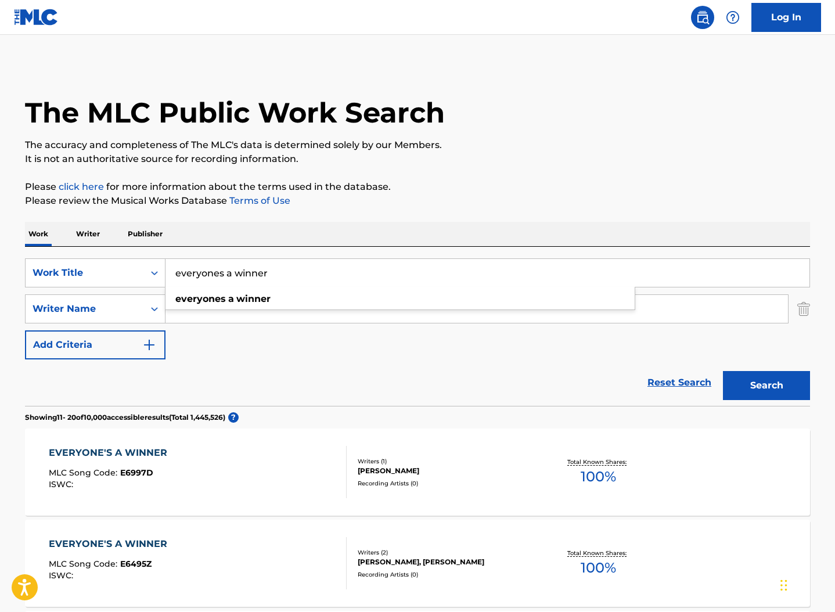
drag, startPoint x: 280, startPoint y: 271, endPoint x: 121, endPoint y: 247, distance: 160.8
click at [114, 268] on div "SearchWithCriteria576b3bb6-91cc-41ff-b70a-f4f7fea0c082 Work Title everyones a w…" at bounding box center [417, 272] width 785 height 29
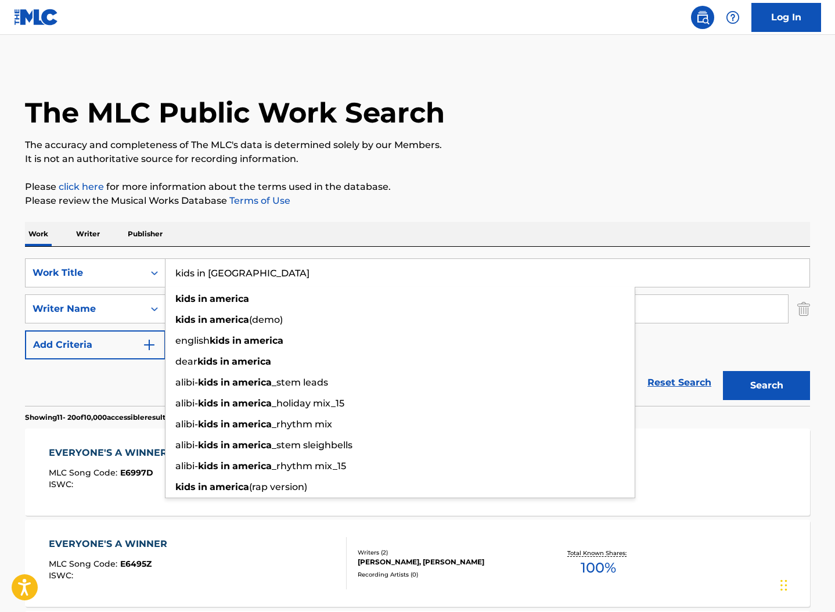
type input "kids in america"
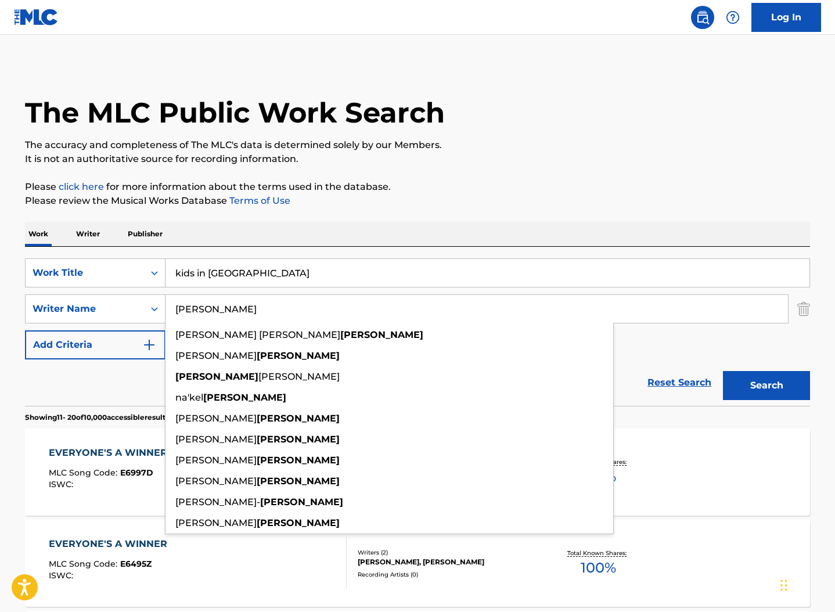
type input "smith"
click at [723, 371] on button "Search" at bounding box center [766, 385] width 87 height 29
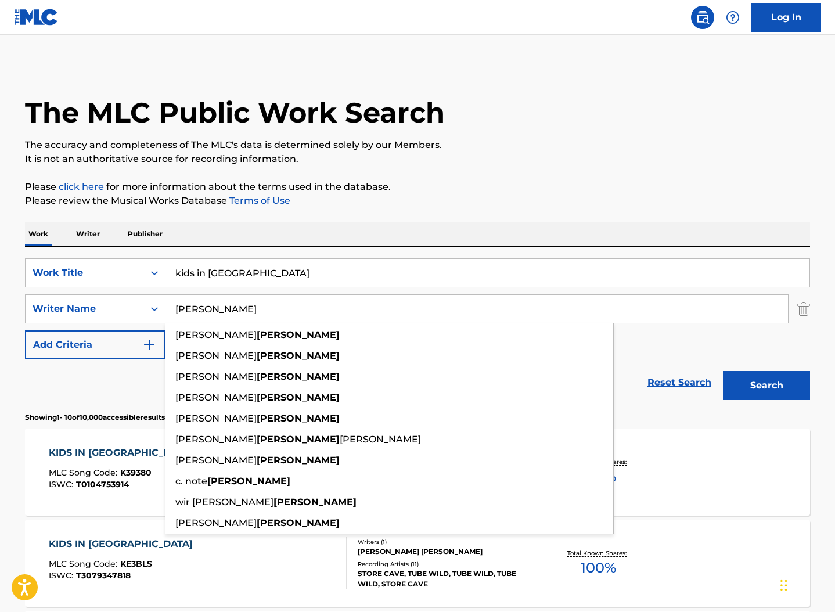
click at [758, 470] on div "KIDS IN AMERICA MLC Song Code : K39380 ISWC : T0104753914 Writers ( 4 ) RICKY S…" at bounding box center [417, 471] width 785 height 87
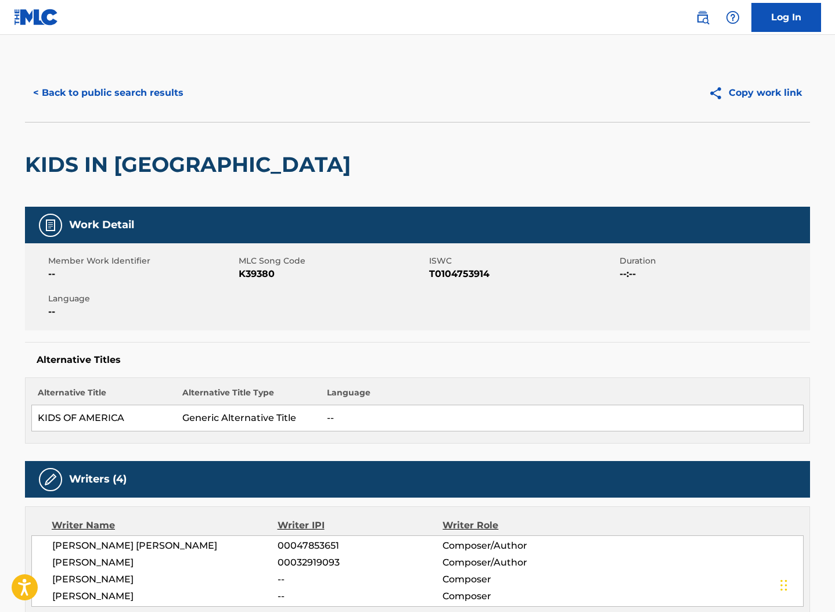
click at [107, 88] on button "< Back to public search results" at bounding box center [108, 92] width 167 height 29
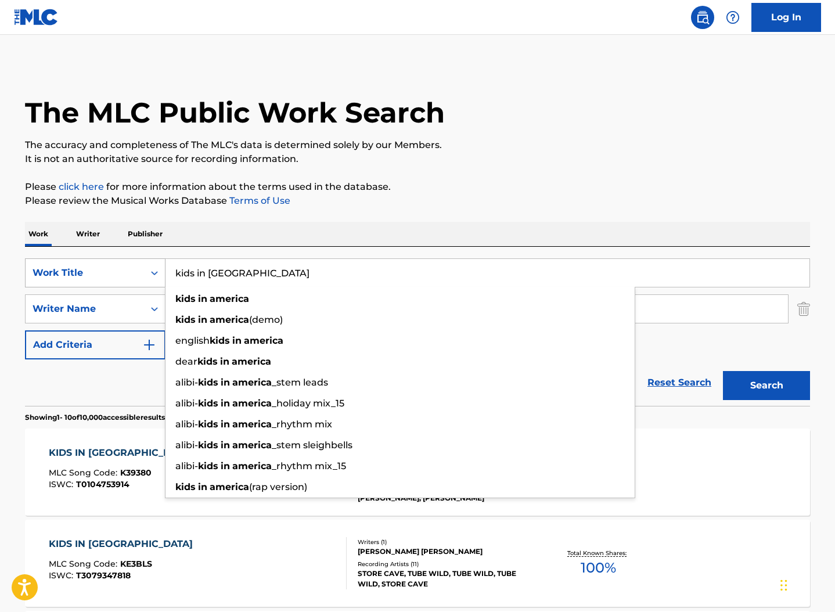
drag, startPoint x: 275, startPoint y: 267, endPoint x: 126, endPoint y: 278, distance: 149.6
click at [126, 278] on div "SearchWithCriteria576b3bb6-91cc-41ff-b70a-f4f7fea0c082 Work Title kids in ameri…" at bounding box center [417, 272] width 785 height 29
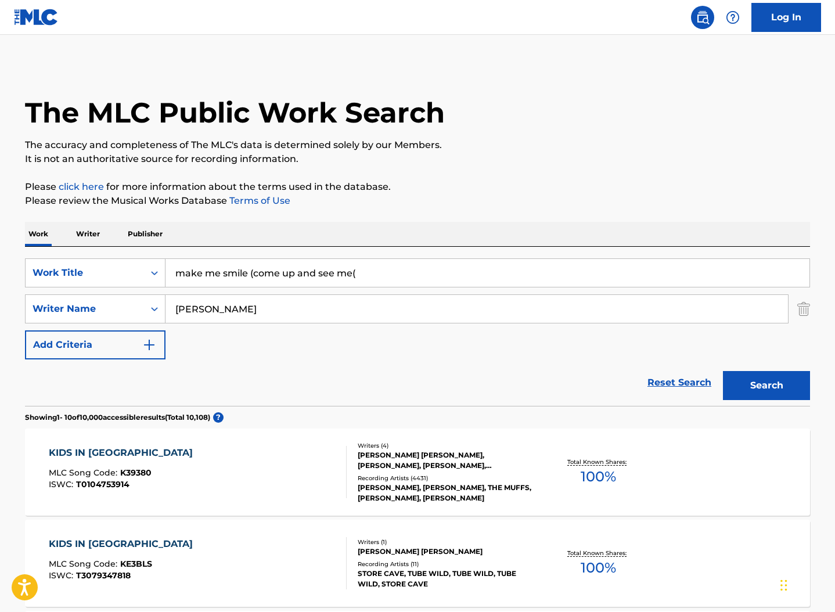
type input "make me smile (come up and see me("
click at [723, 371] on button "Search" at bounding box center [766, 385] width 87 height 29
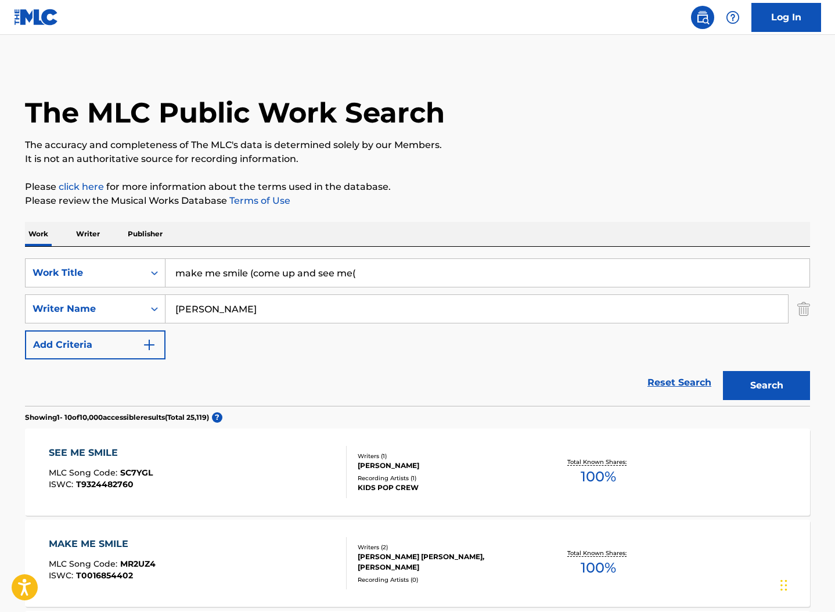
click at [378, 264] on input "make me smile (come up and see me(" at bounding box center [487, 273] width 644 height 28
click at [231, 308] on input "smith" at bounding box center [476, 309] width 622 height 28
type input "s"
click at [400, 272] on input "make me smile (come up and see me(" at bounding box center [487, 273] width 644 height 28
type input "make me smile (come up and see me)"
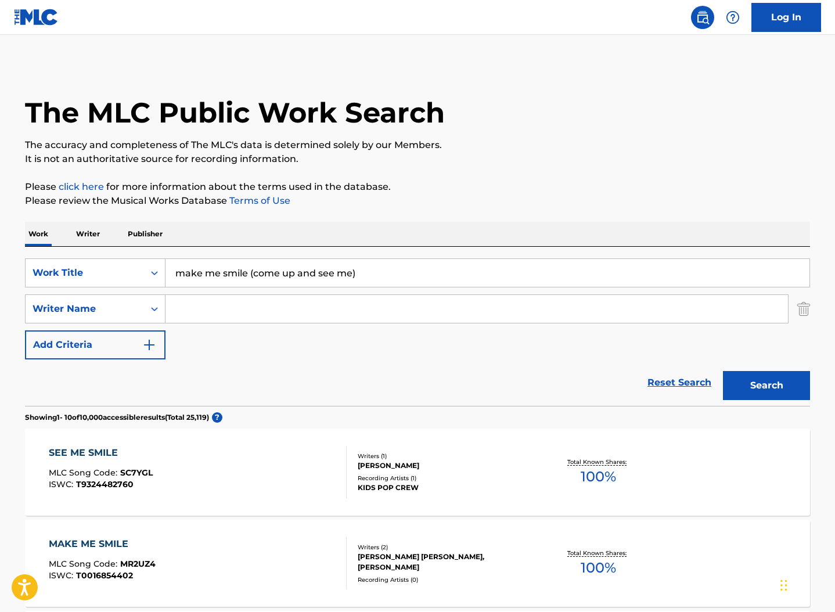
click at [723, 371] on button "Search" at bounding box center [766, 385] width 87 height 29
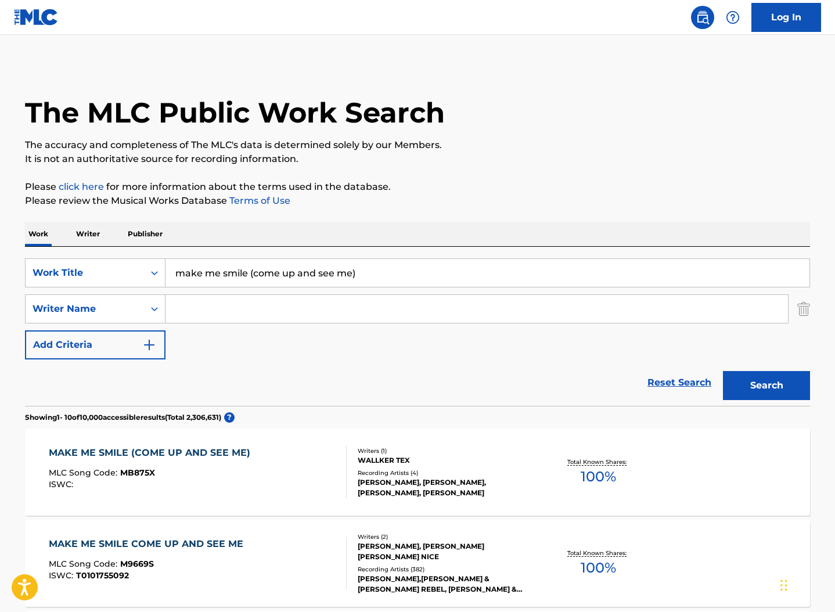
click at [199, 540] on div "MAKE ME SMILE COME UP AND SEE ME" at bounding box center [149, 544] width 200 height 14
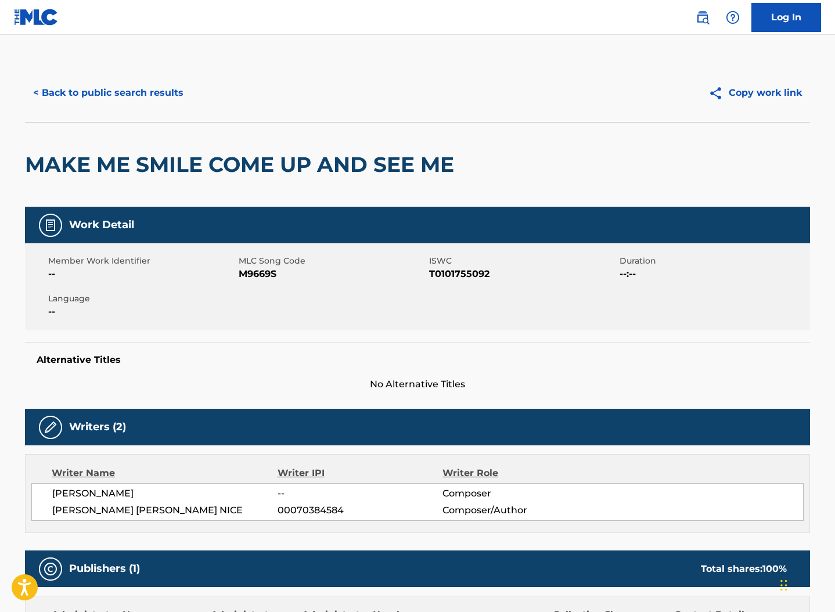
click at [131, 86] on button "< Back to public search results" at bounding box center [108, 92] width 167 height 29
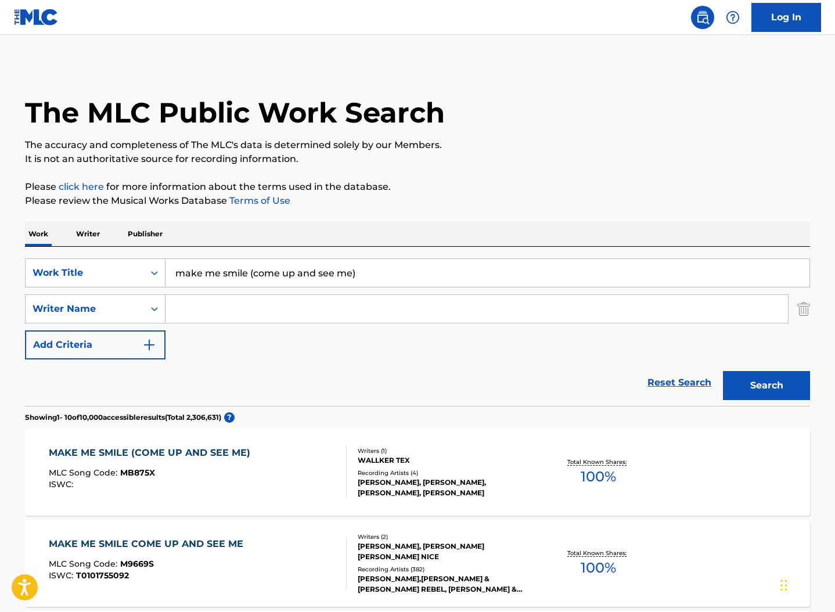
drag, startPoint x: 367, startPoint y: 266, endPoint x: 183, endPoint y: 272, distance: 183.5
click at [183, 272] on input "make me smile (come up and see me)" at bounding box center [487, 273] width 644 height 28
type input "m"
click at [153, 277] on icon "Search Form" at bounding box center [155, 273] width 12 height 12
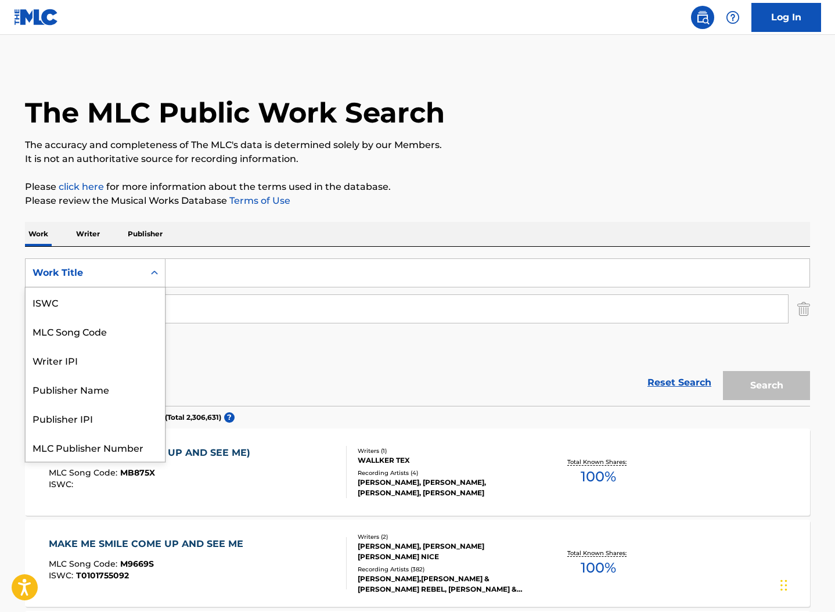
scroll to position [29, 0]
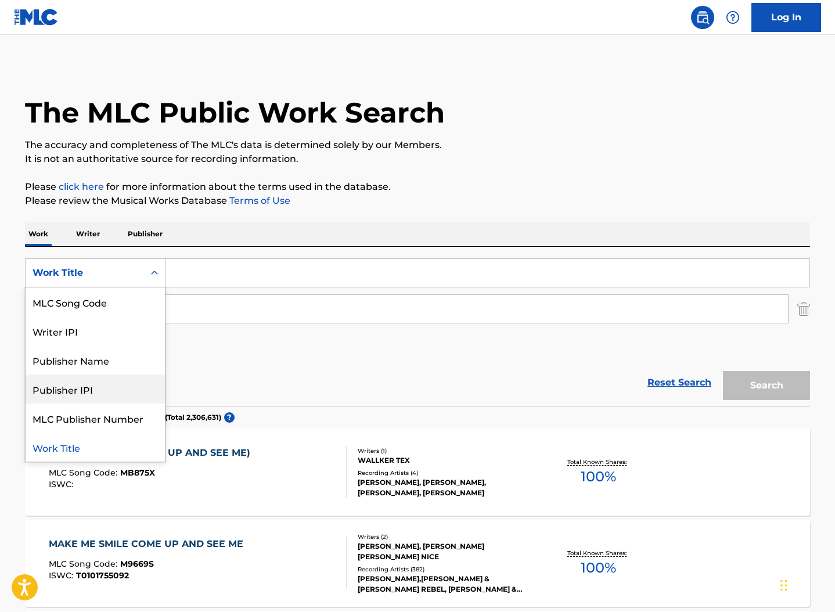
click at [96, 384] on div "Publisher IPI" at bounding box center [95, 388] width 139 height 29
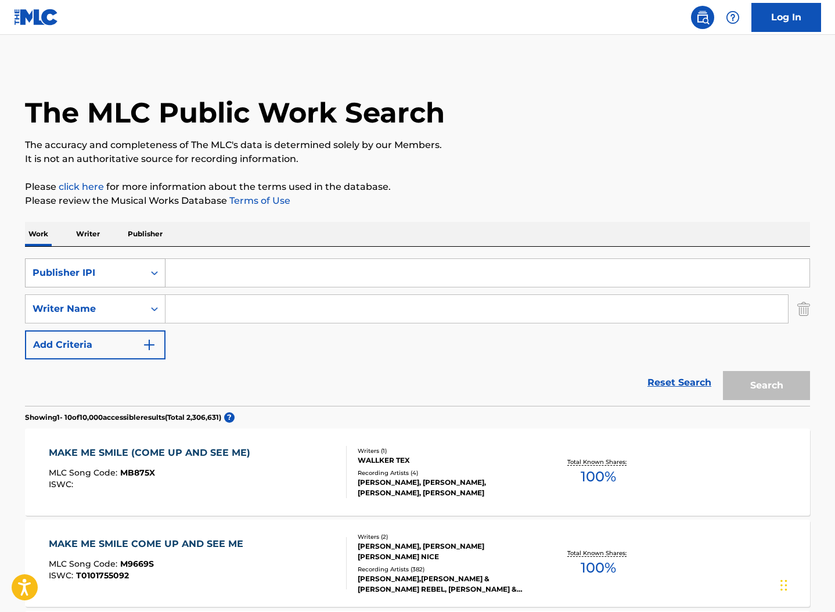
click at [119, 277] on div "Publisher IPI" at bounding box center [85, 273] width 104 height 14
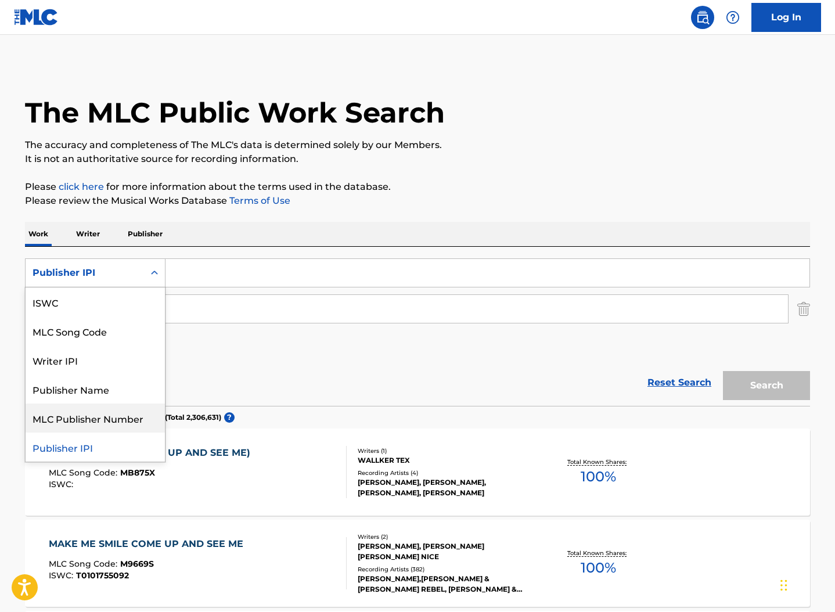
click at [124, 412] on div "MLC Publisher Number" at bounding box center [95, 417] width 139 height 29
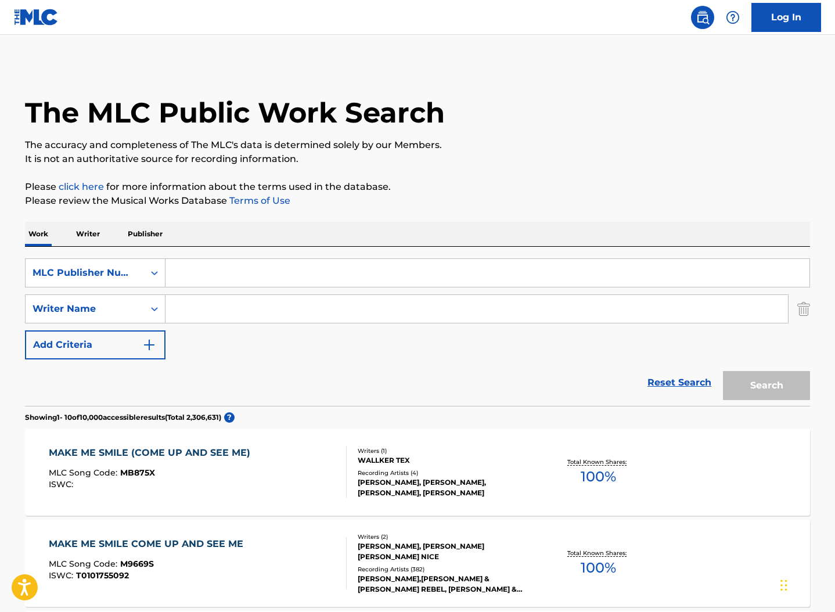
click at [124, 412] on section "Showing 1 - 10 of 10,000 accessible results (Total 2,306,631 ) ?" at bounding box center [417, 414] width 785 height 17
click at [241, 273] on input "Search Form" at bounding box center [487, 273] width 644 height 28
paste input "P88512"
type input "P88512"
click at [723, 371] on button "Search" at bounding box center [766, 385] width 87 height 29
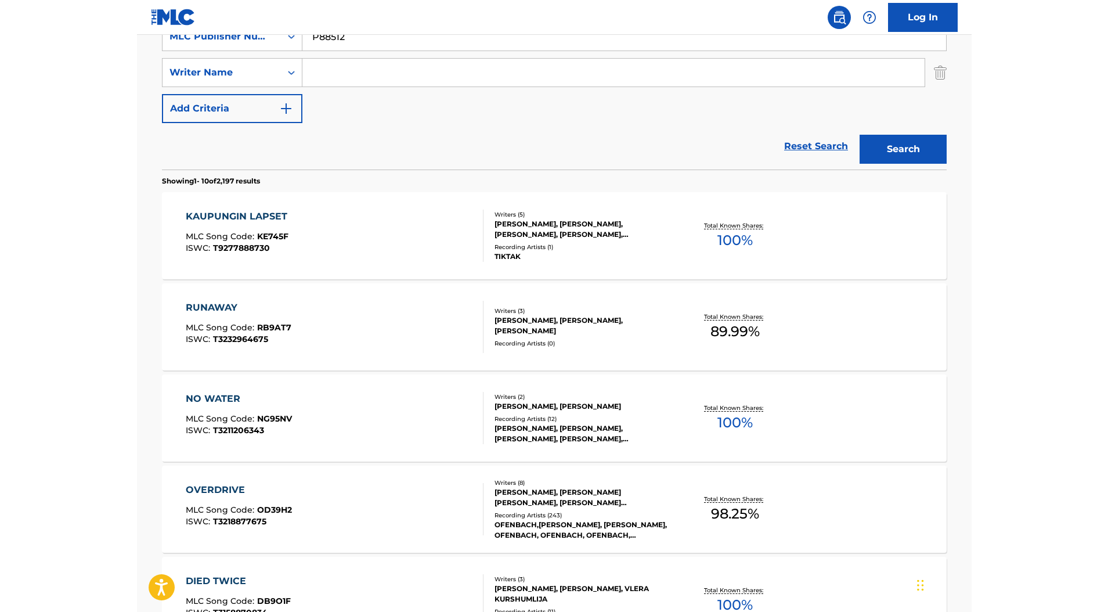
scroll to position [71, 0]
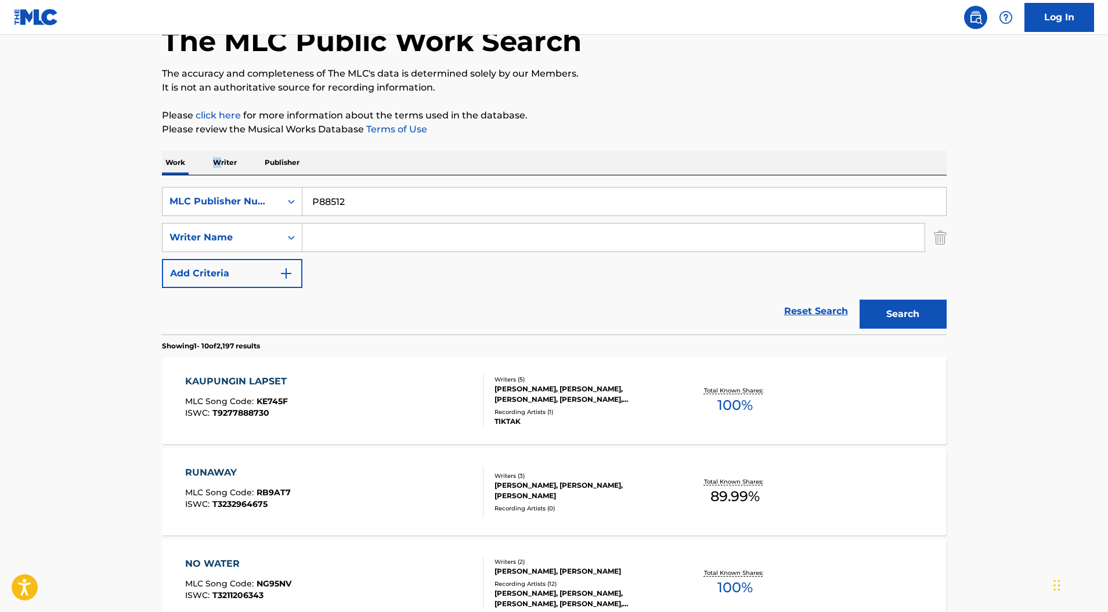
drag, startPoint x: 214, startPoint y: 158, endPoint x: 217, endPoint y: 165, distance: 8.3
click at [217, 165] on p "Writer" at bounding box center [225, 162] width 31 height 24
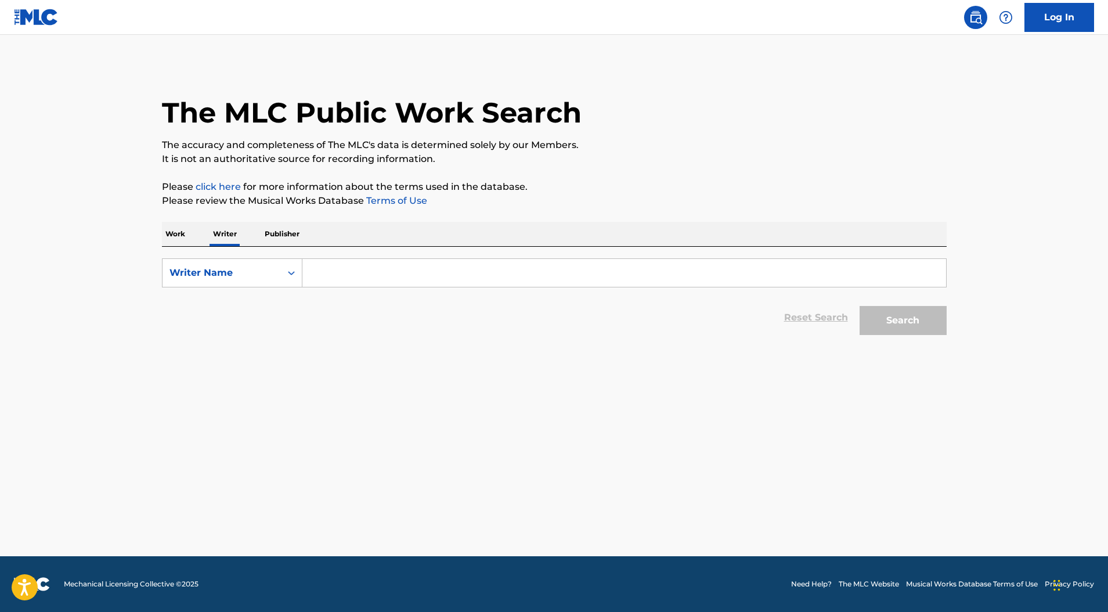
click at [279, 232] on p "Publisher" at bounding box center [282, 234] width 42 height 24
click at [180, 235] on p "Work" at bounding box center [175, 234] width 27 height 24
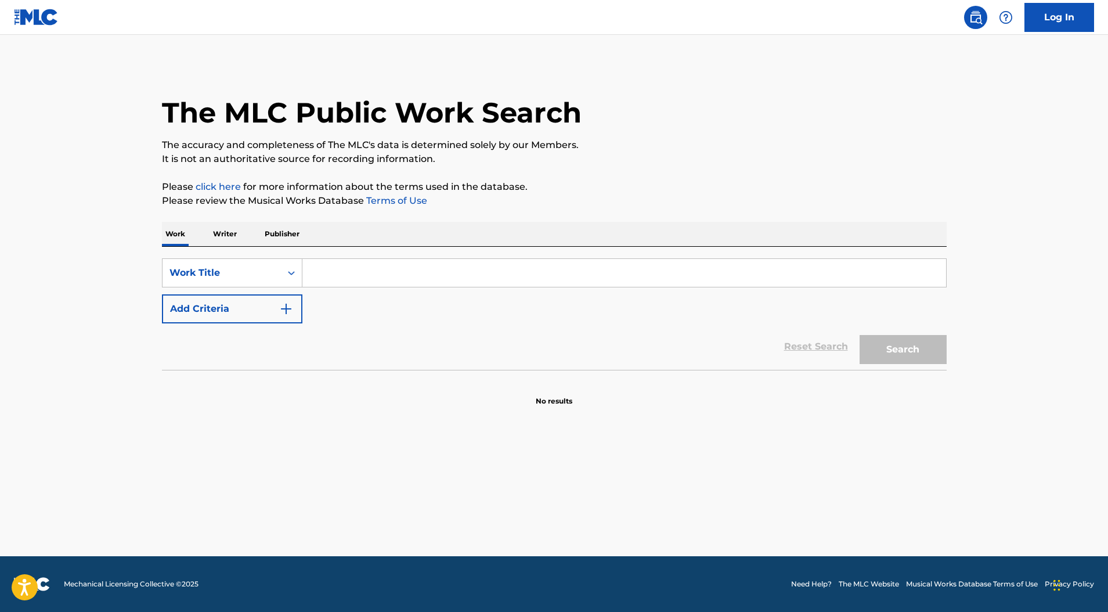
click at [345, 272] on input "Search Form" at bounding box center [624, 273] width 644 height 28
paste input "P88512"
type input "P88512"
click at [278, 272] on div "Work Title" at bounding box center [222, 273] width 118 height 22
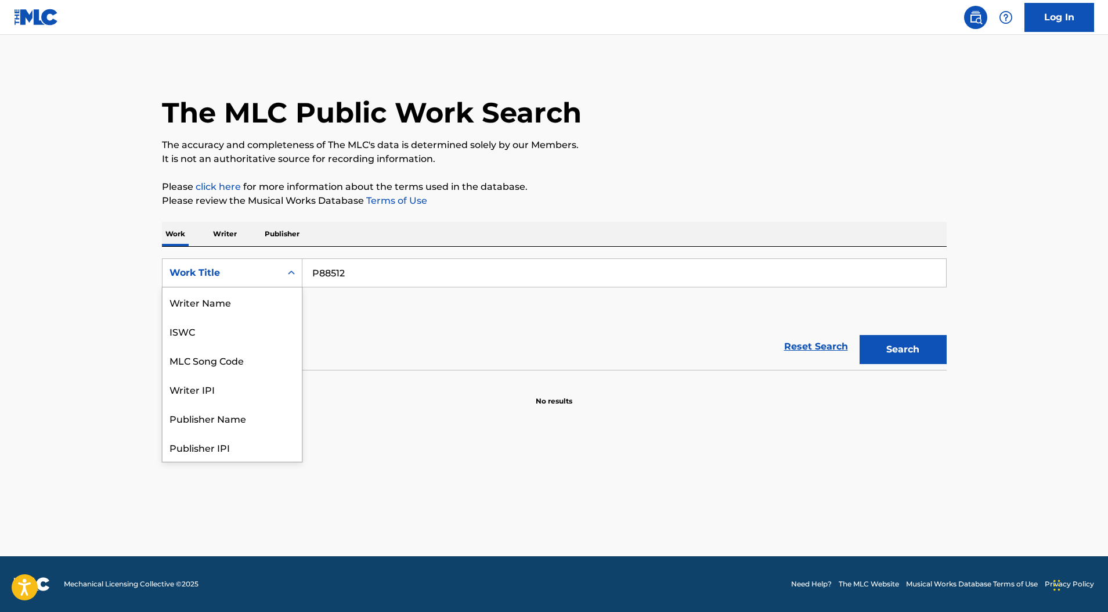
scroll to position [58, 0]
click at [237, 421] on div "MLC Publisher Number" at bounding box center [232, 417] width 139 height 29
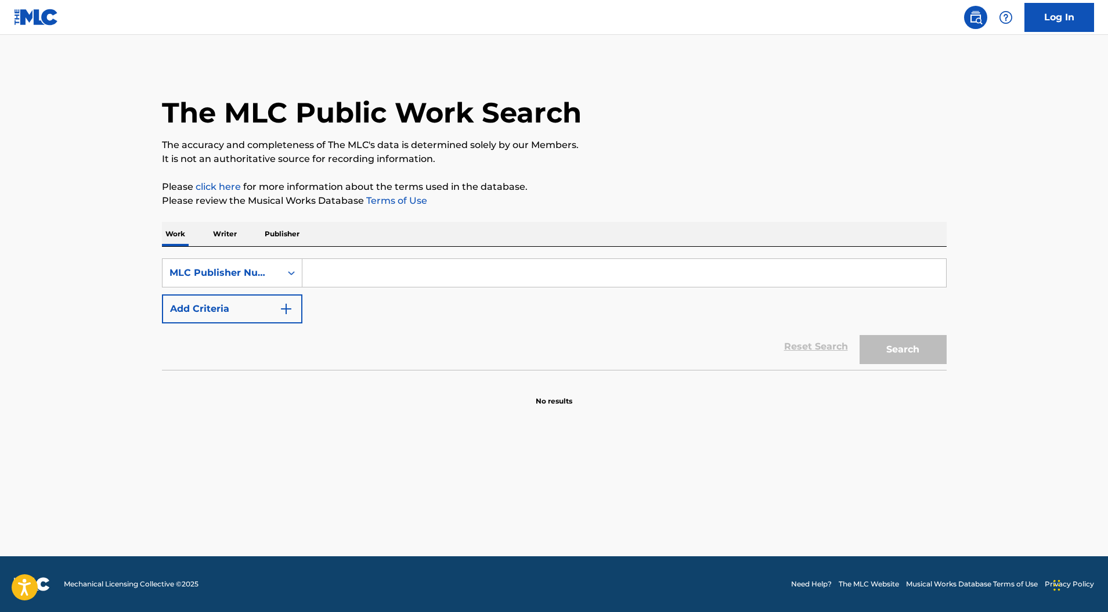
click at [410, 261] on input "Search Form" at bounding box center [624, 273] width 644 height 28
paste input "P88512"
type input "P88512"
click at [834, 344] on button "Search" at bounding box center [903, 349] width 87 height 29
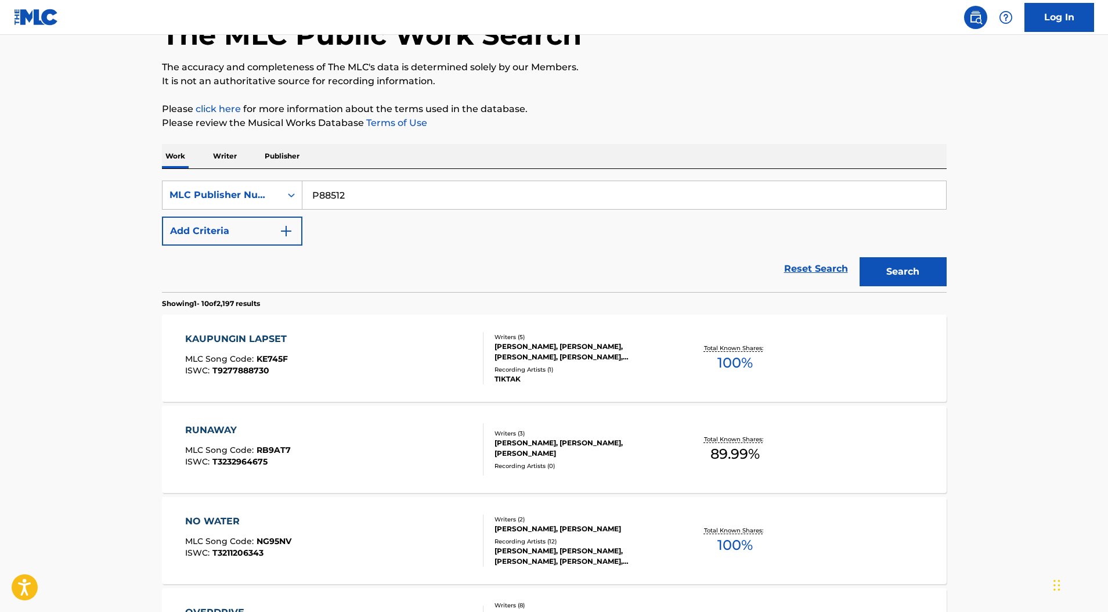
scroll to position [0, 0]
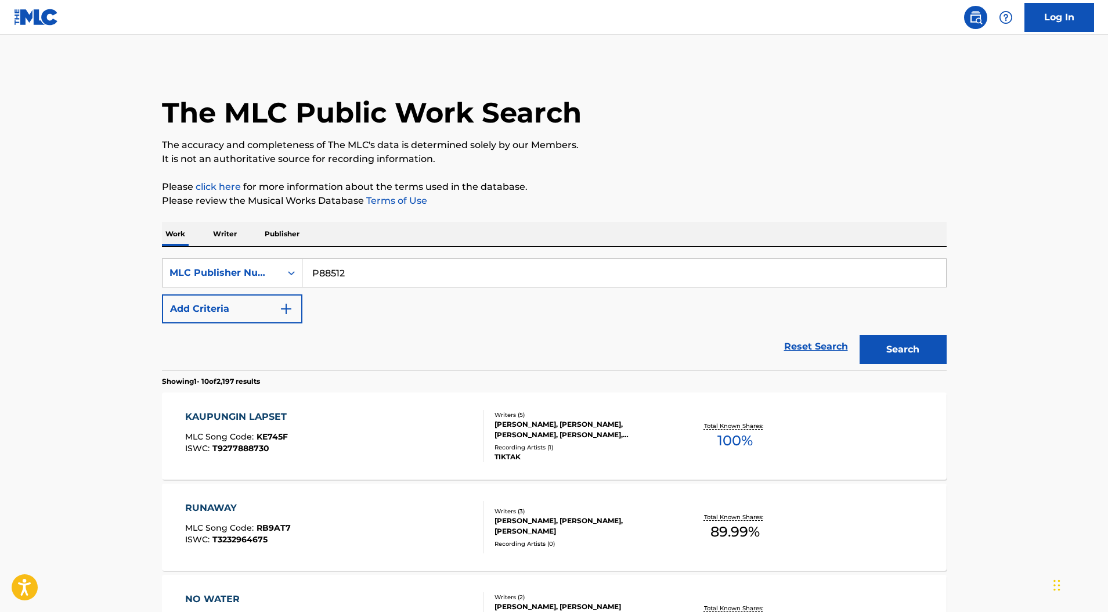
click at [284, 269] on div "Search Form" at bounding box center [291, 272] width 21 height 21
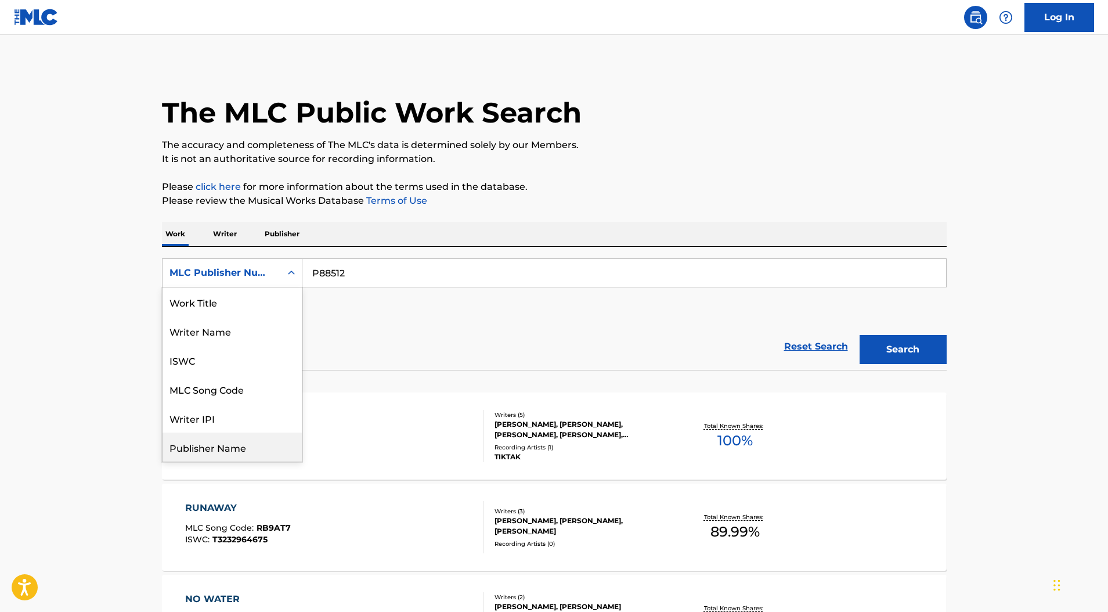
click at [251, 451] on div "Publisher Name" at bounding box center [232, 446] width 139 height 29
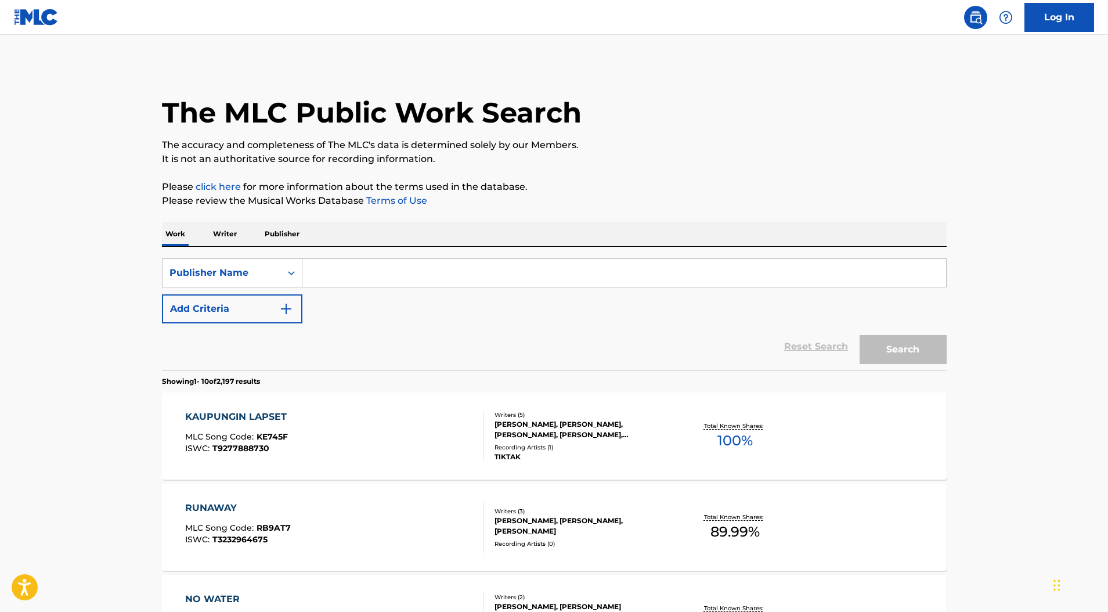
click at [345, 279] on input "Search Form" at bounding box center [624, 273] width 644 height 28
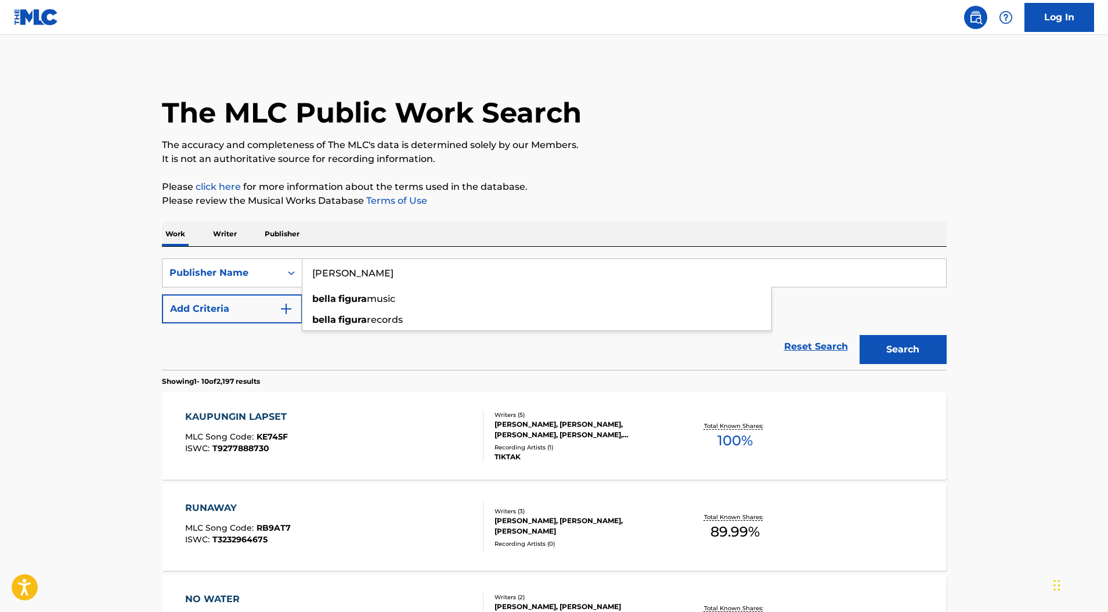
type input "bella figura"
click at [834, 335] on button "Search" at bounding box center [903, 349] width 87 height 29
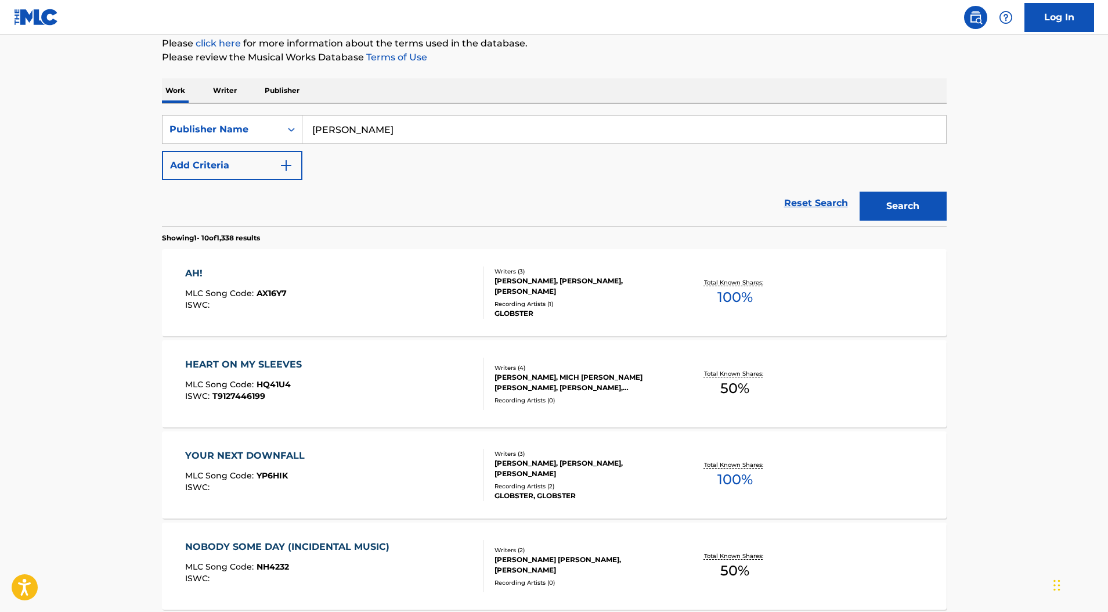
scroll to position [155, 0]
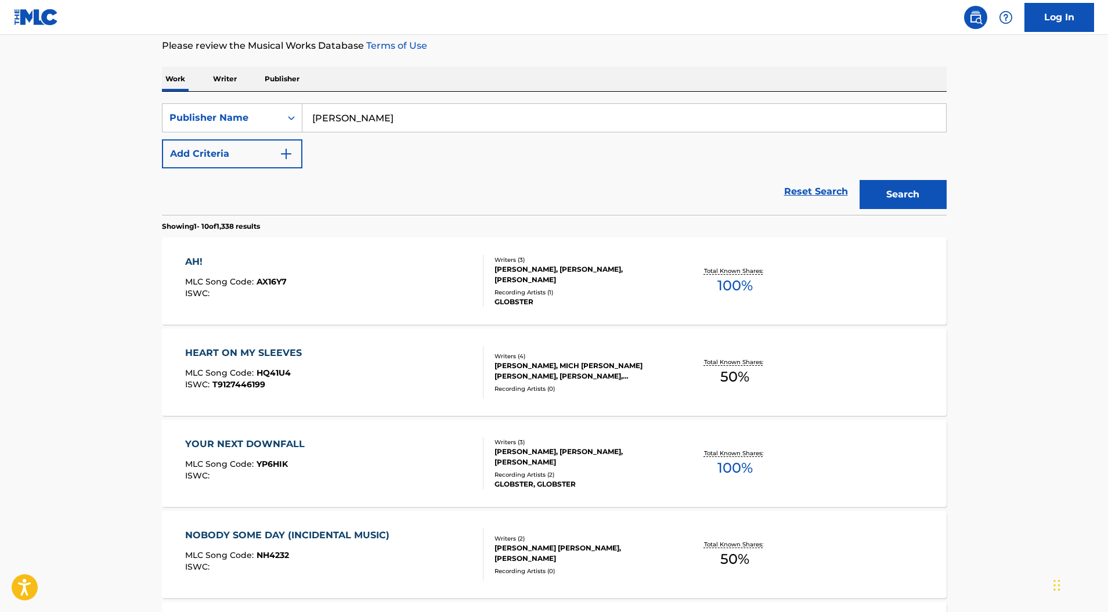
click at [733, 287] on span "100 %" at bounding box center [735, 285] width 35 height 21
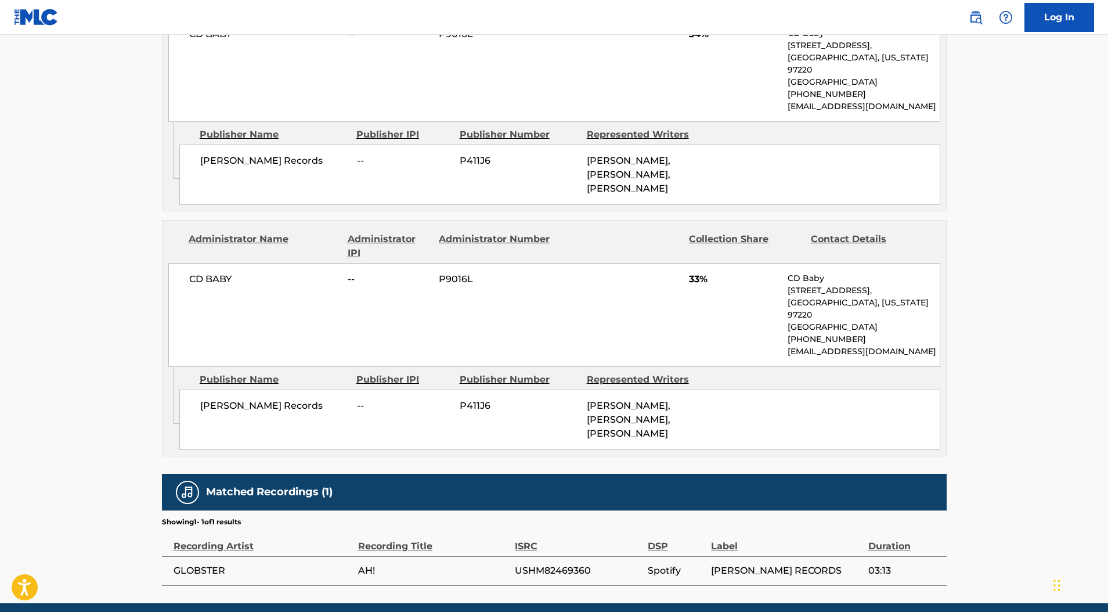
scroll to position [929, 0]
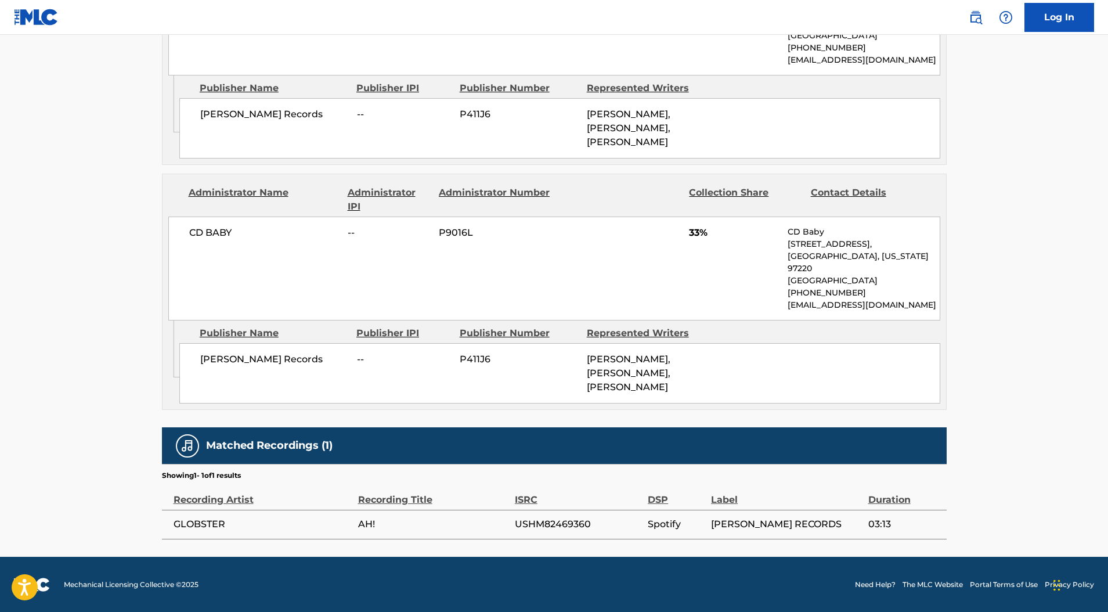
scroll to position [155, 0]
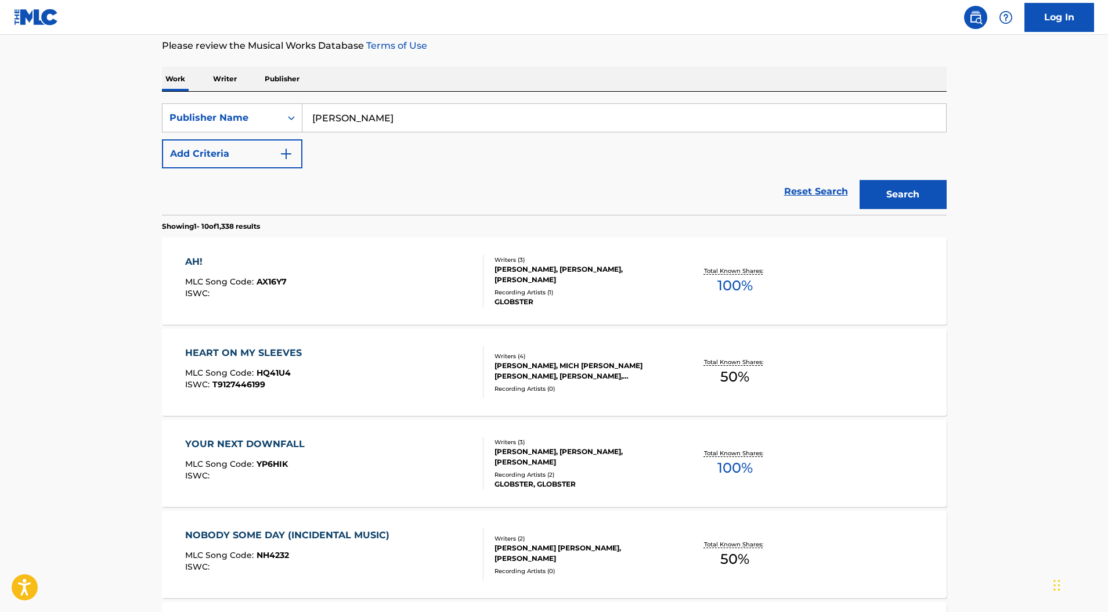
click at [719, 466] on span "100 %" at bounding box center [735, 467] width 35 height 21
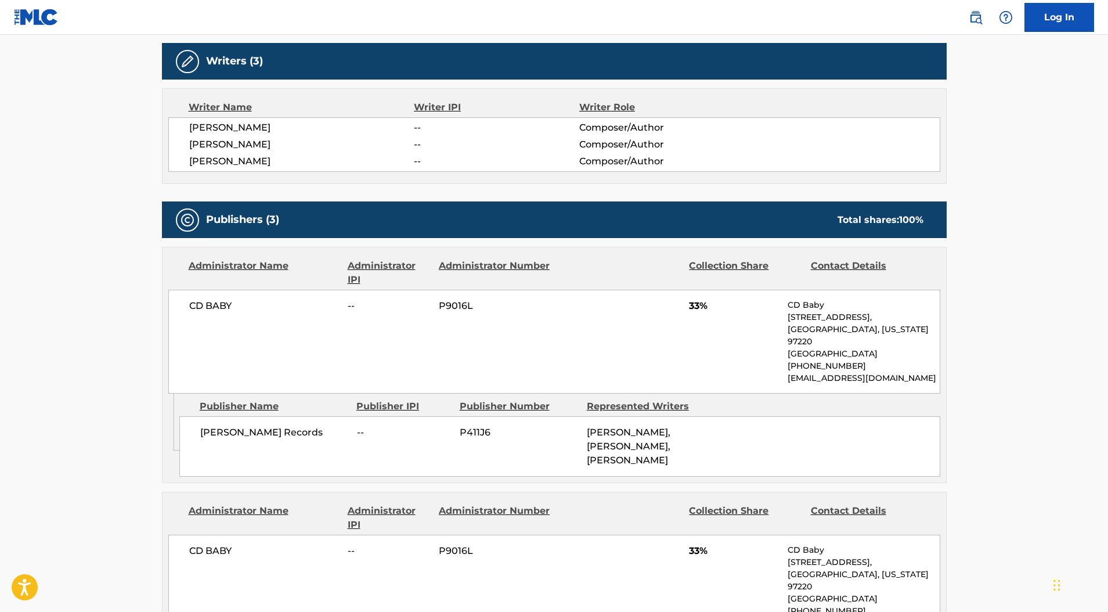
scroll to position [387, 0]
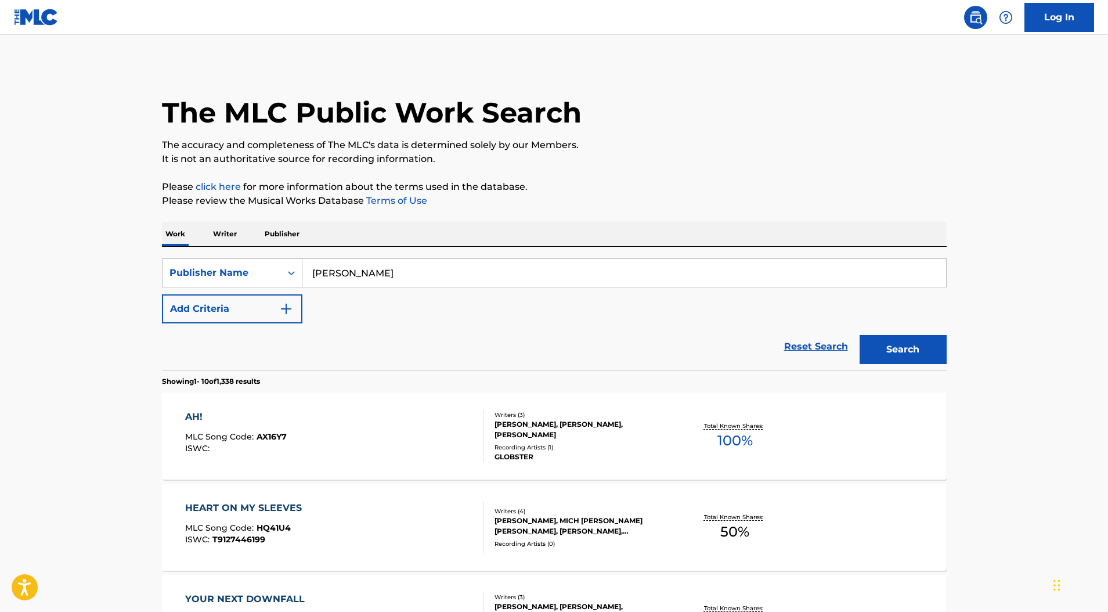
click at [427, 284] on input "bella figura" at bounding box center [624, 273] width 644 height 28
click at [428, 302] on div "bella figura music" at bounding box center [536, 299] width 469 height 21
type input "bella figura music"
click at [834, 349] on button "Search" at bounding box center [903, 349] width 87 height 29
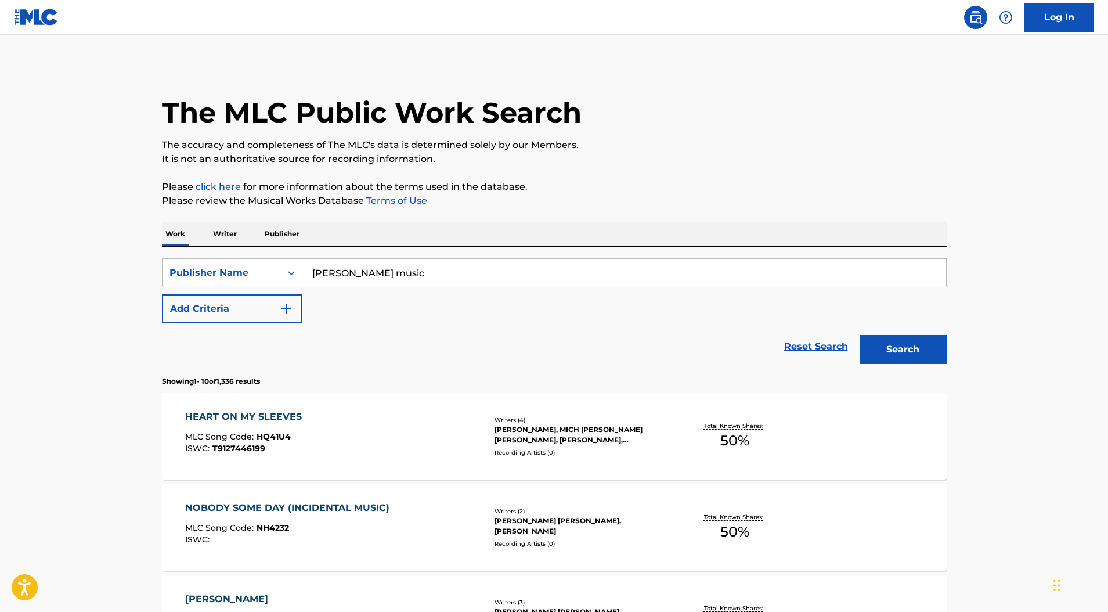
click at [736, 444] on span "50 %" at bounding box center [734, 440] width 29 height 21
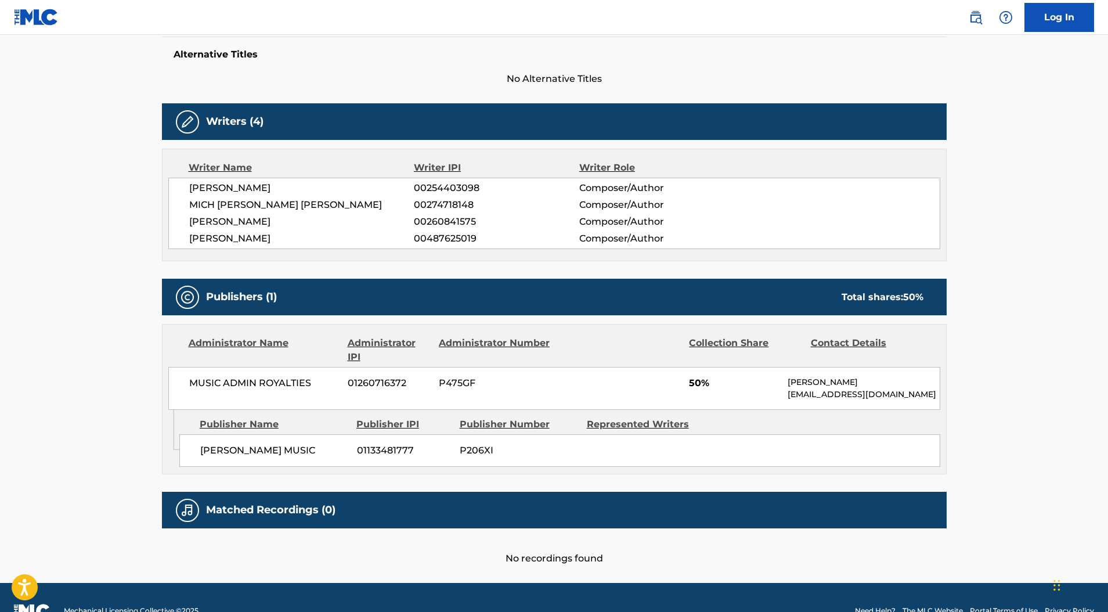
scroll to position [309, 0]
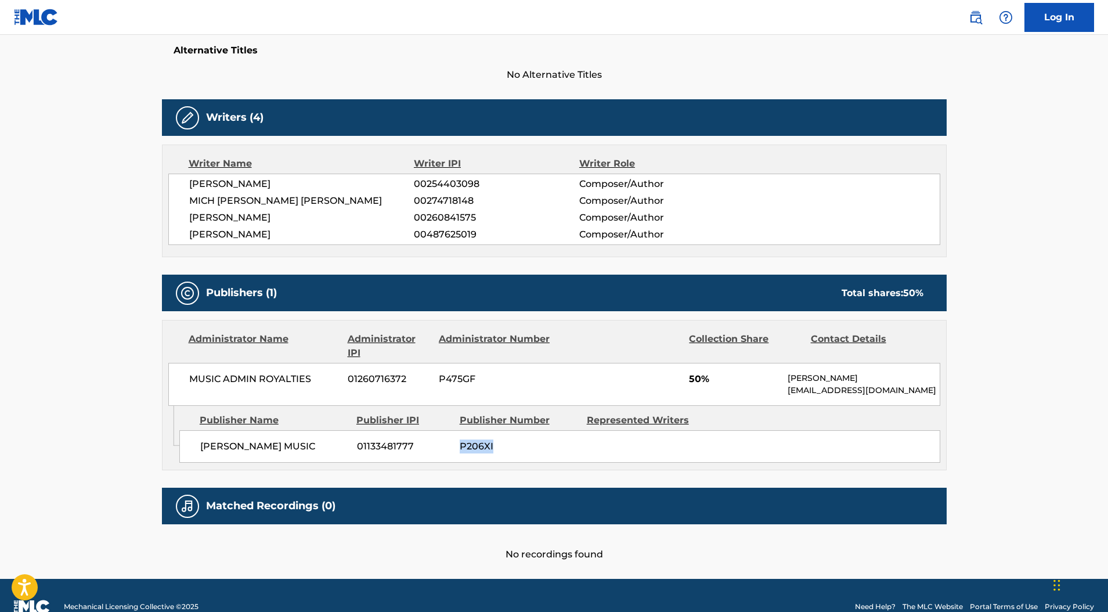
drag, startPoint x: 461, startPoint y: 446, endPoint x: 498, endPoint y: 439, distance: 37.9
click at [498, 439] on span "P206XI" at bounding box center [519, 446] width 118 height 14
copy span "P206XI"
click at [326, 82] on div "Work Detail Member Work Identifier -- MLC Song Code HQ41U4 ISWC T9127446199 Dur…" at bounding box center [554, 229] width 785 height 664
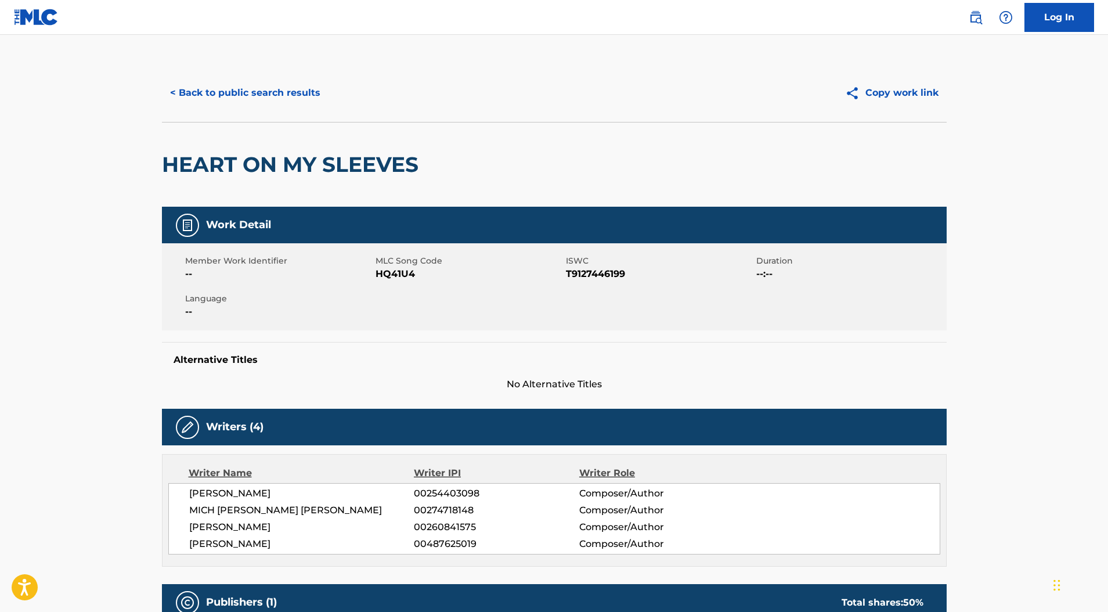
click at [270, 96] on button "< Back to public search results" at bounding box center [245, 92] width 167 height 29
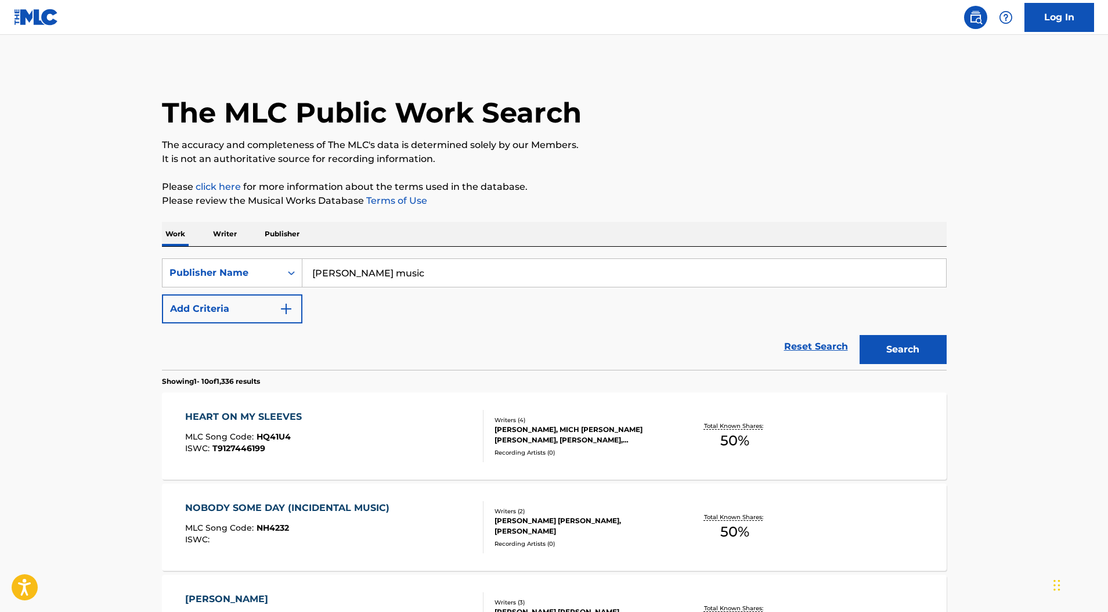
click at [275, 235] on p "Publisher" at bounding box center [282, 234] width 42 height 24
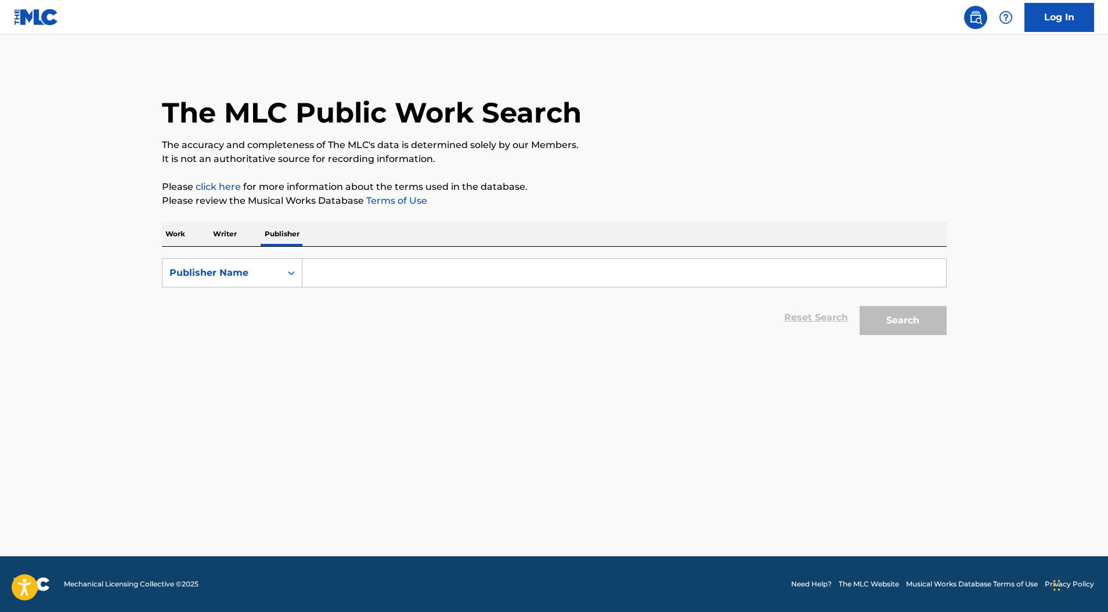
click at [383, 277] on input "Search Form" at bounding box center [624, 273] width 644 height 28
click at [834, 306] on button "Search" at bounding box center [903, 320] width 87 height 29
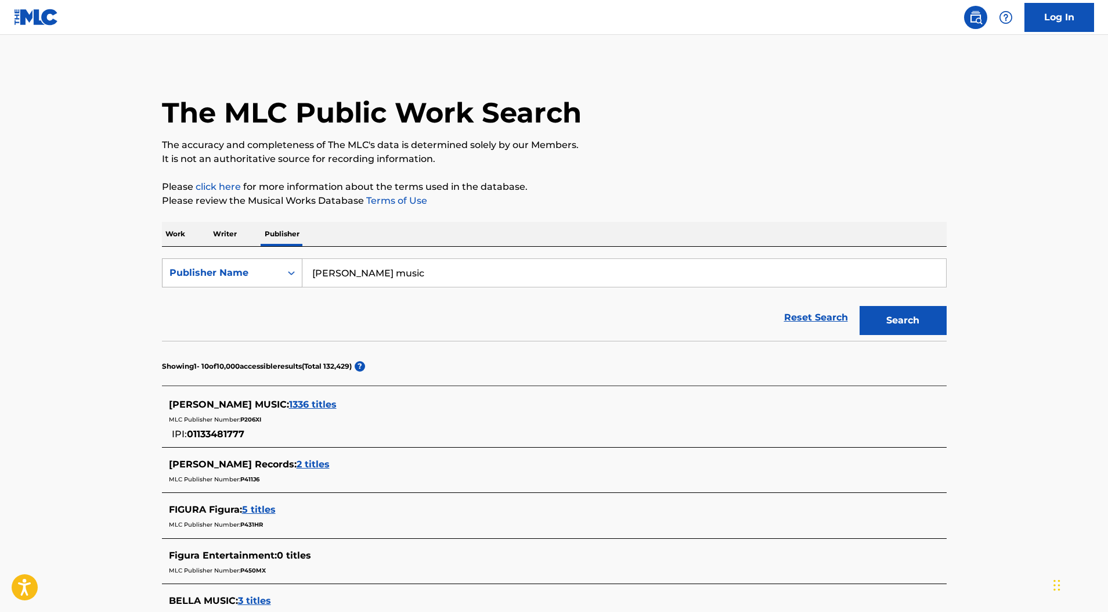
drag, startPoint x: 406, startPoint y: 271, endPoint x: 229, endPoint y: 270, distance: 176.5
click at [237, 277] on div "SearchWithCriteria97b14529-0e45-4a25-8289-dea2cc48b47c Publisher Name bella fig…" at bounding box center [554, 272] width 785 height 29
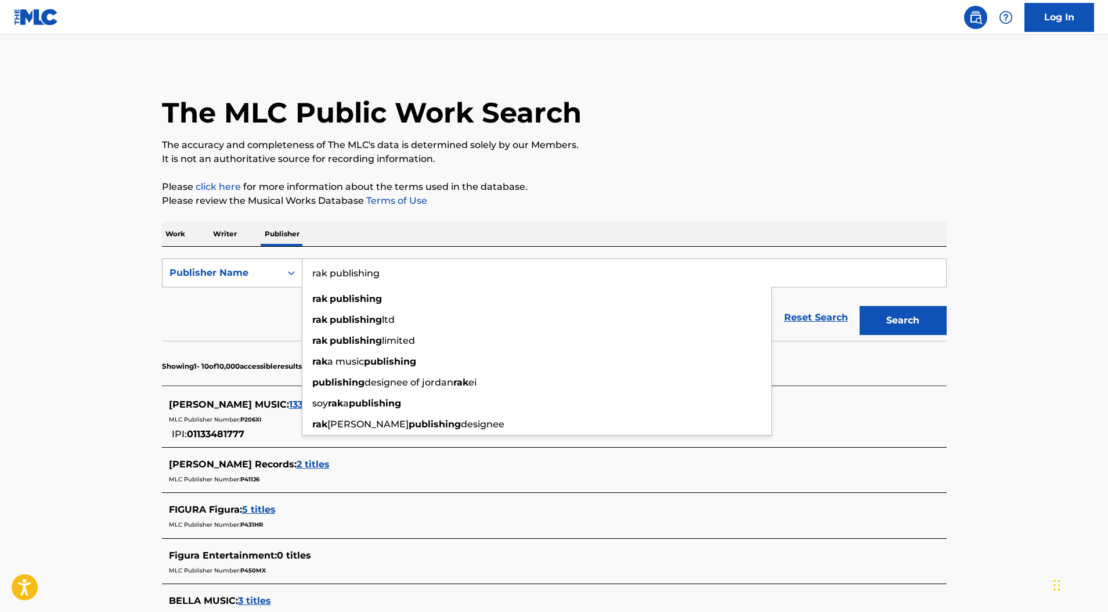
type input "rak publishing"
click at [834, 306] on button "Search" at bounding box center [903, 320] width 87 height 29
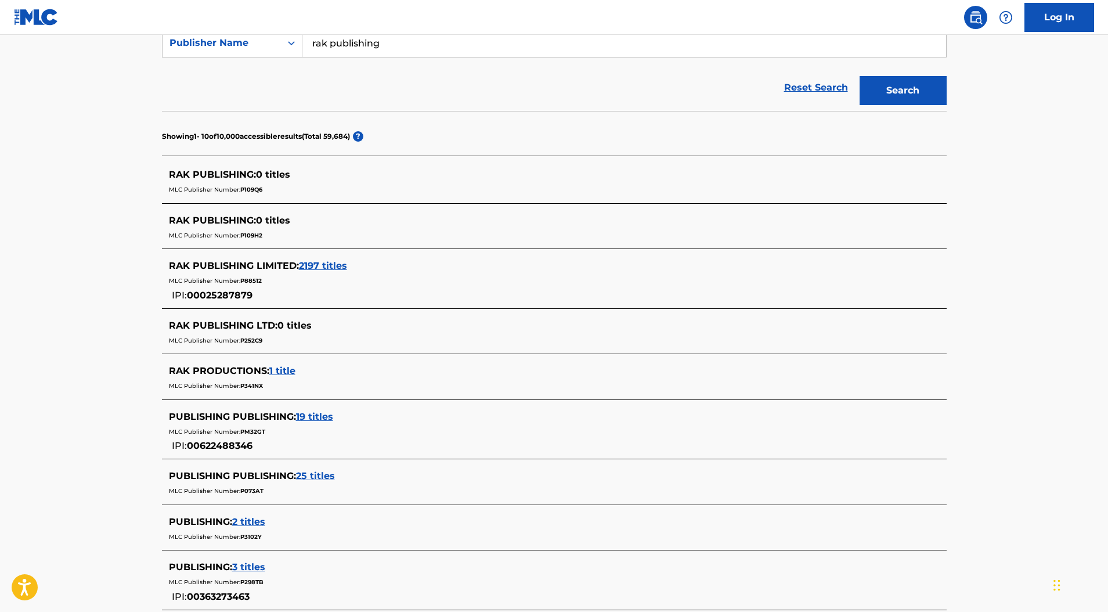
scroll to position [232, 0]
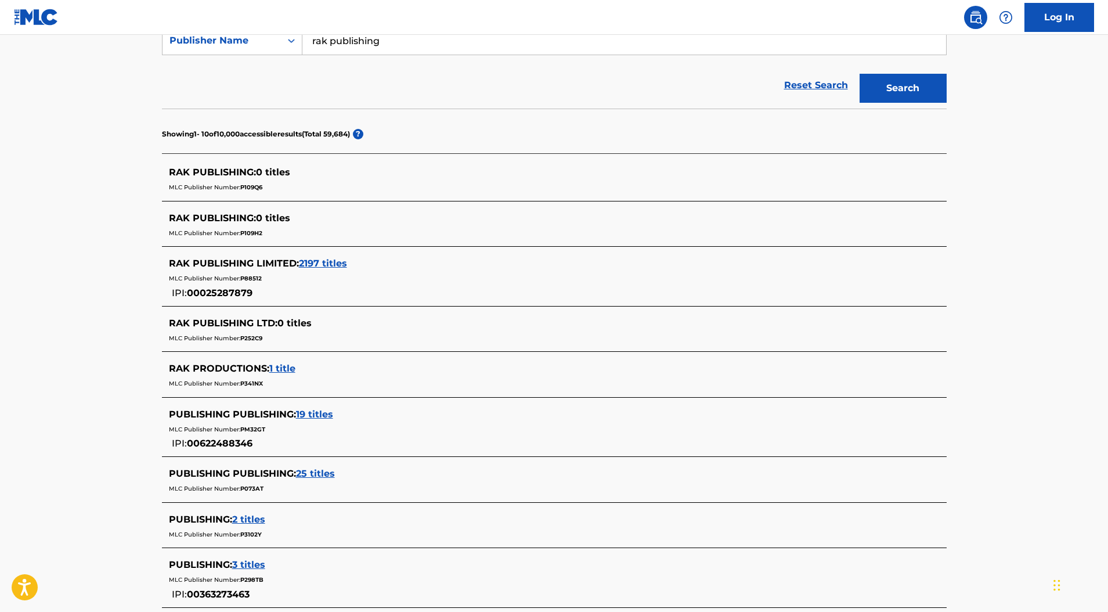
click at [309, 415] on span "19 titles" at bounding box center [314, 414] width 37 height 11
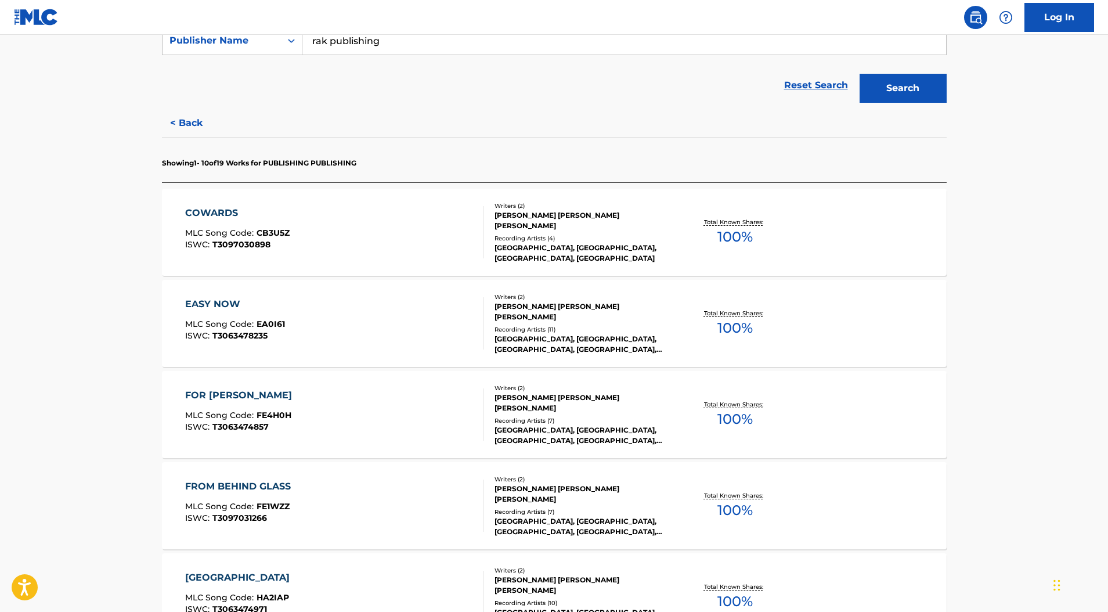
click at [723, 322] on span "100 %" at bounding box center [735, 328] width 35 height 21
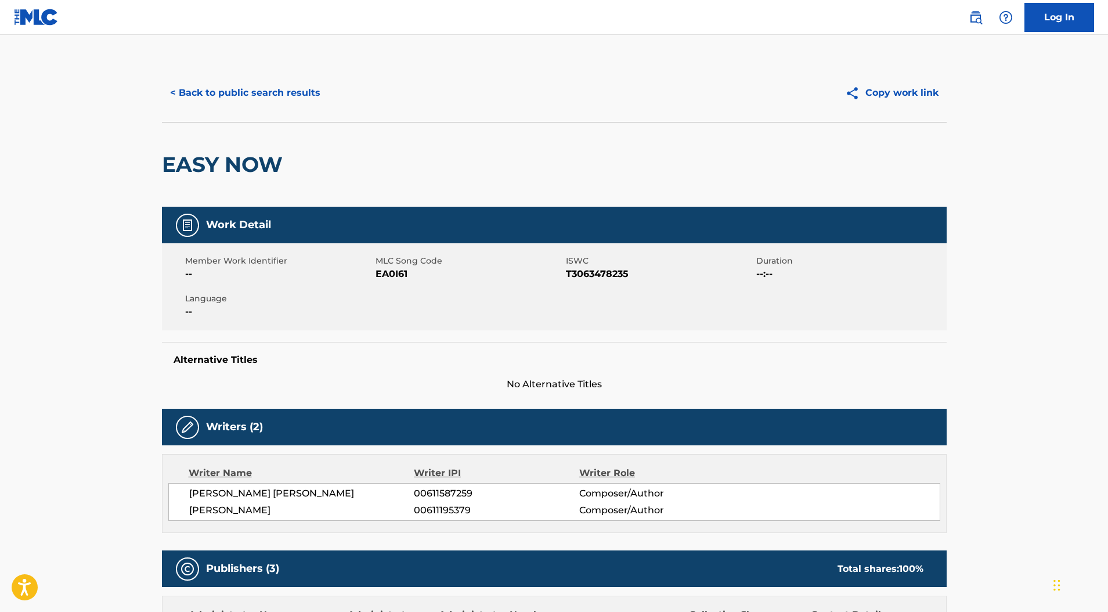
click at [211, 98] on button "< Back to public search results" at bounding box center [245, 92] width 167 height 29
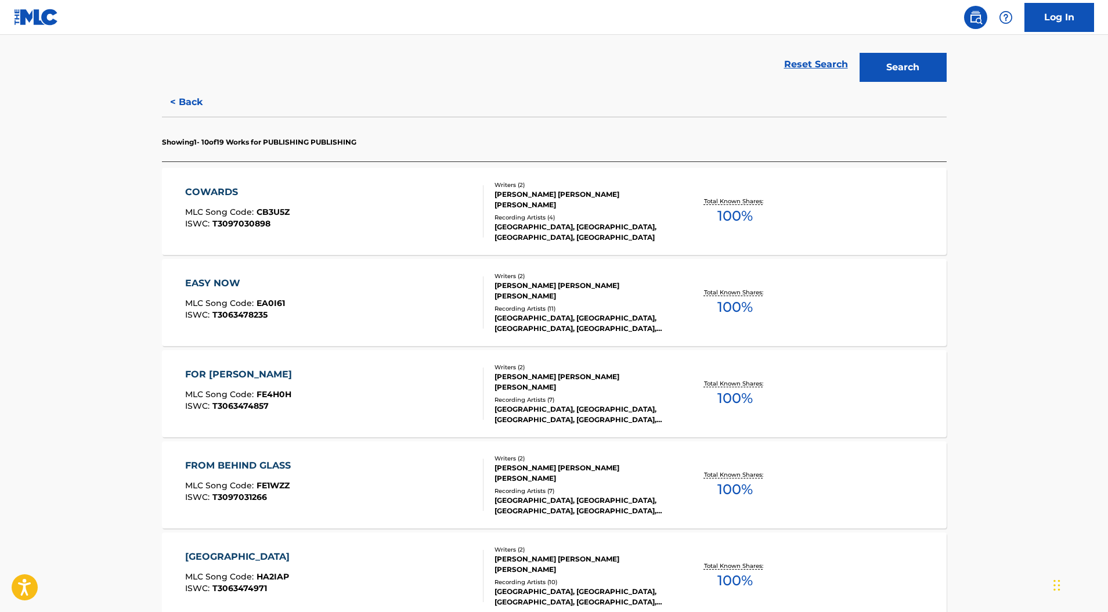
scroll to position [309, 0]
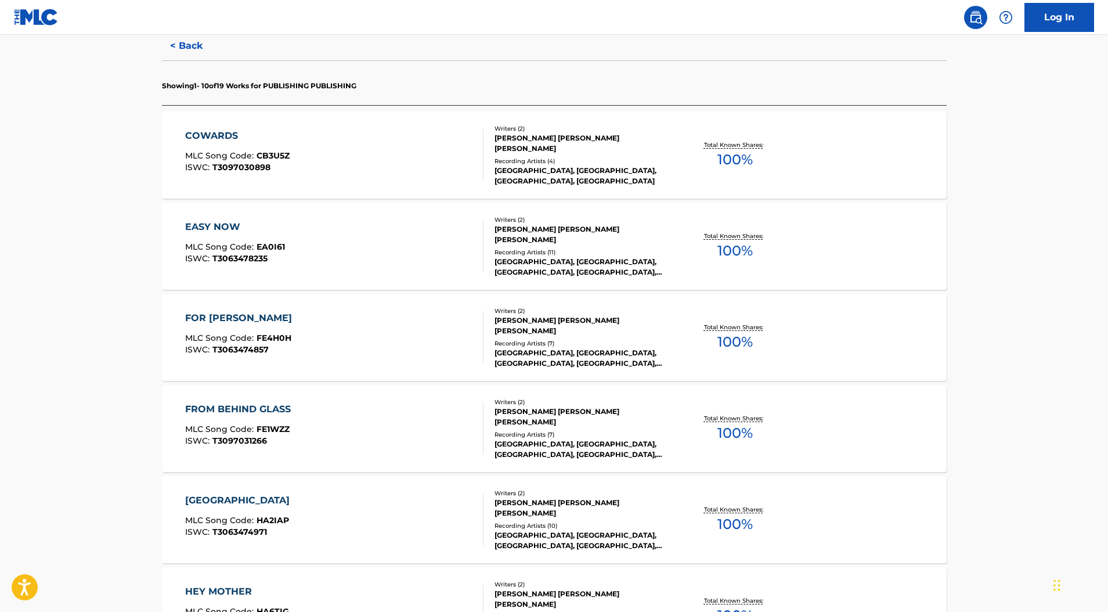
click at [834, 12] on link "Log In" at bounding box center [1060, 17] width 70 height 29
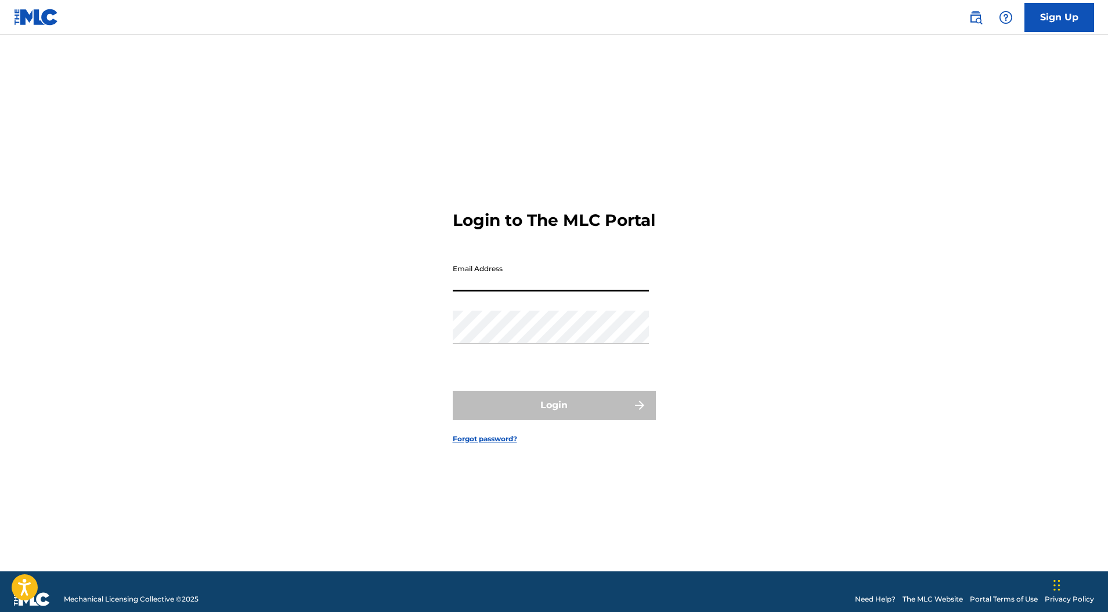
click at [533, 287] on input "Email Address" at bounding box center [551, 274] width 196 height 33
type input "[PERSON_NAME][EMAIL_ADDRESS][PERSON_NAME][DOMAIN_NAME]"
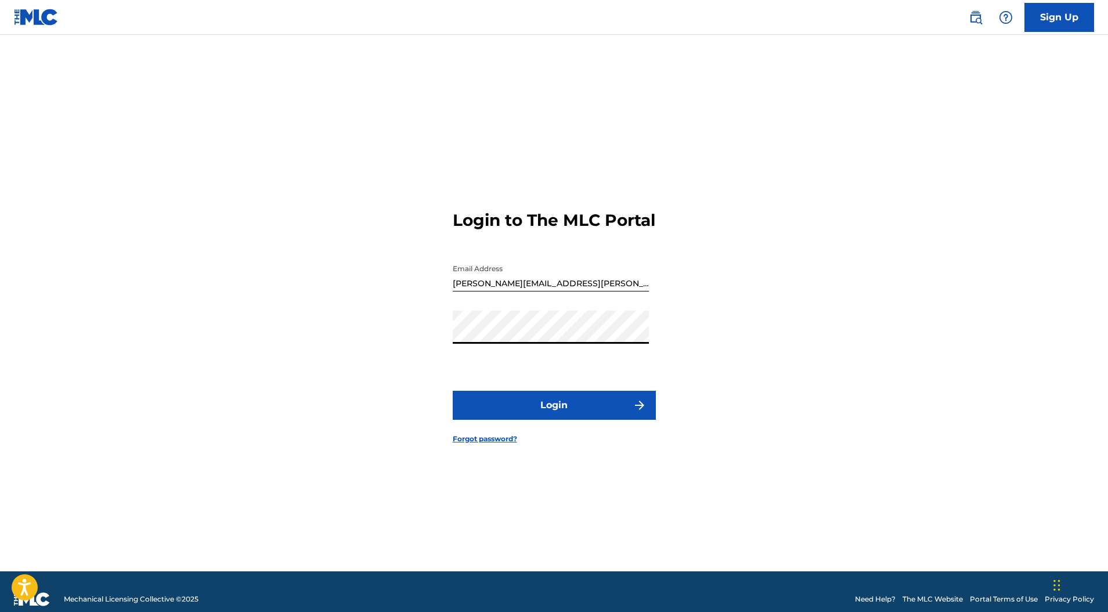
click at [453, 391] on button "Login" at bounding box center [554, 405] width 203 height 29
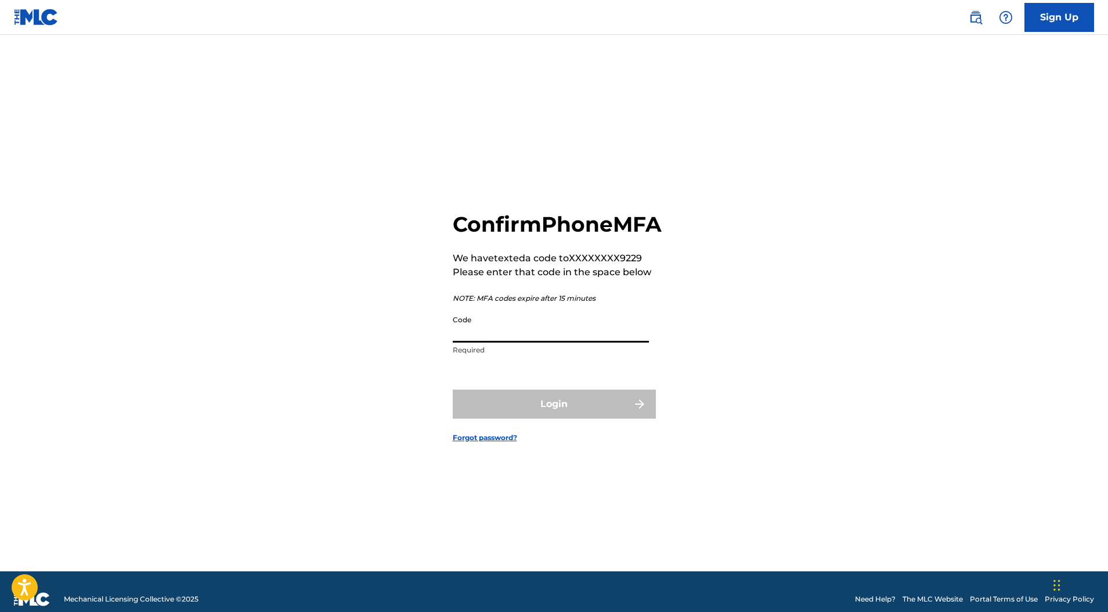
click at [563, 343] on input "Code" at bounding box center [551, 325] width 196 height 33
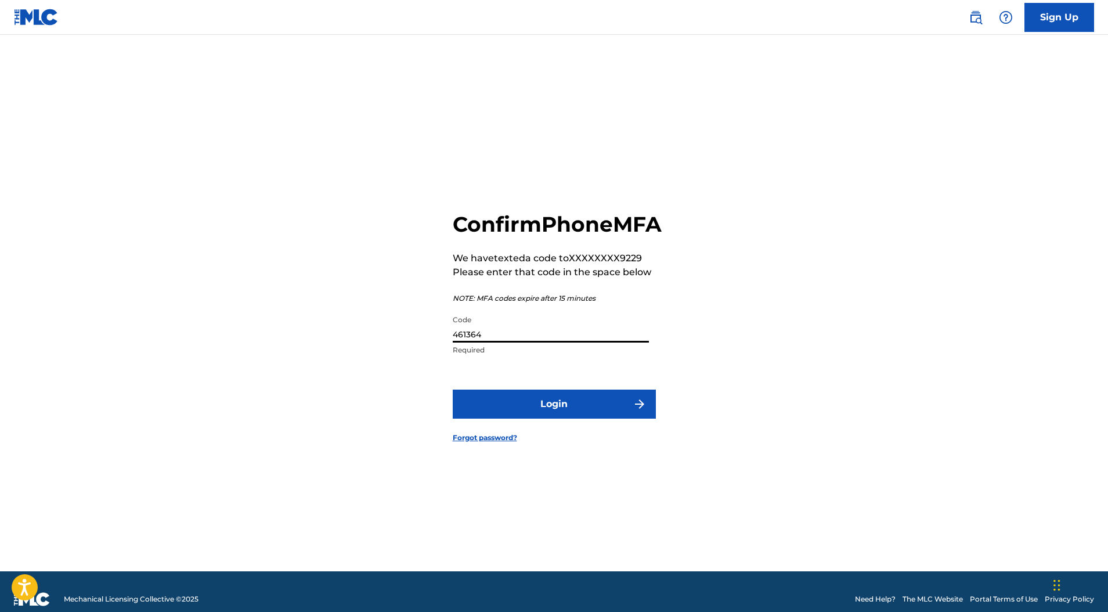
type input "461364"
click at [544, 415] on button "Login" at bounding box center [554, 404] width 203 height 29
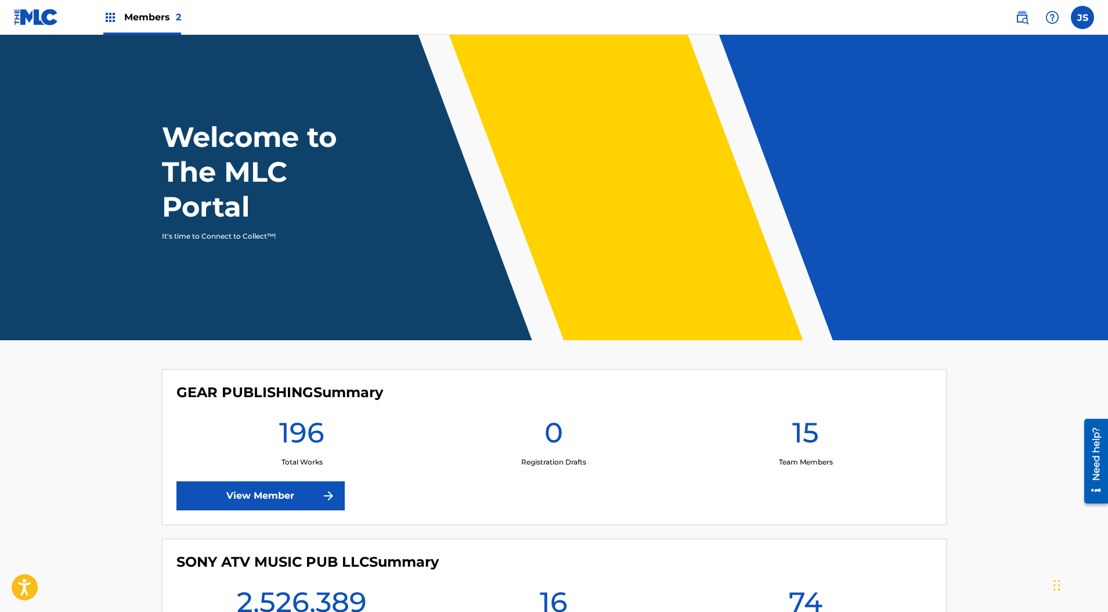
click at [834, 18] on label at bounding box center [1082, 17] width 23 height 23
click at [834, 17] on input "JS Jeff Smarr jeff.smarr@sonyatv.com Notification Preferences Profile Log out" at bounding box center [1083, 17] width 0 height 0
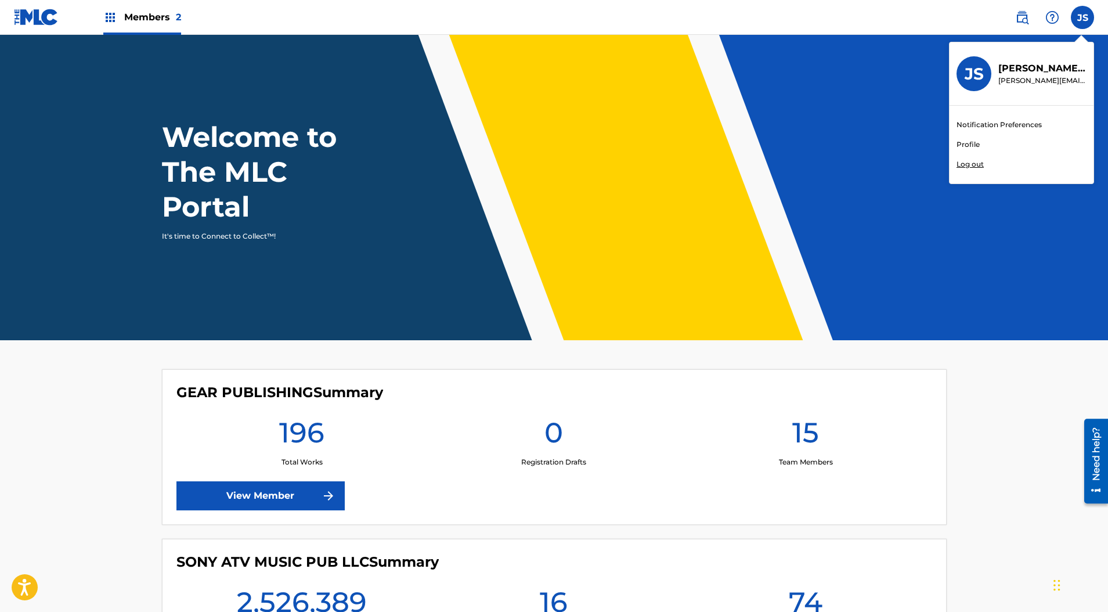
click at [834, 127] on link "Notification Preferences" at bounding box center [999, 125] width 85 height 10
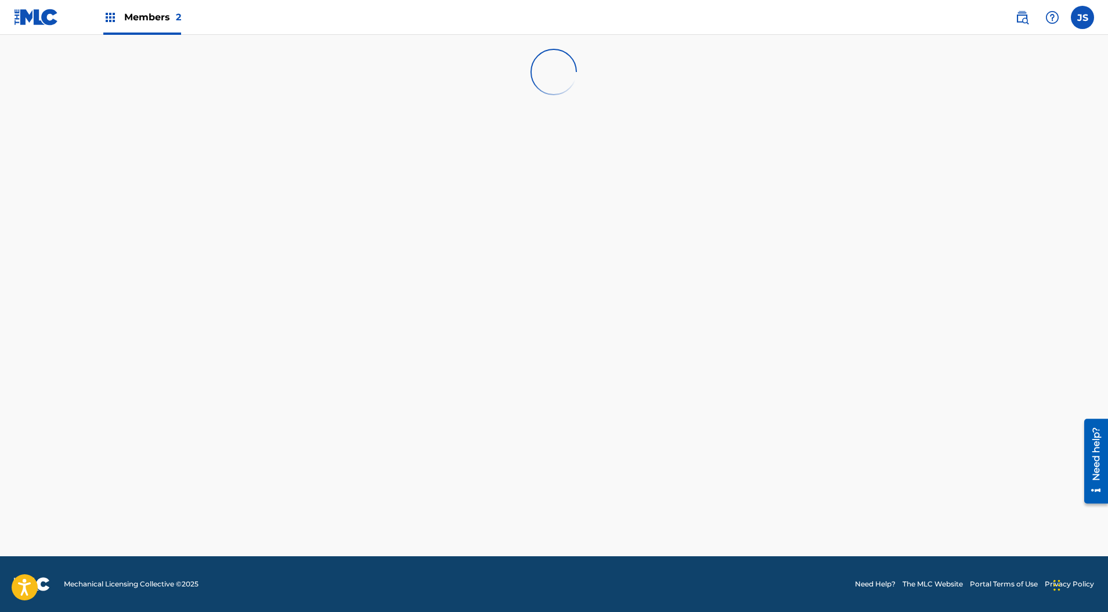
click at [582, 406] on main at bounding box center [554, 295] width 1108 height 521
click at [520, 305] on main at bounding box center [554, 295] width 1108 height 521
click at [834, 21] on label at bounding box center [1082, 17] width 23 height 23
click at [834, 17] on input "JS Jeff Smarr jeff.smarr@sonyatv.com Notification Preferences Profile Log out" at bounding box center [1083, 17] width 0 height 0
click at [834, 142] on link "Profile" at bounding box center [968, 144] width 23 height 10
